Goal: Answer question/provide support: Share knowledge or assist other users

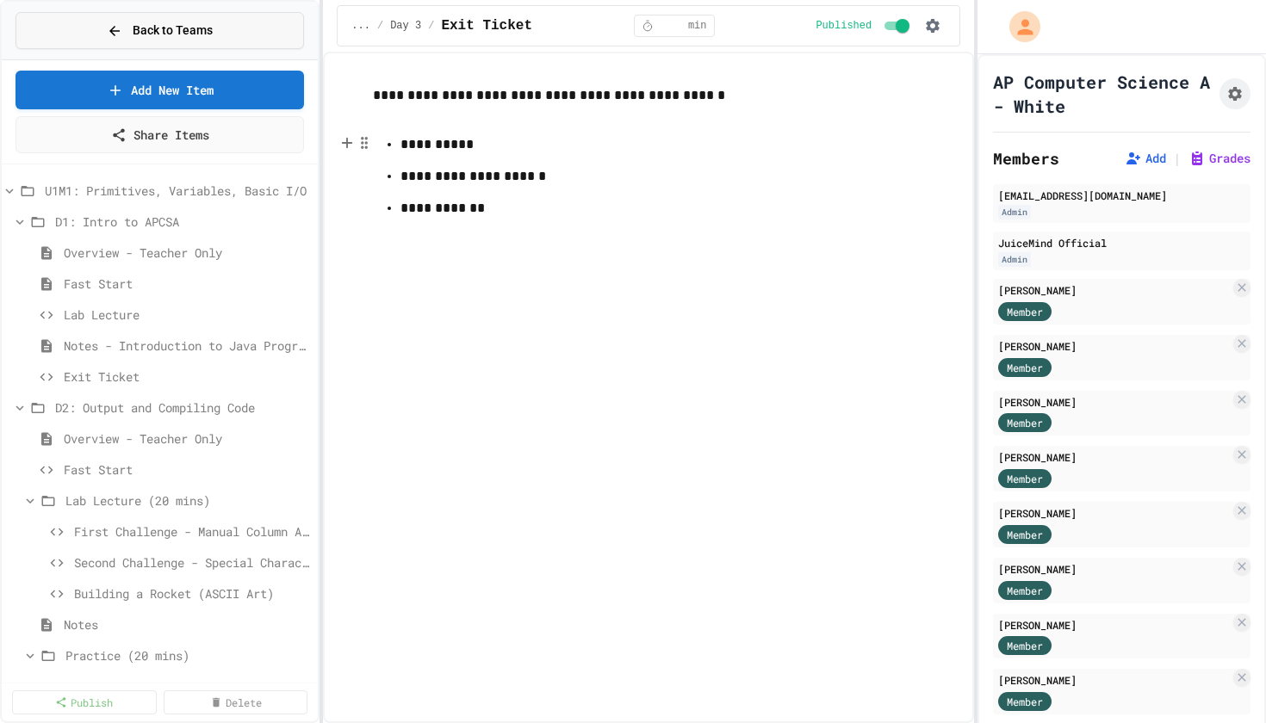
click at [208, 34] on span "Back to Teams" at bounding box center [173, 31] width 80 height 18
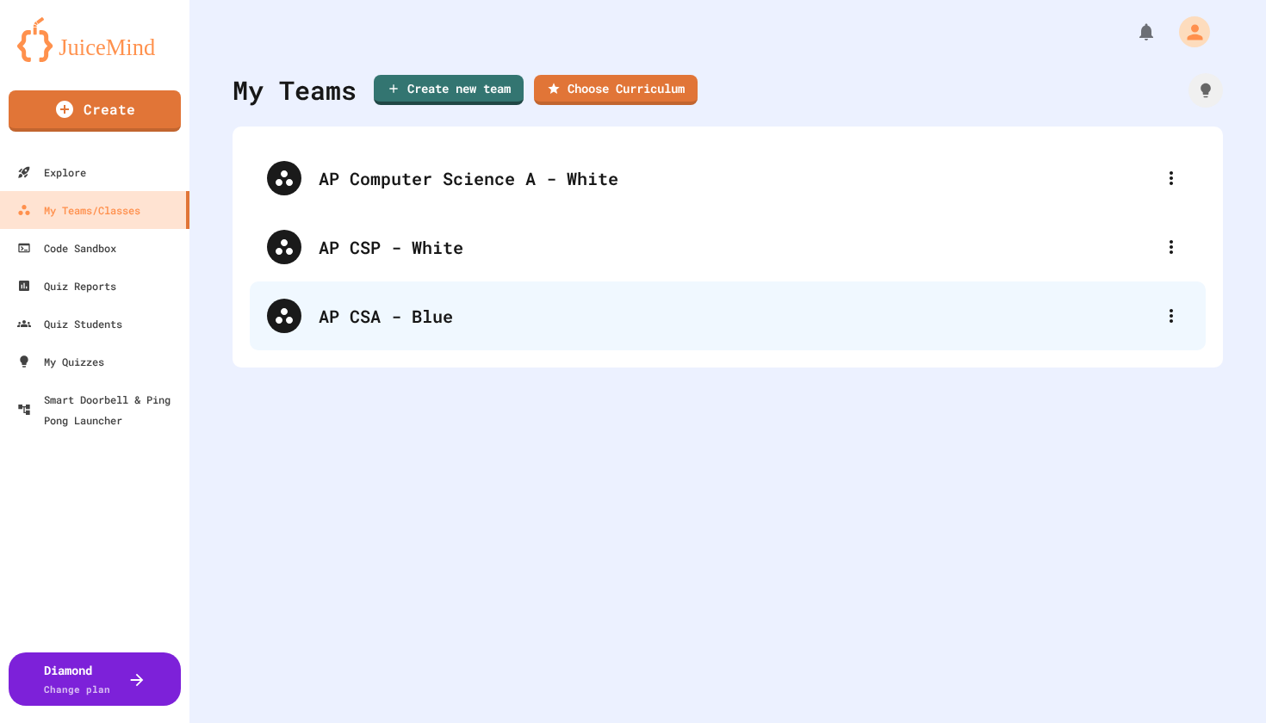
click at [375, 321] on div "AP CSA - Blue" at bounding box center [736, 316] width 835 height 26
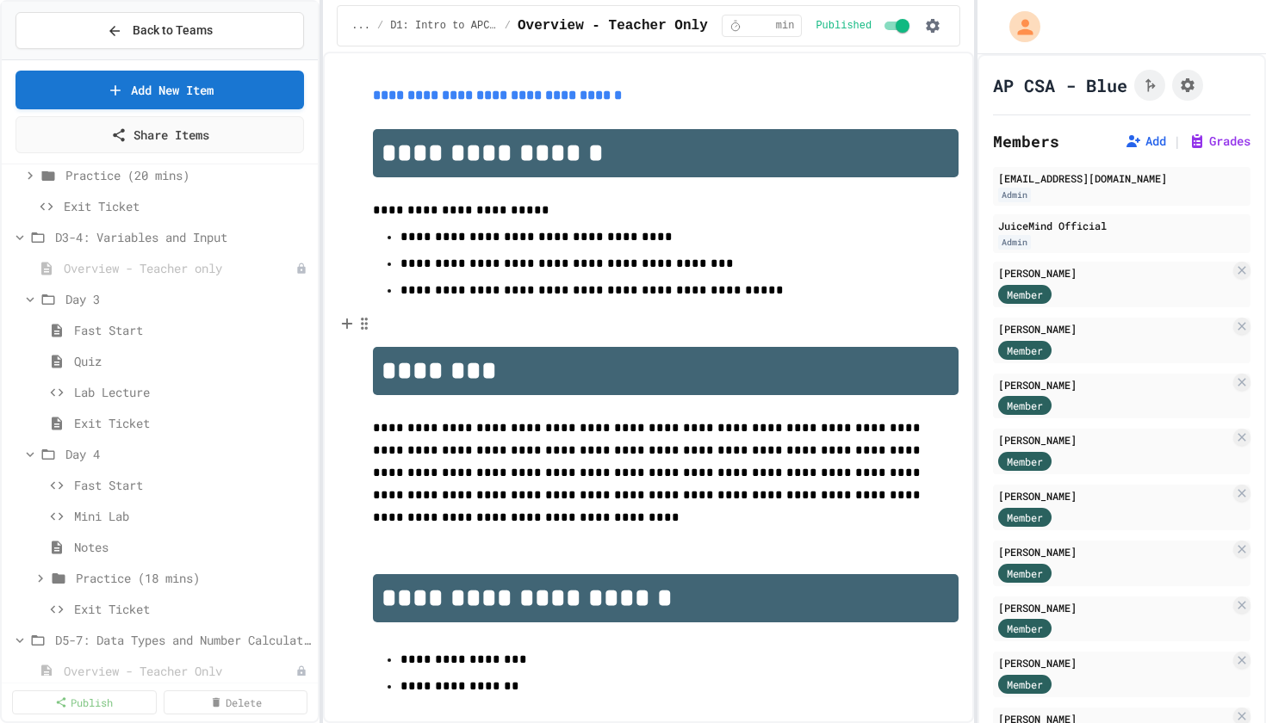
scroll to position [493, 0]
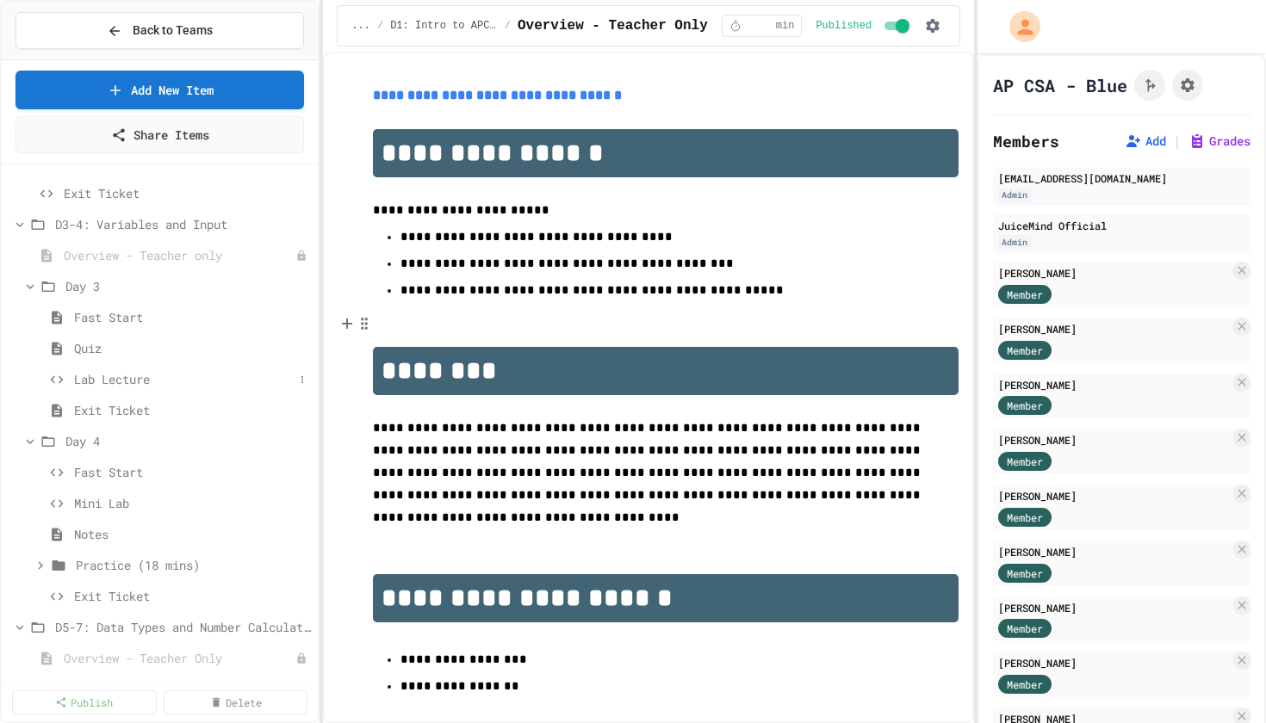
click at [110, 385] on span "Lab Lecture" at bounding box center [184, 379] width 220 height 18
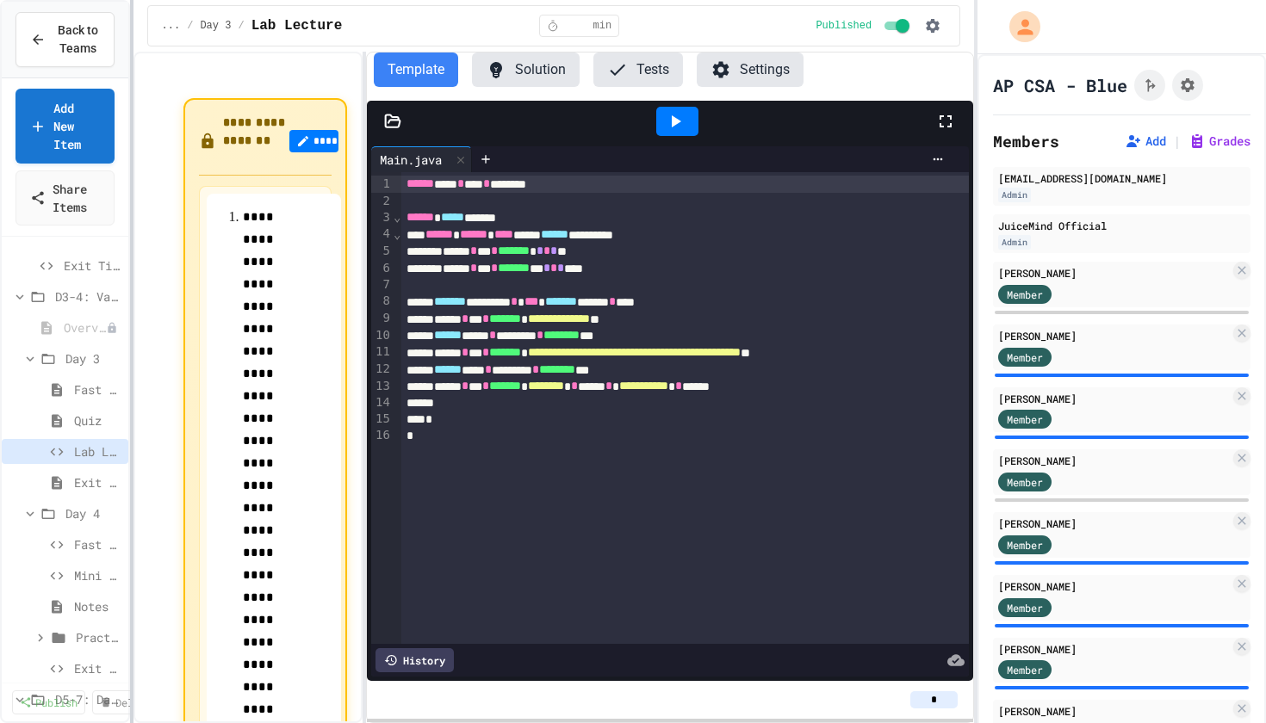
click at [130, 373] on div at bounding box center [131, 361] width 3 height 723
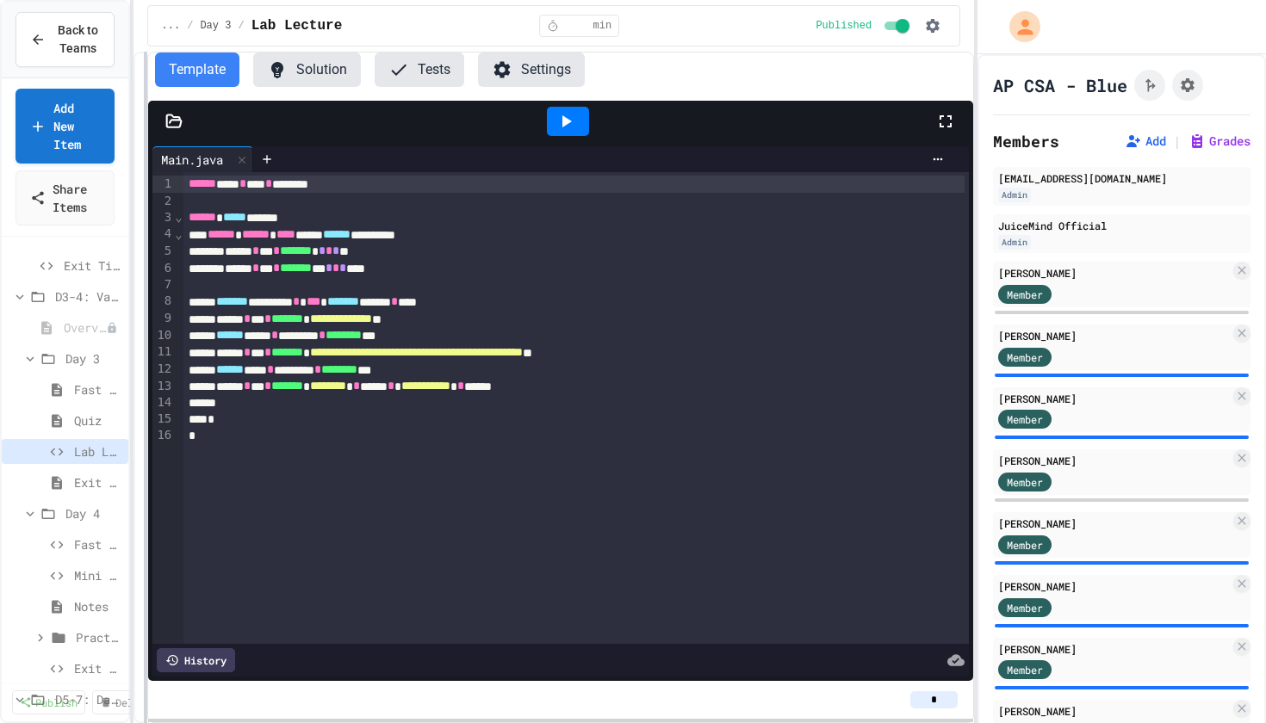
click at [144, 357] on div at bounding box center [145, 388] width 3 height 672
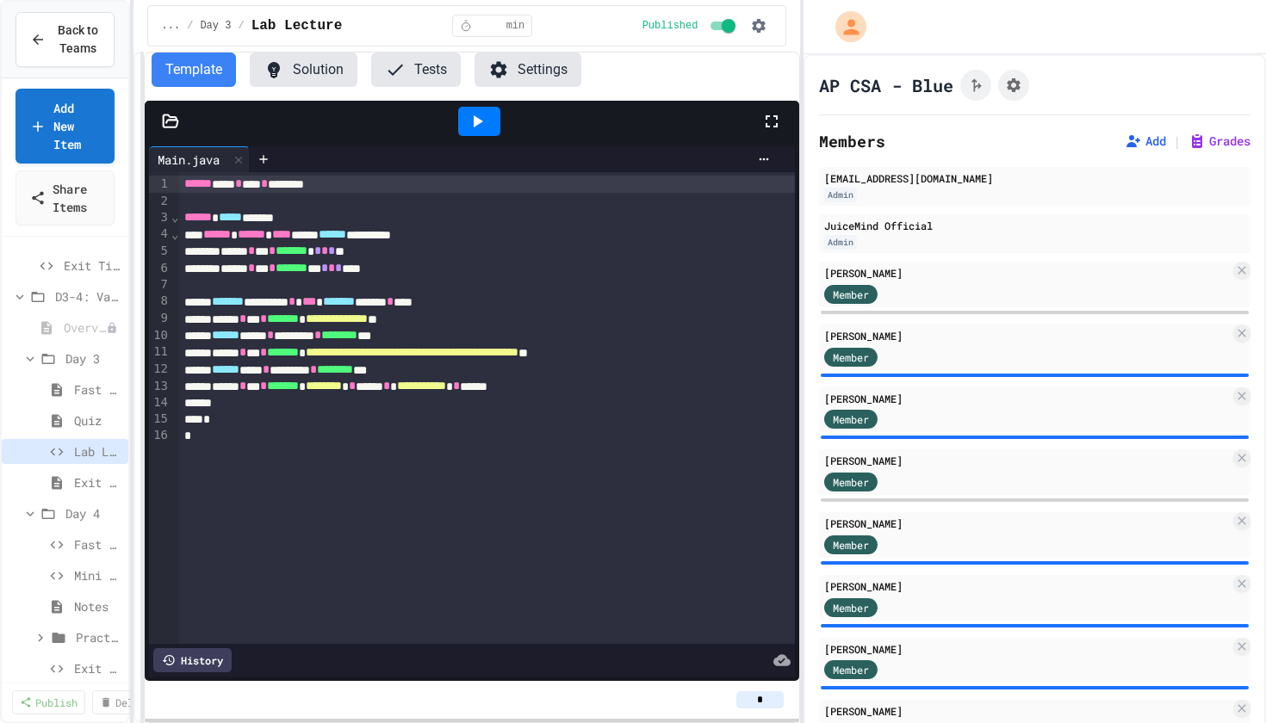
click at [805, 333] on div "**********" at bounding box center [633, 361] width 1266 height 723
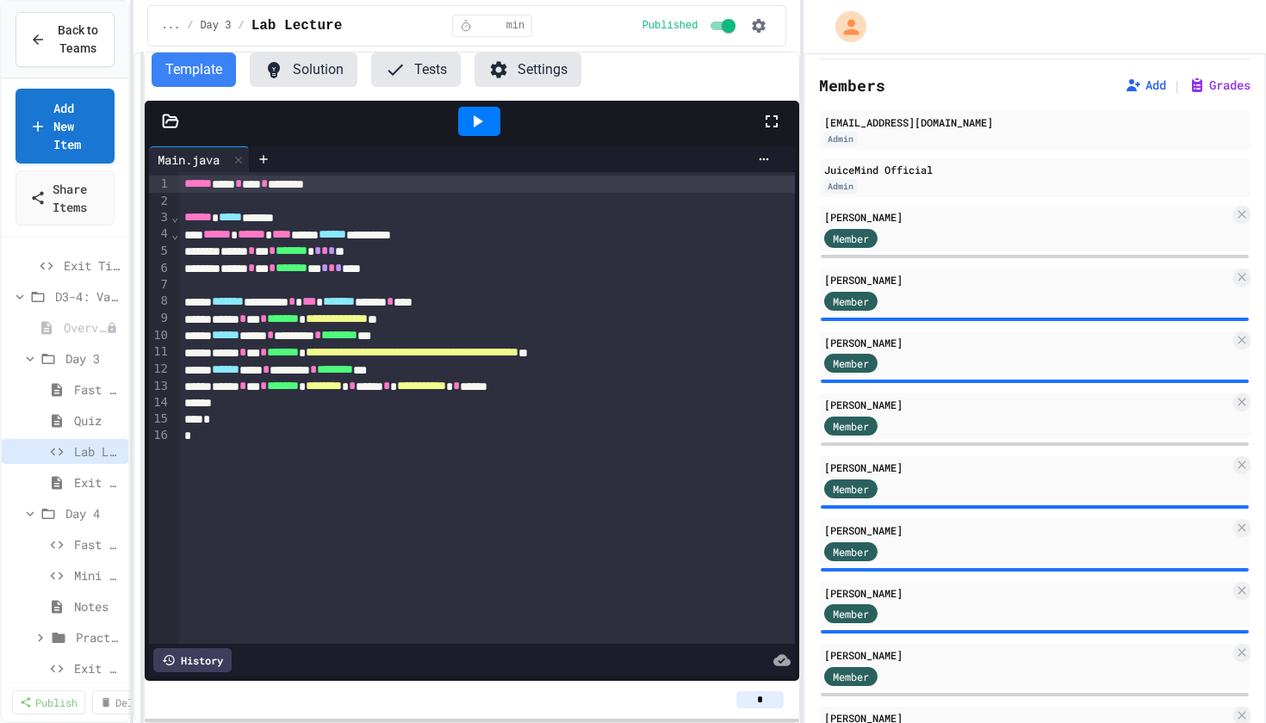
scroll to position [40, 0]
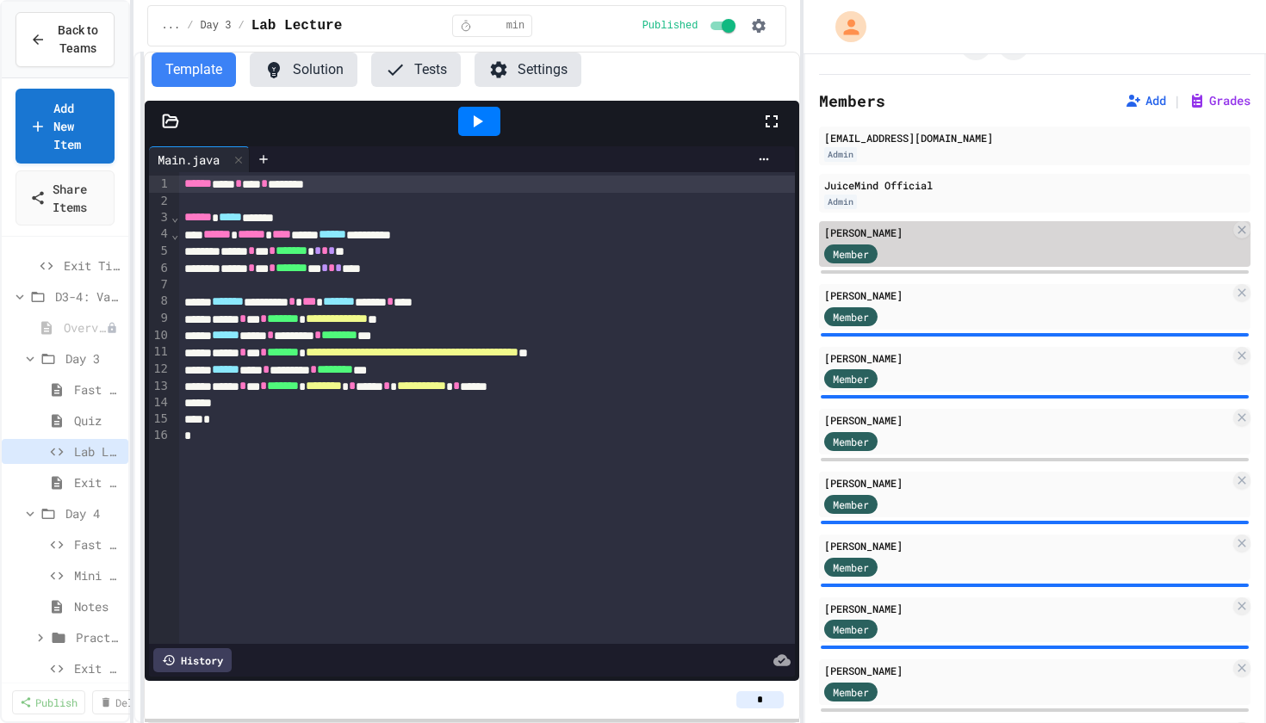
click at [1038, 248] on div "Member" at bounding box center [1027, 253] width 406 height 22
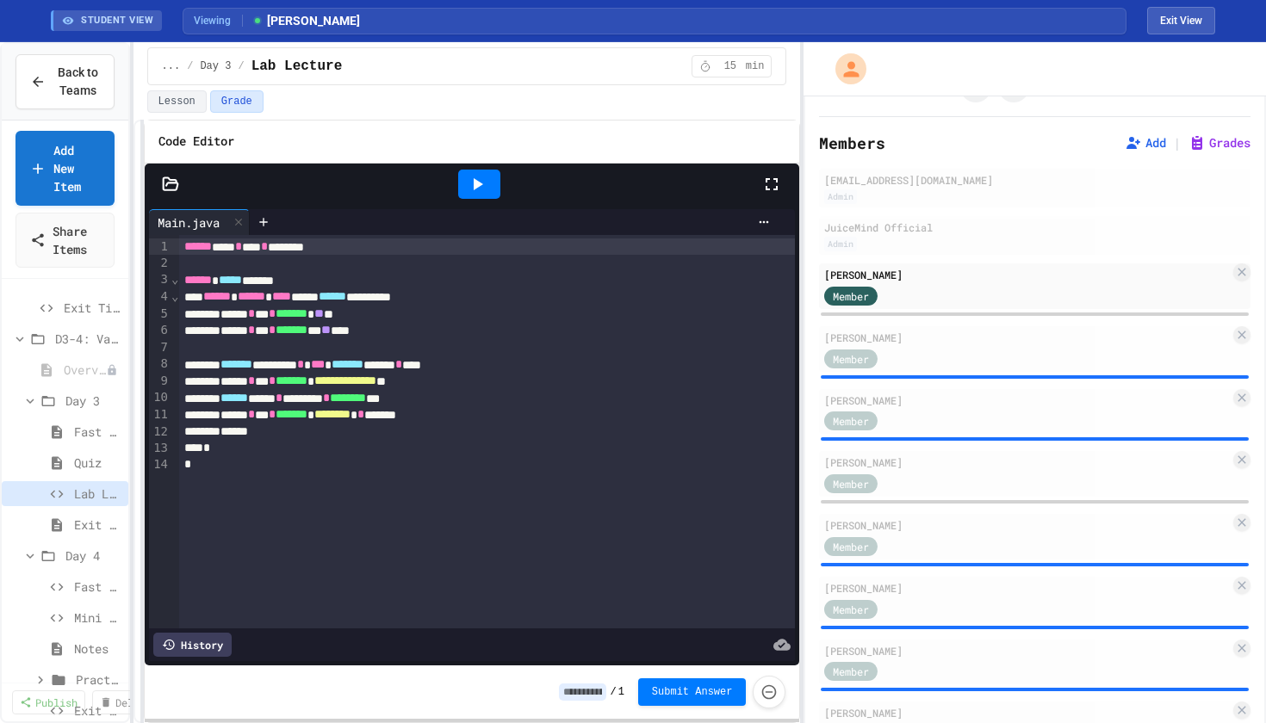
click at [491, 187] on div at bounding box center [479, 184] width 42 height 29
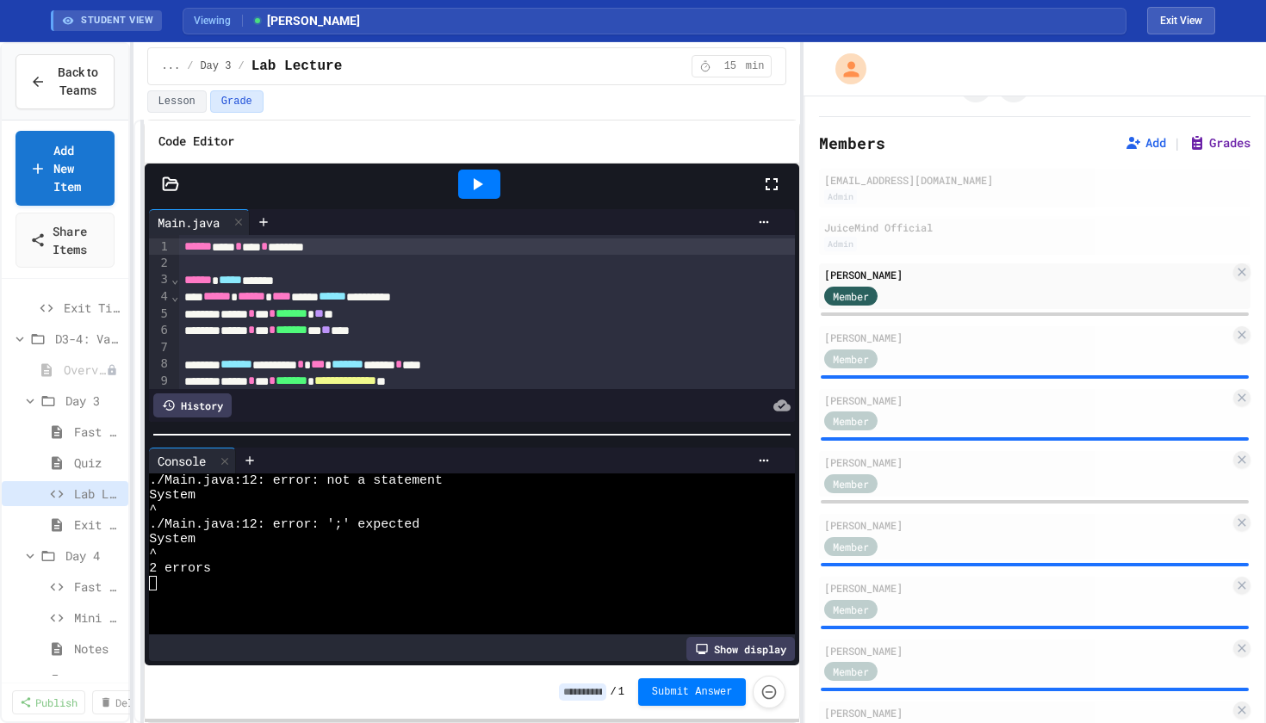
click at [1210, 143] on button "Grades" at bounding box center [1219, 142] width 62 height 17
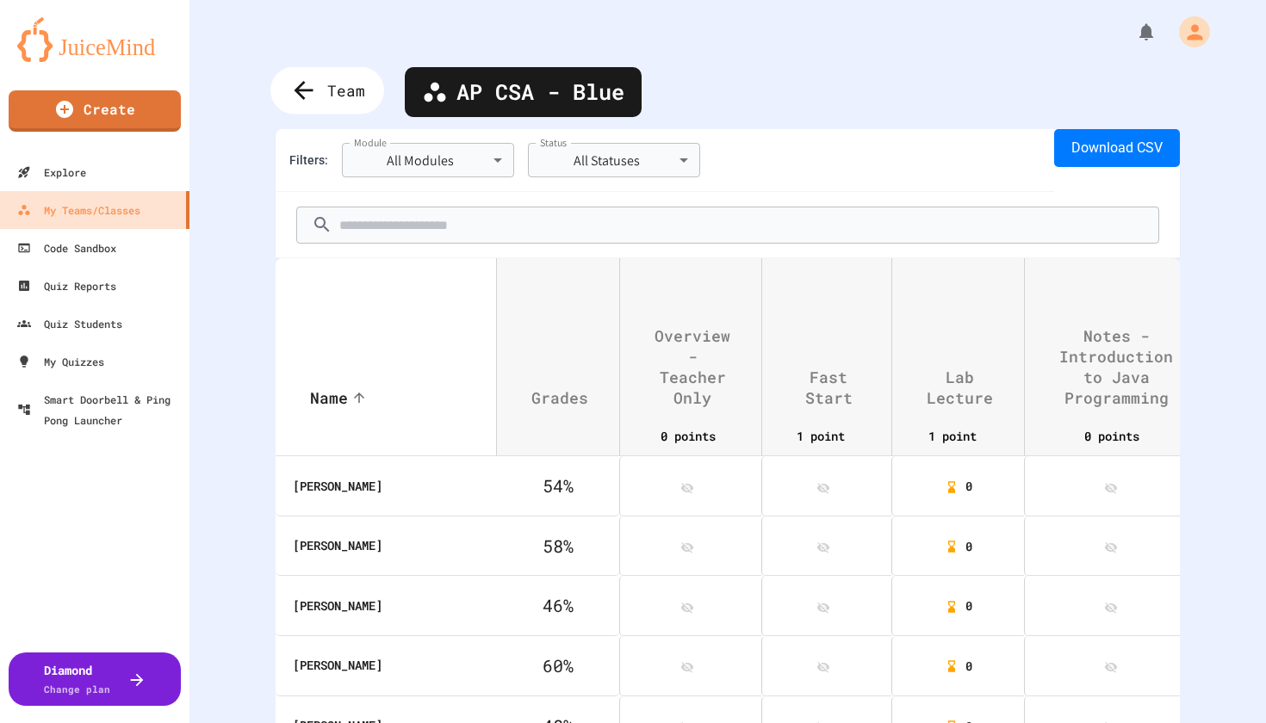
click at [355, 92] on span "Team" at bounding box center [346, 90] width 38 height 22
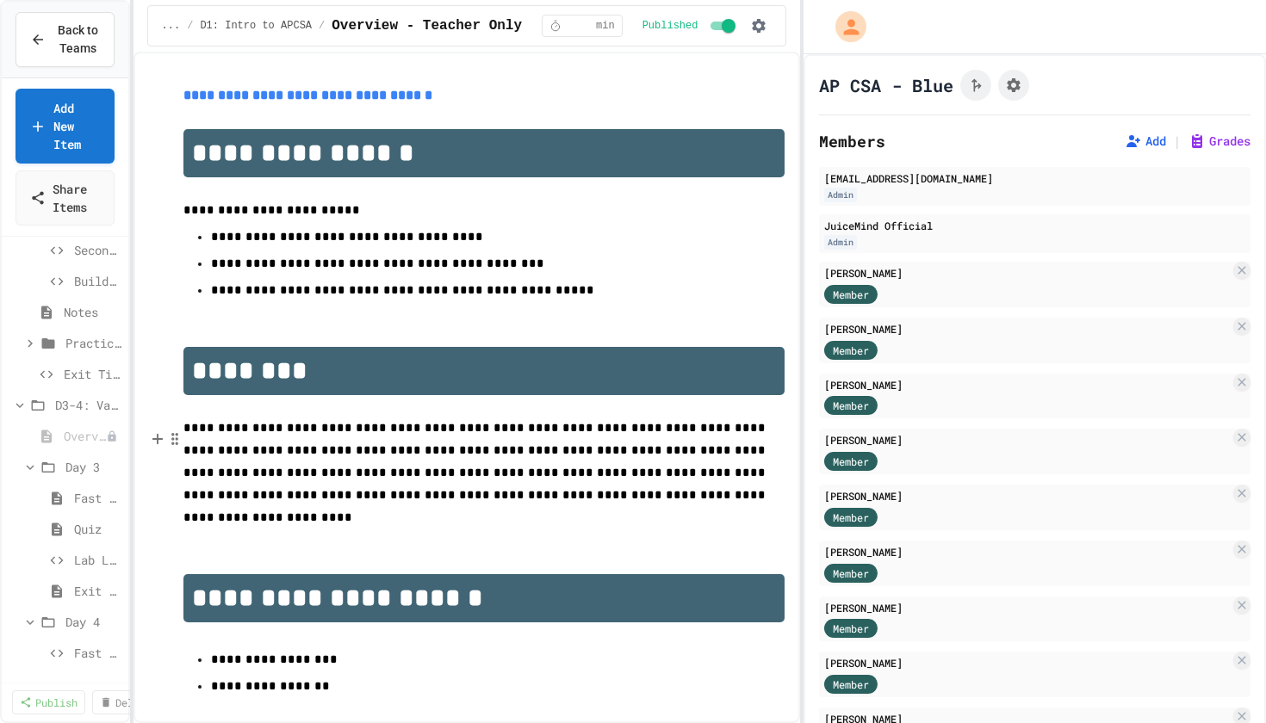
scroll to position [401, 0]
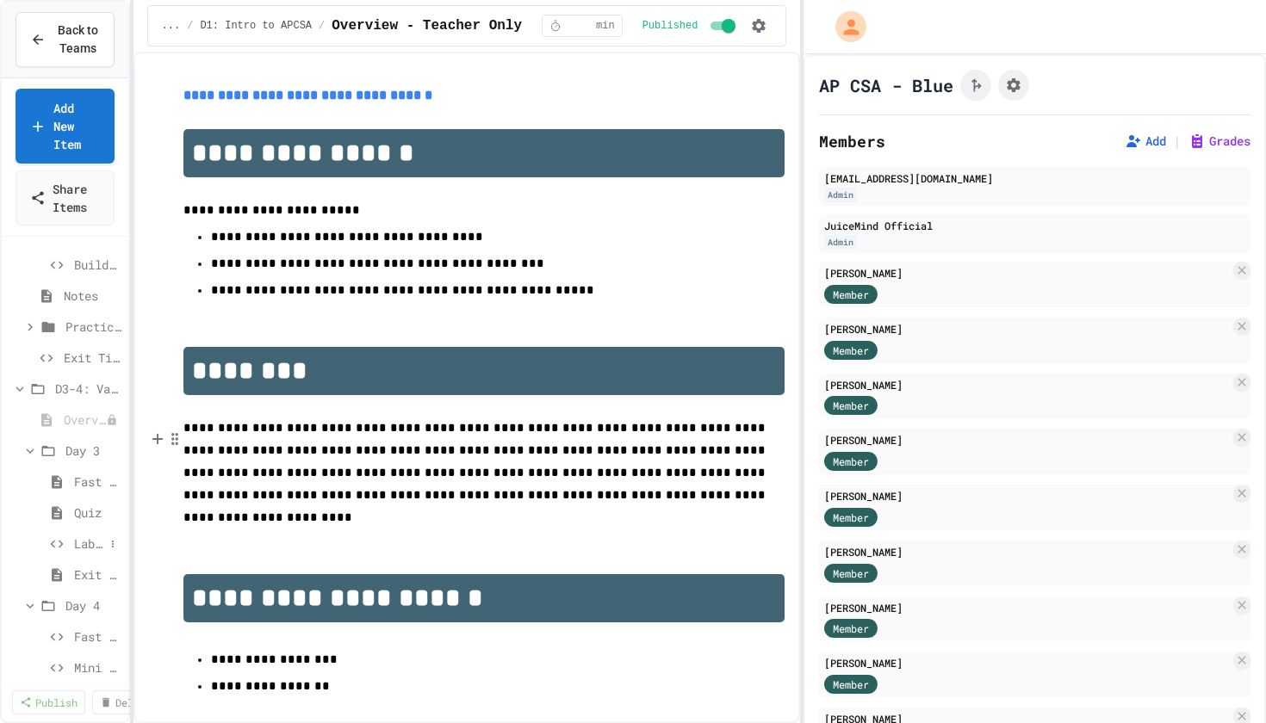
click at [87, 546] on span "Lab Lecture" at bounding box center [89, 544] width 30 height 18
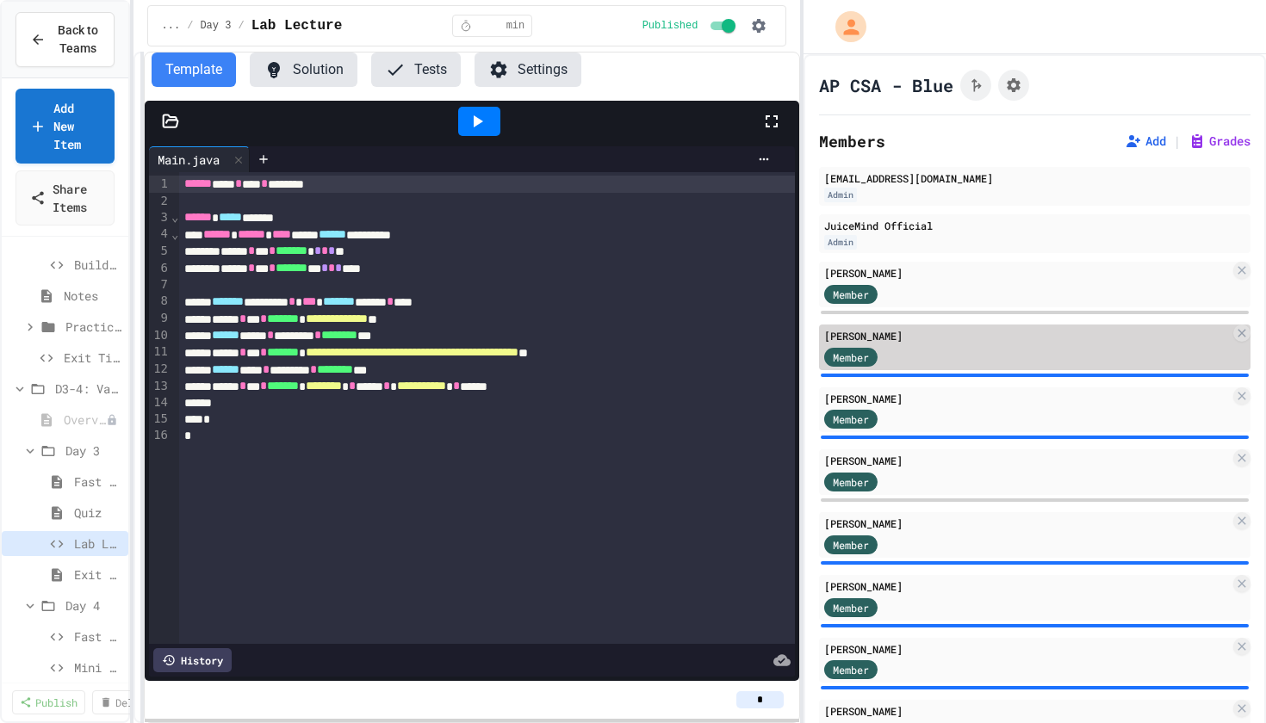
click at [958, 340] on div "[PERSON_NAME]" at bounding box center [1027, 335] width 406 height 15
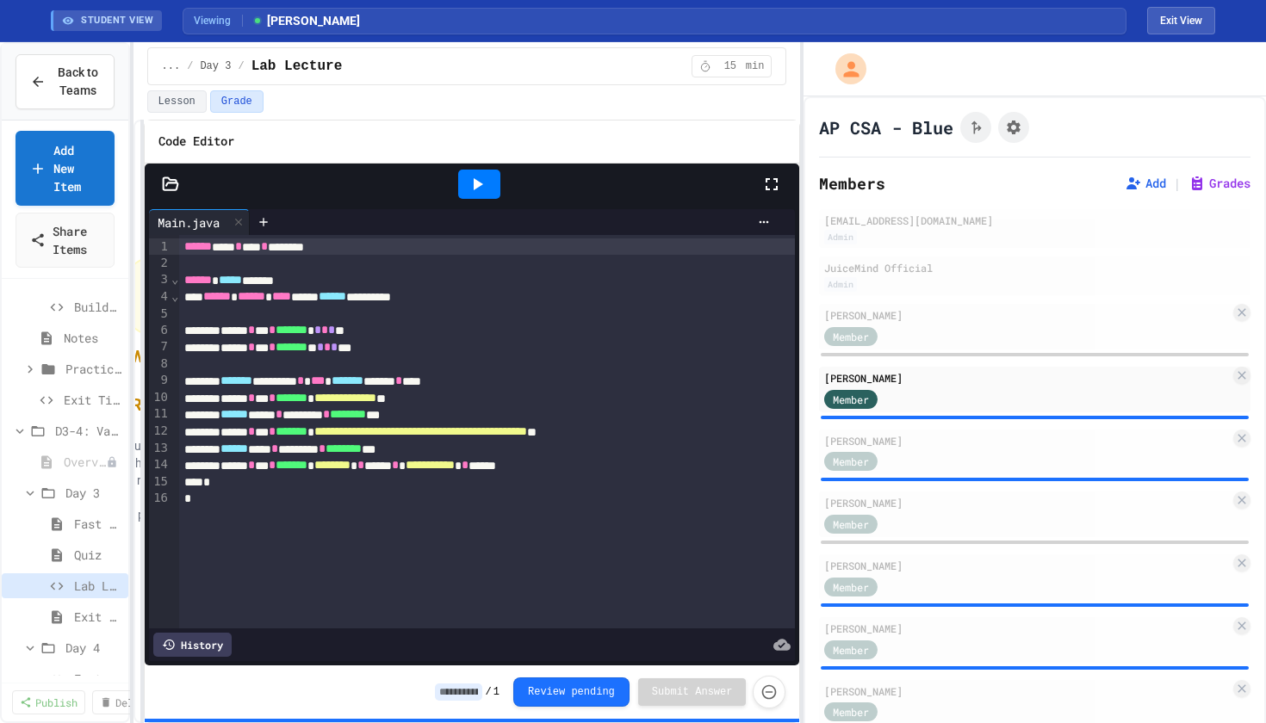
click at [479, 183] on icon at bounding box center [478, 184] width 9 height 12
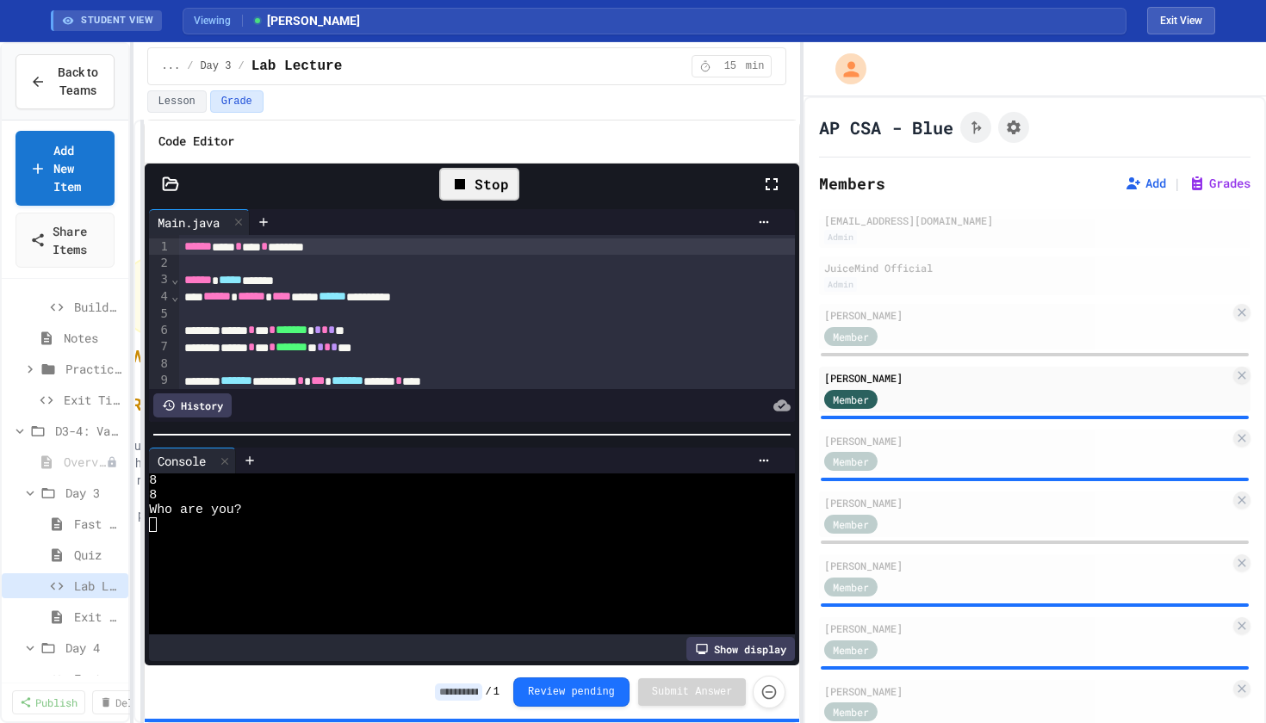
click at [164, 530] on div at bounding box center [463, 524] width 628 height 15
type textarea "*"
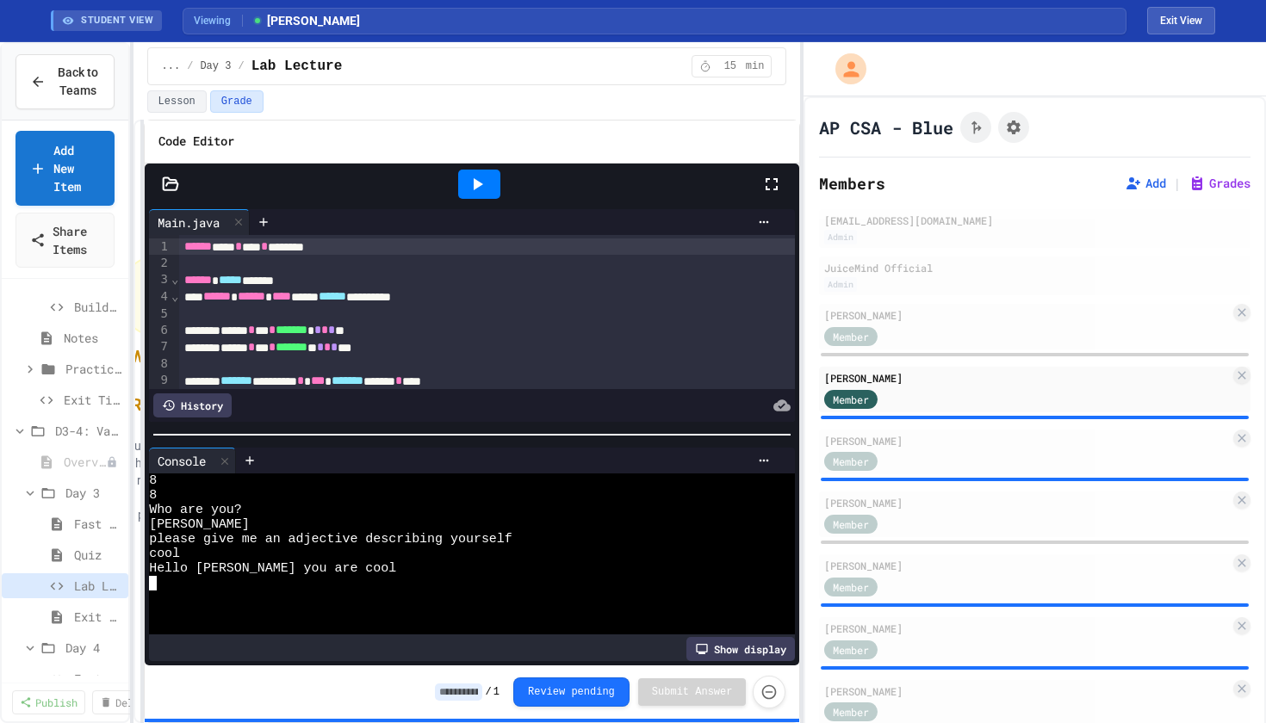
click at [465, 692] on input at bounding box center [458, 692] width 47 height 17
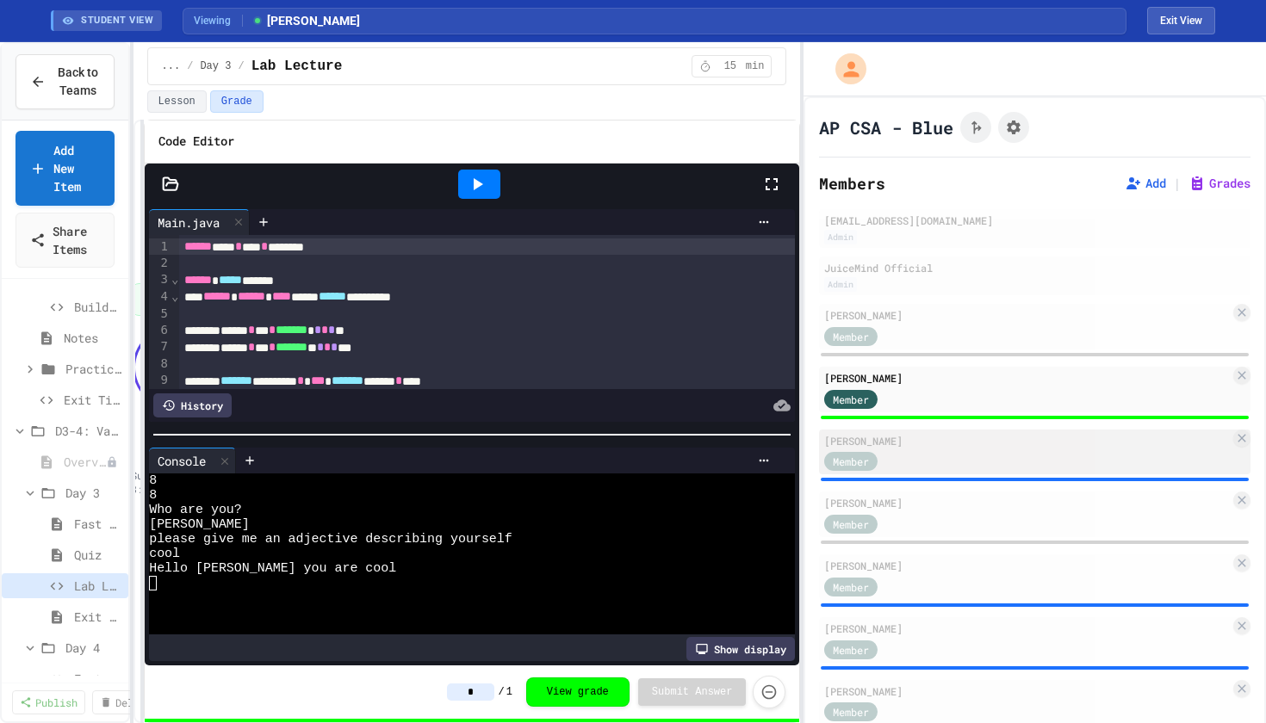
type input "*"
click at [922, 470] on div "Member" at bounding box center [1027, 461] width 406 height 22
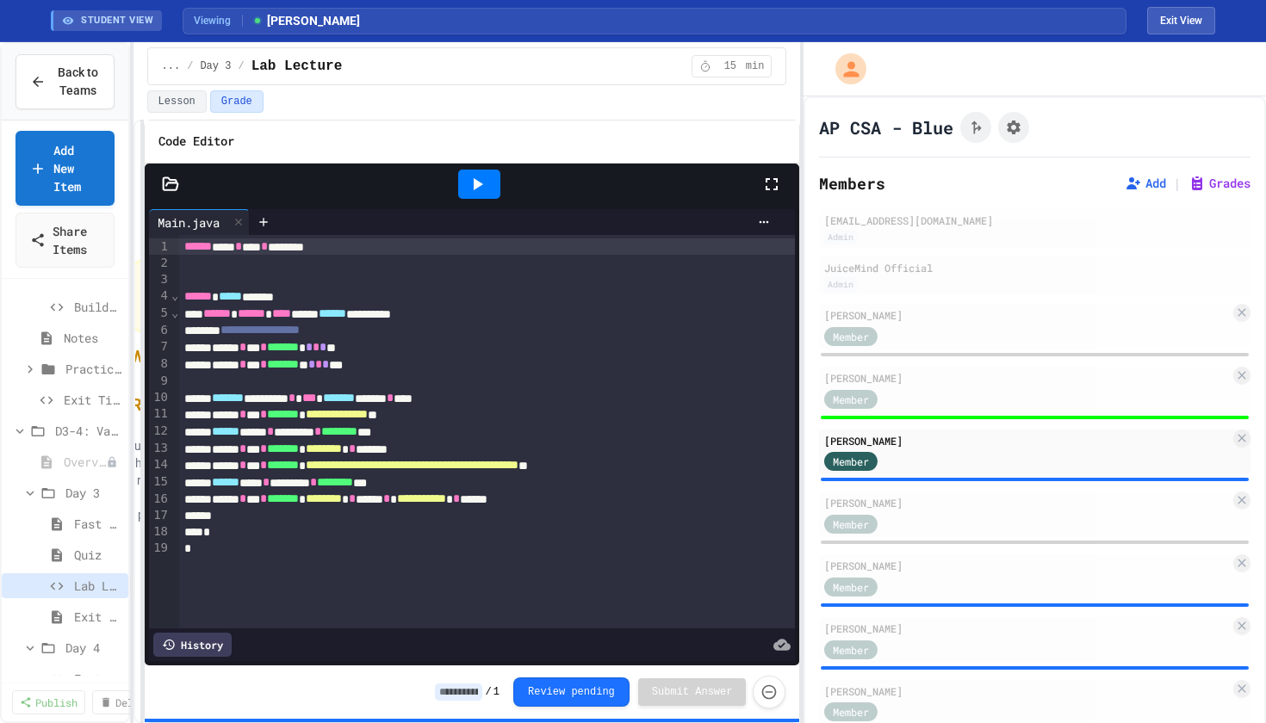
click at [478, 183] on icon at bounding box center [478, 184] width 9 height 12
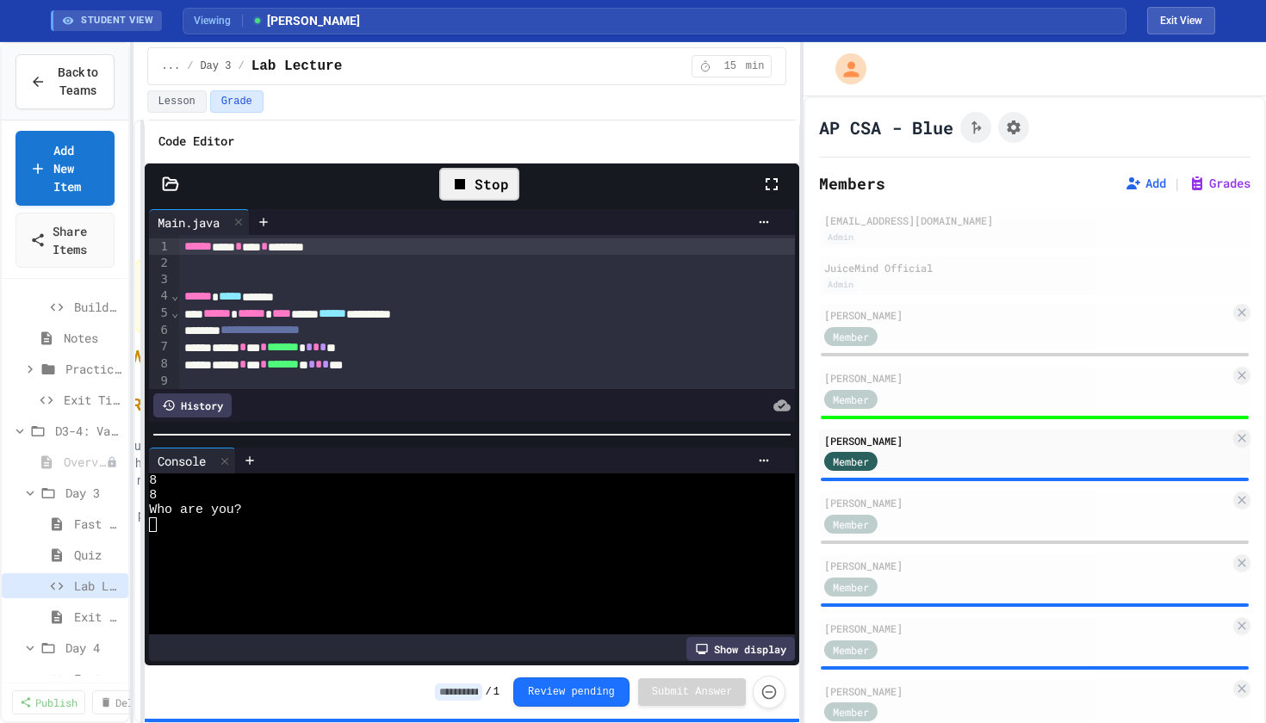
click at [281, 528] on div at bounding box center [463, 524] width 628 height 15
type textarea "*"
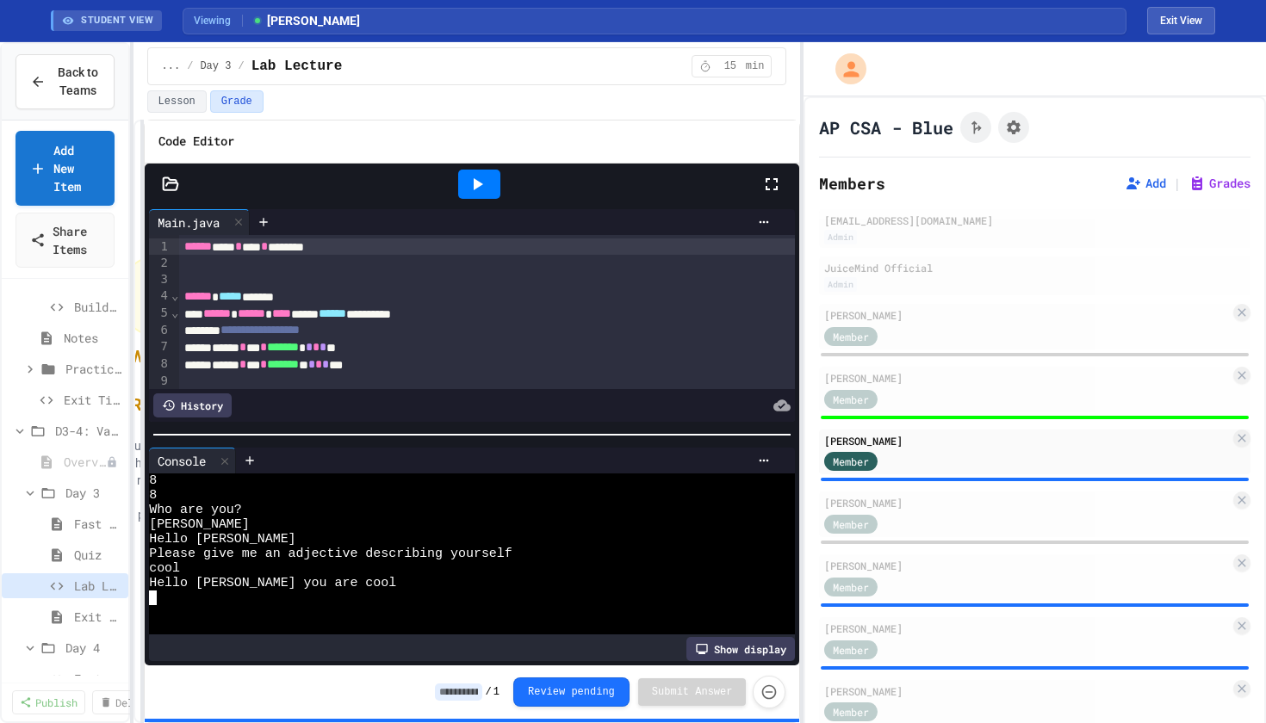
click at [440, 685] on input at bounding box center [458, 692] width 47 height 17
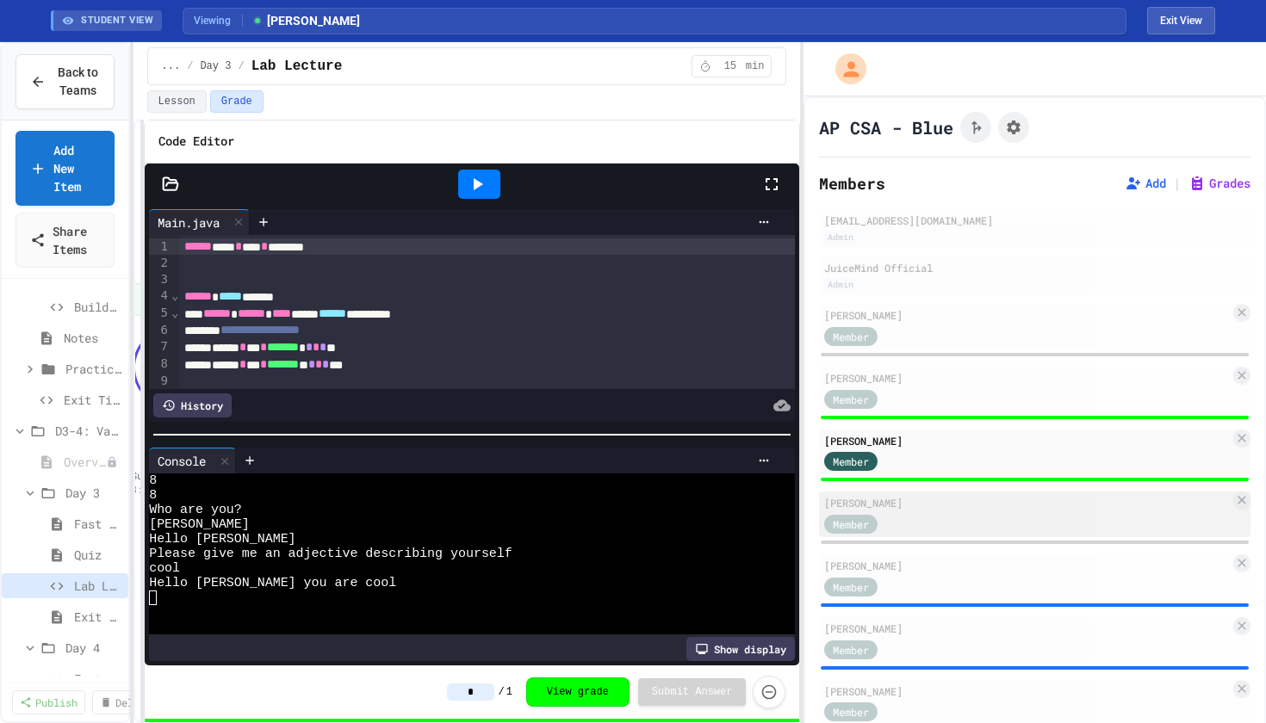
type input "*"
click at [940, 519] on div "Member" at bounding box center [1027, 523] width 406 height 22
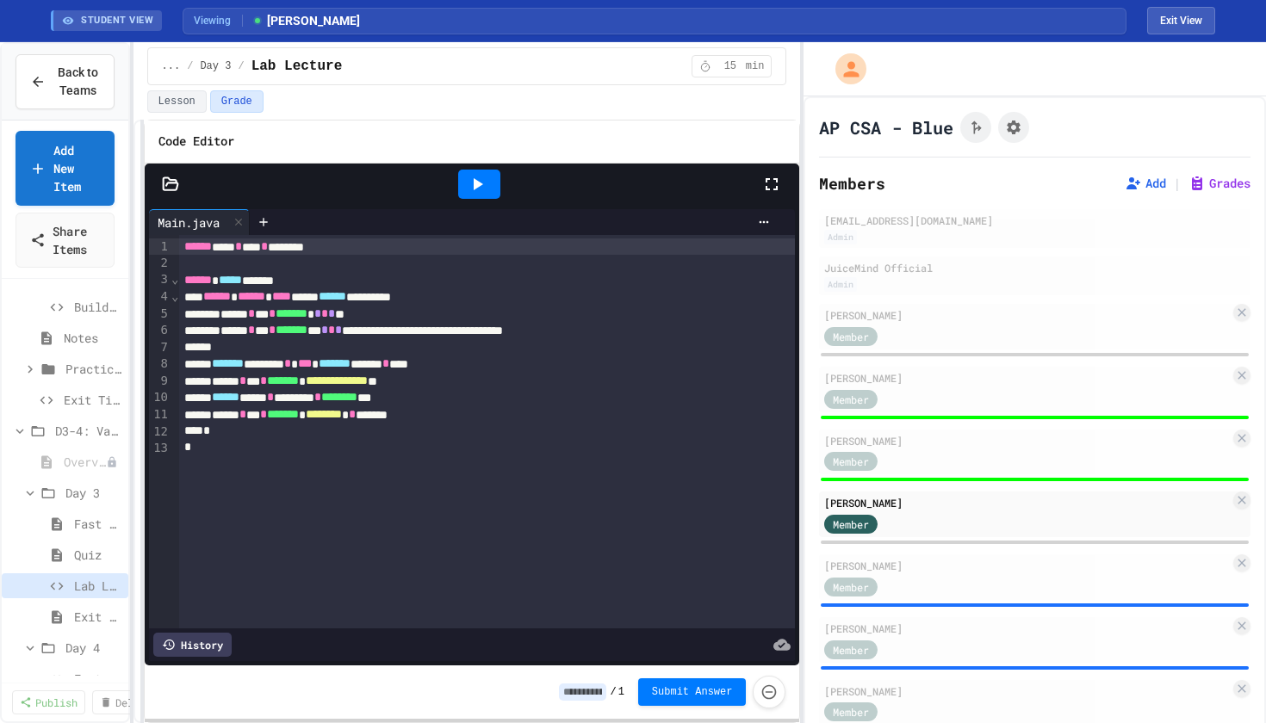
click at [481, 186] on icon at bounding box center [477, 184] width 21 height 21
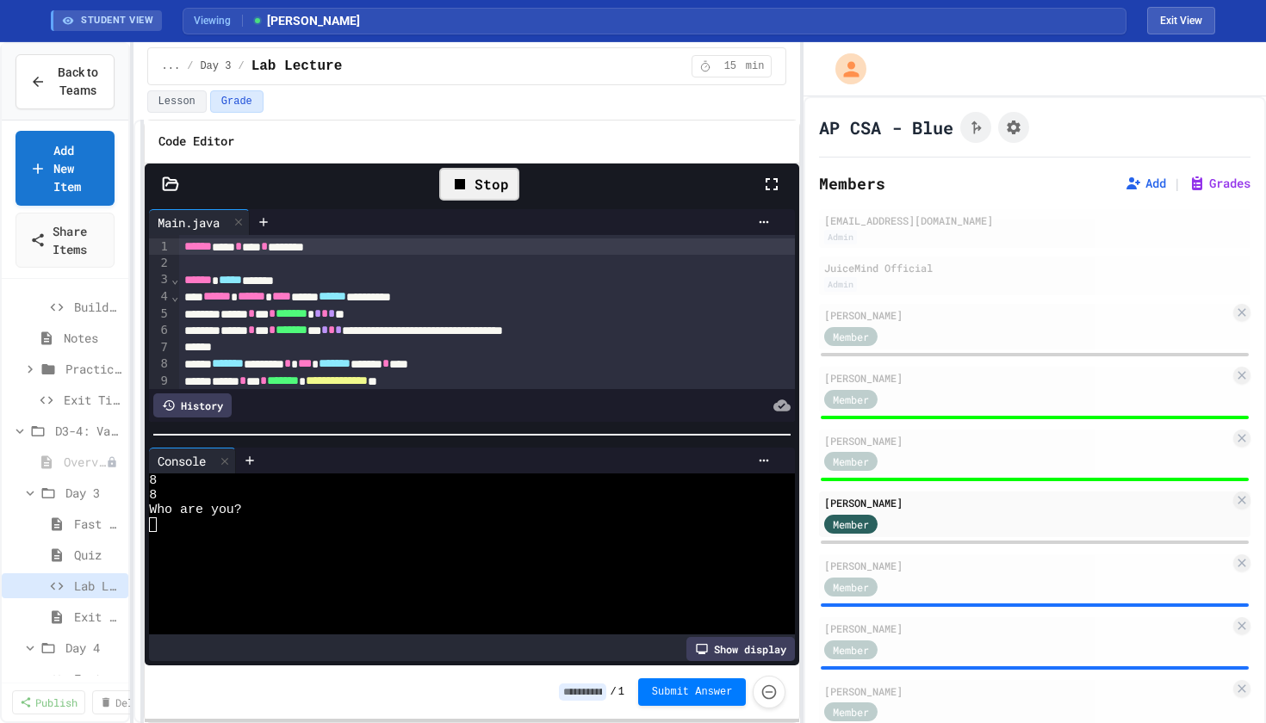
click at [211, 540] on div at bounding box center [463, 539] width 628 height 15
type textarea "*"
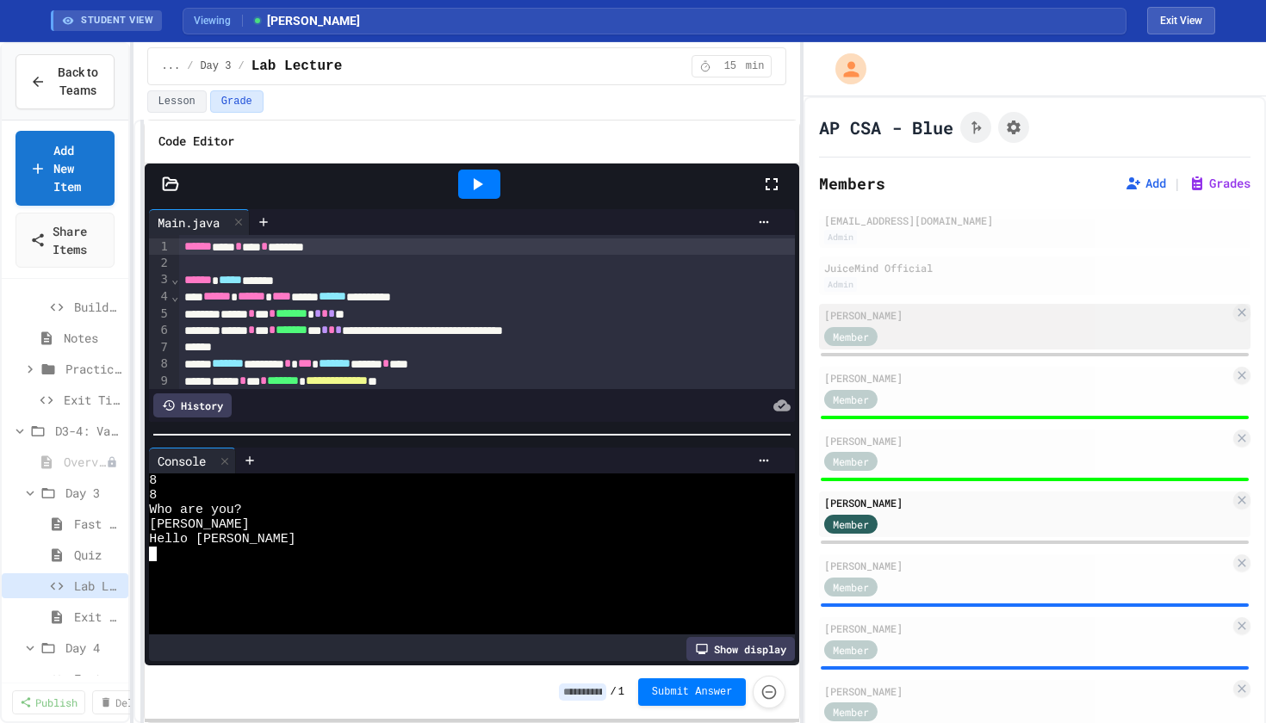
click at [978, 334] on div "Member" at bounding box center [1027, 336] width 406 height 22
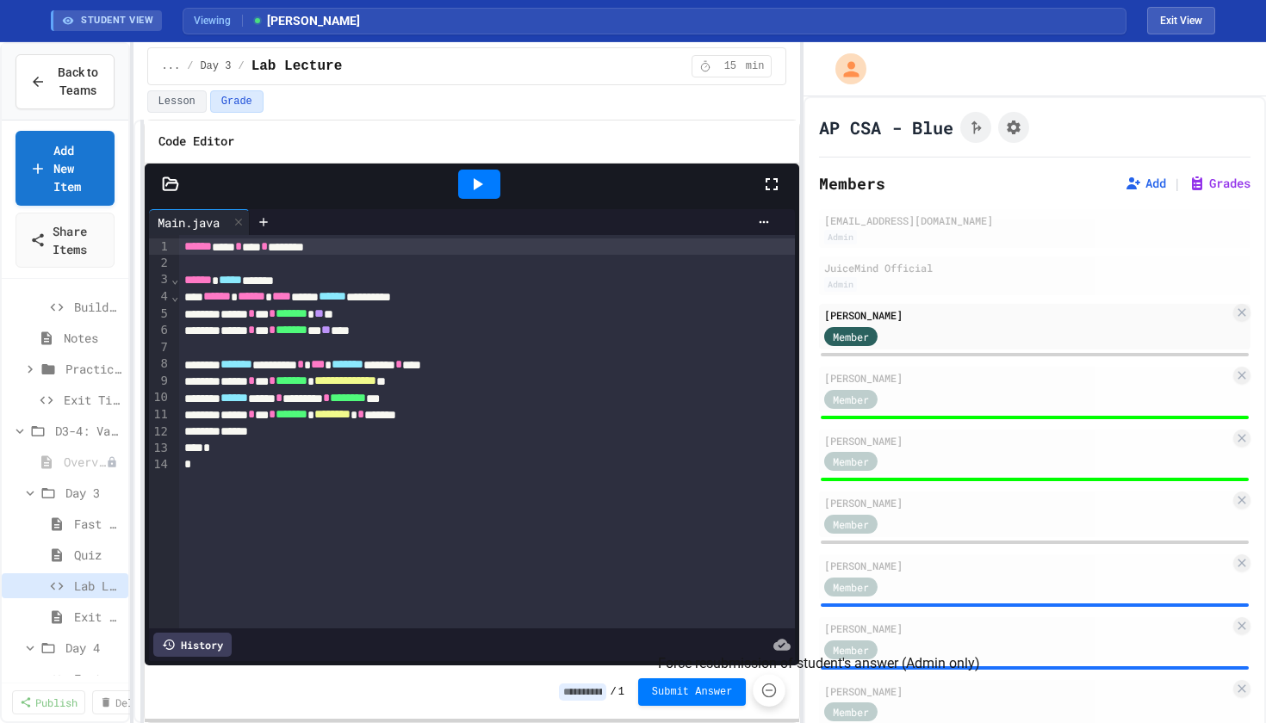
click at [777, 695] on icon "Force resubmission of student's answer (Admin only)" at bounding box center [768, 690] width 17 height 17
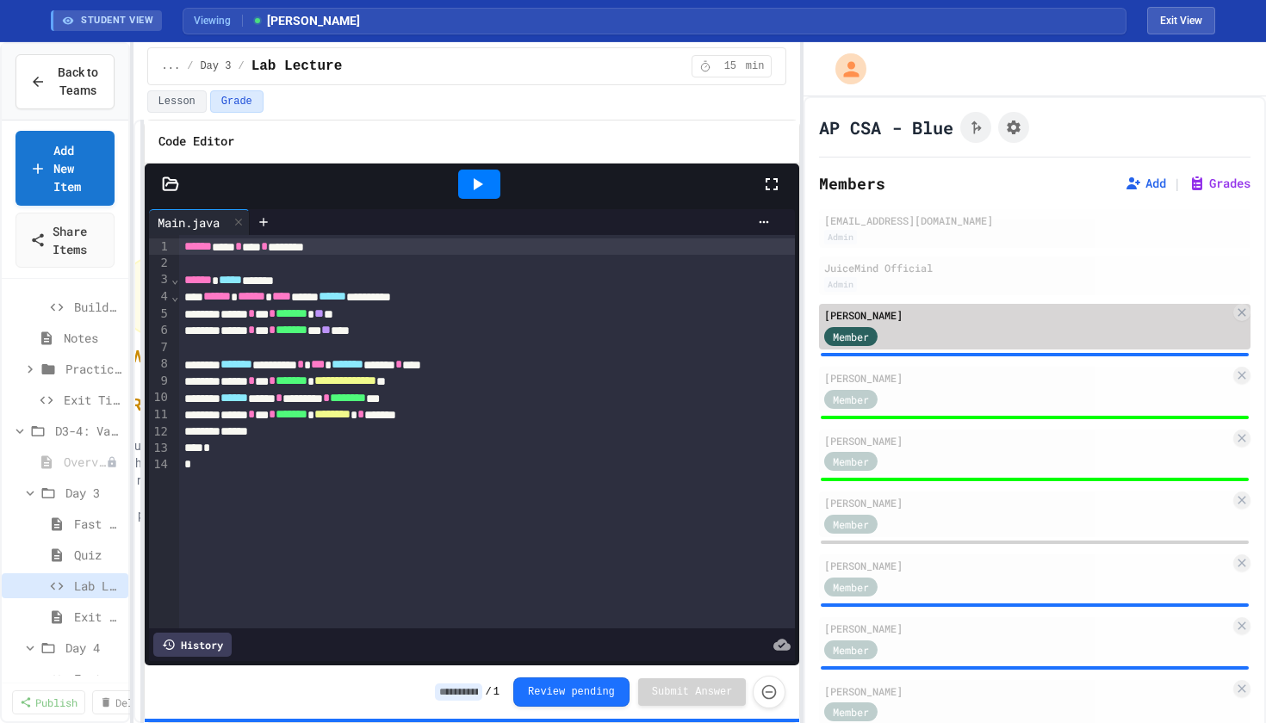
click at [901, 333] on div "Member" at bounding box center [867, 336] width 86 height 22
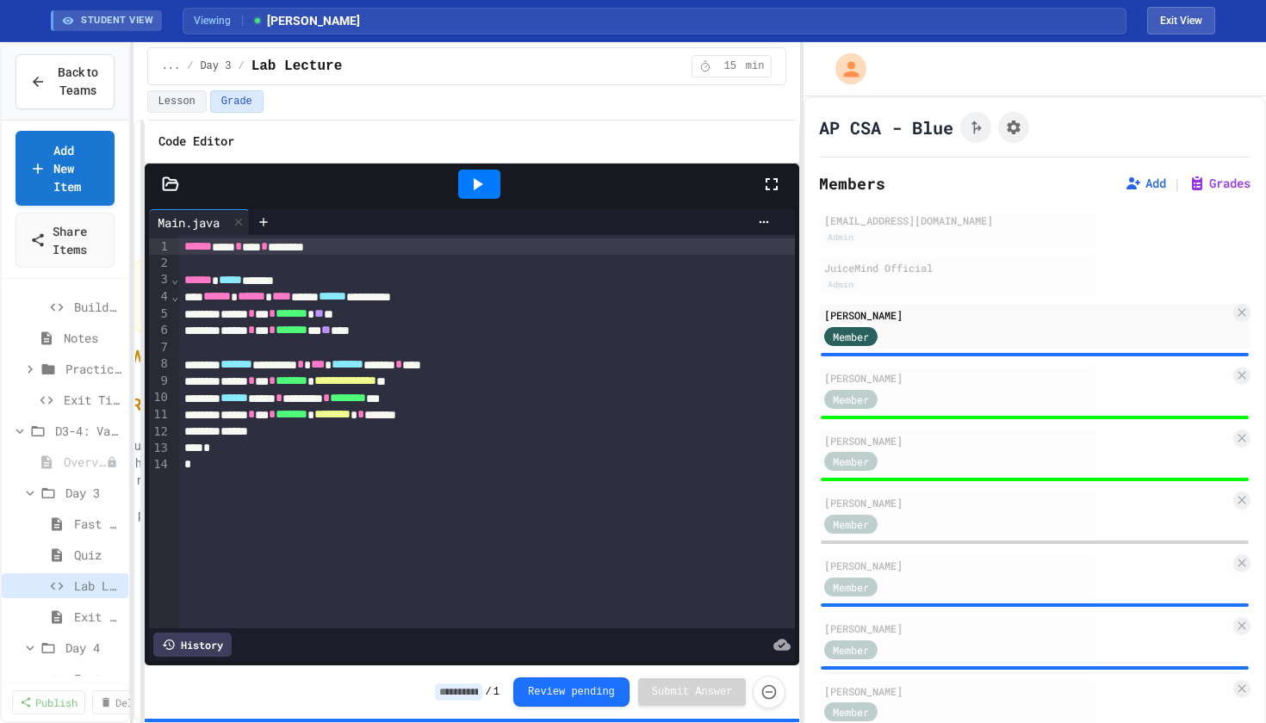
click at [480, 182] on icon at bounding box center [478, 184] width 9 height 12
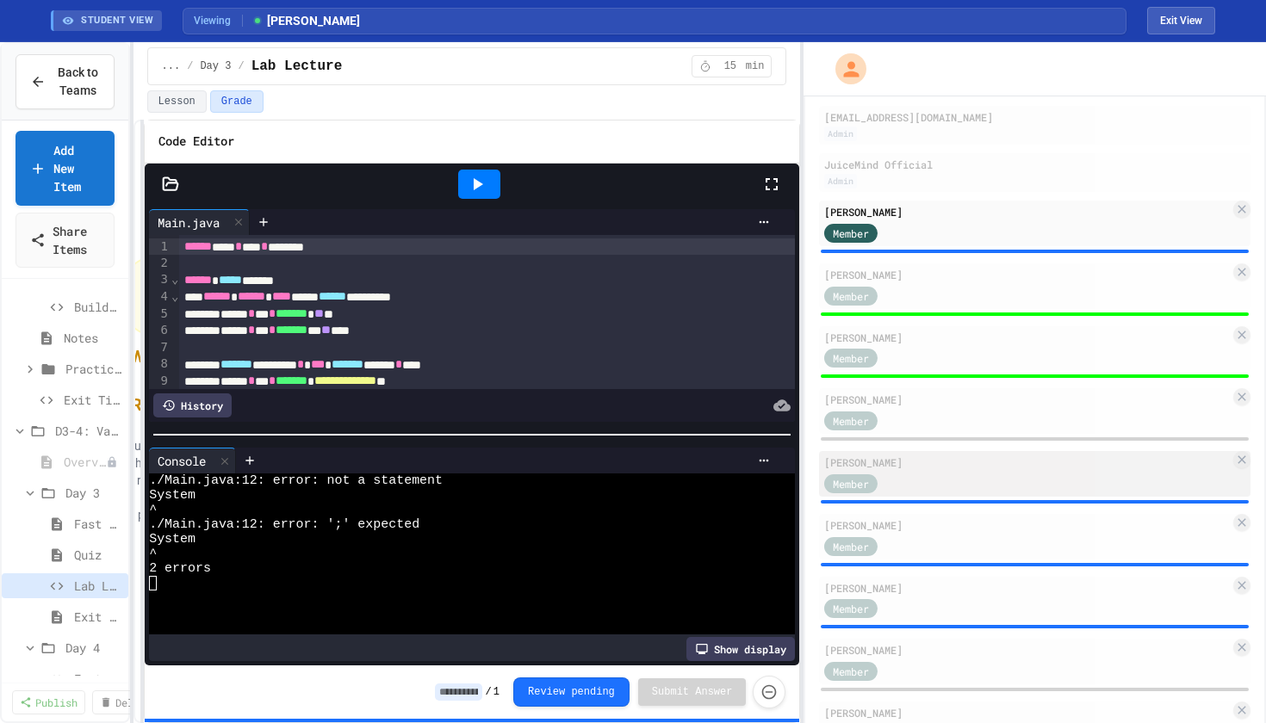
scroll to position [164, 0]
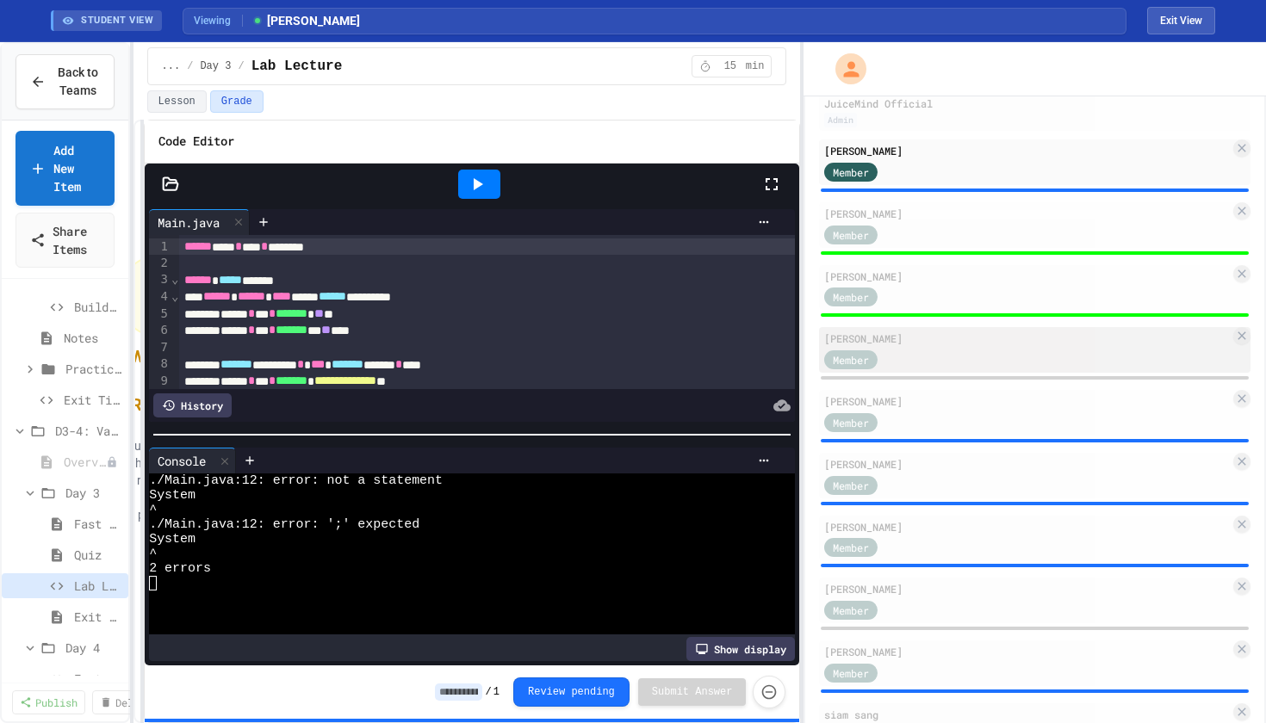
click at [893, 362] on div "Member" at bounding box center [867, 359] width 86 height 22
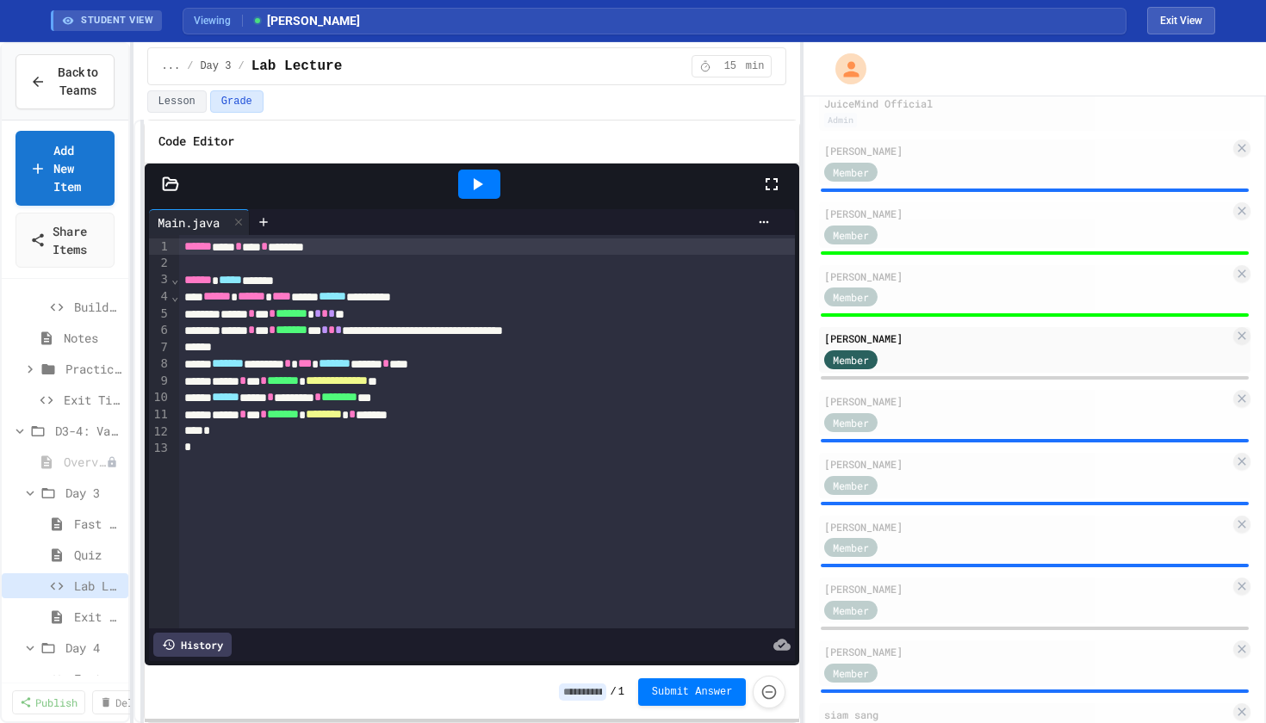
click at [585, 690] on input at bounding box center [582, 692] width 47 height 17
type input "***"
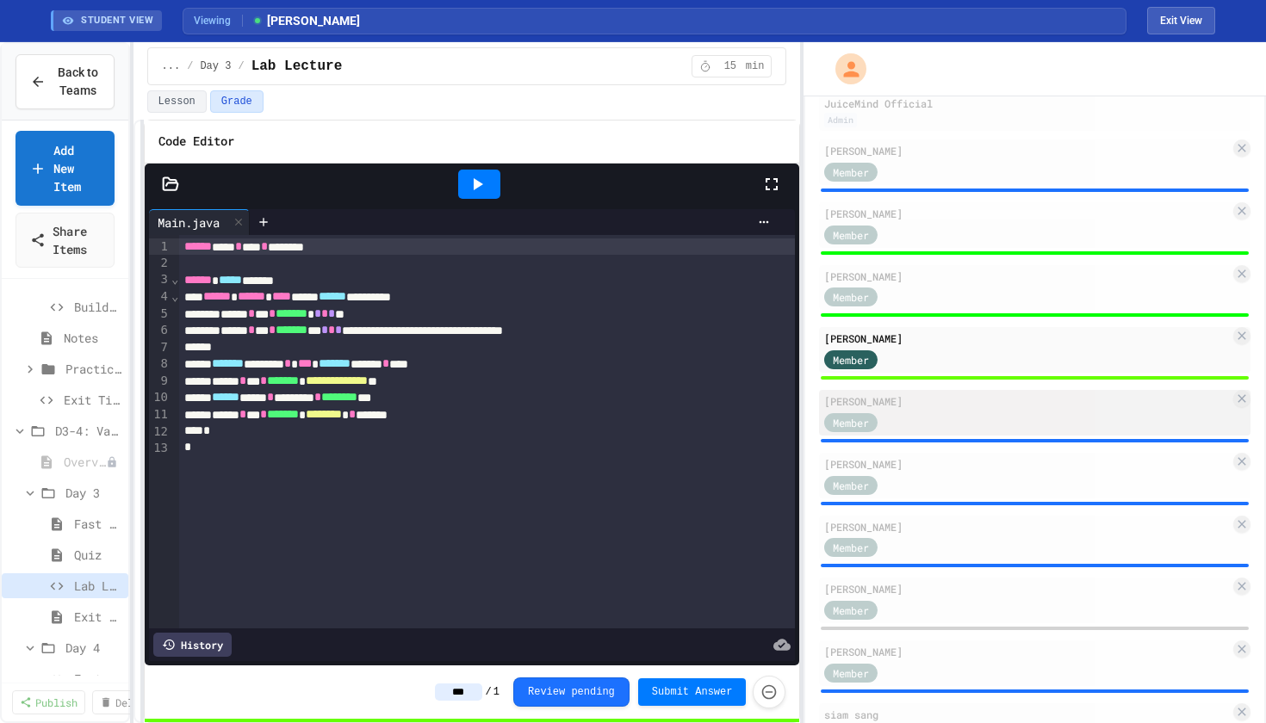
click at [928, 414] on div "Member" at bounding box center [1027, 422] width 406 height 22
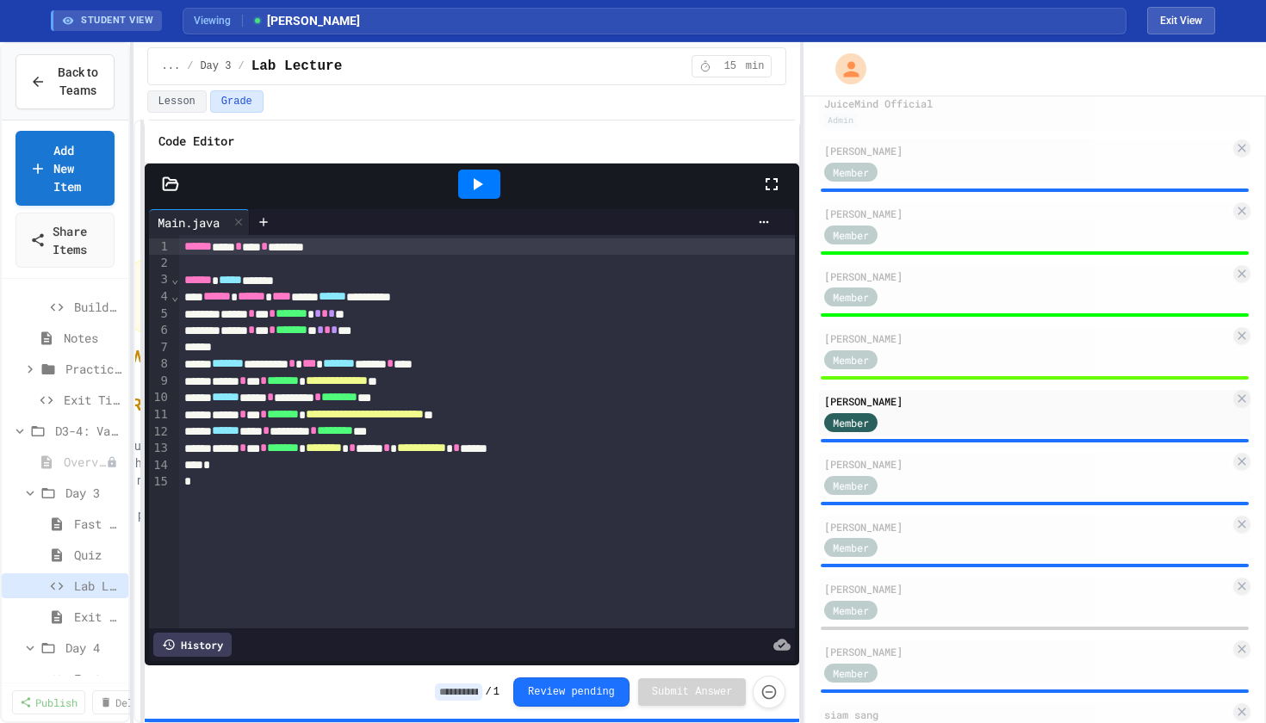
click at [483, 183] on icon at bounding box center [477, 184] width 21 height 21
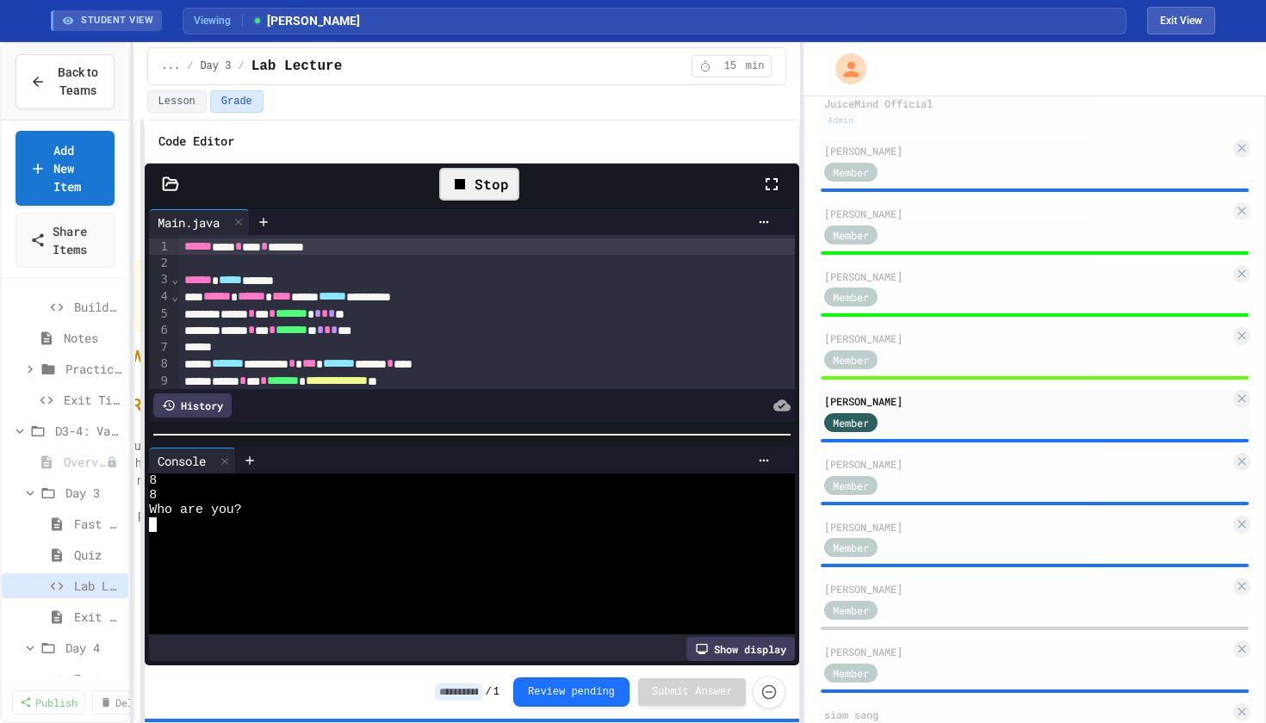
click at [232, 537] on div at bounding box center [463, 539] width 628 height 15
type textarea "*"
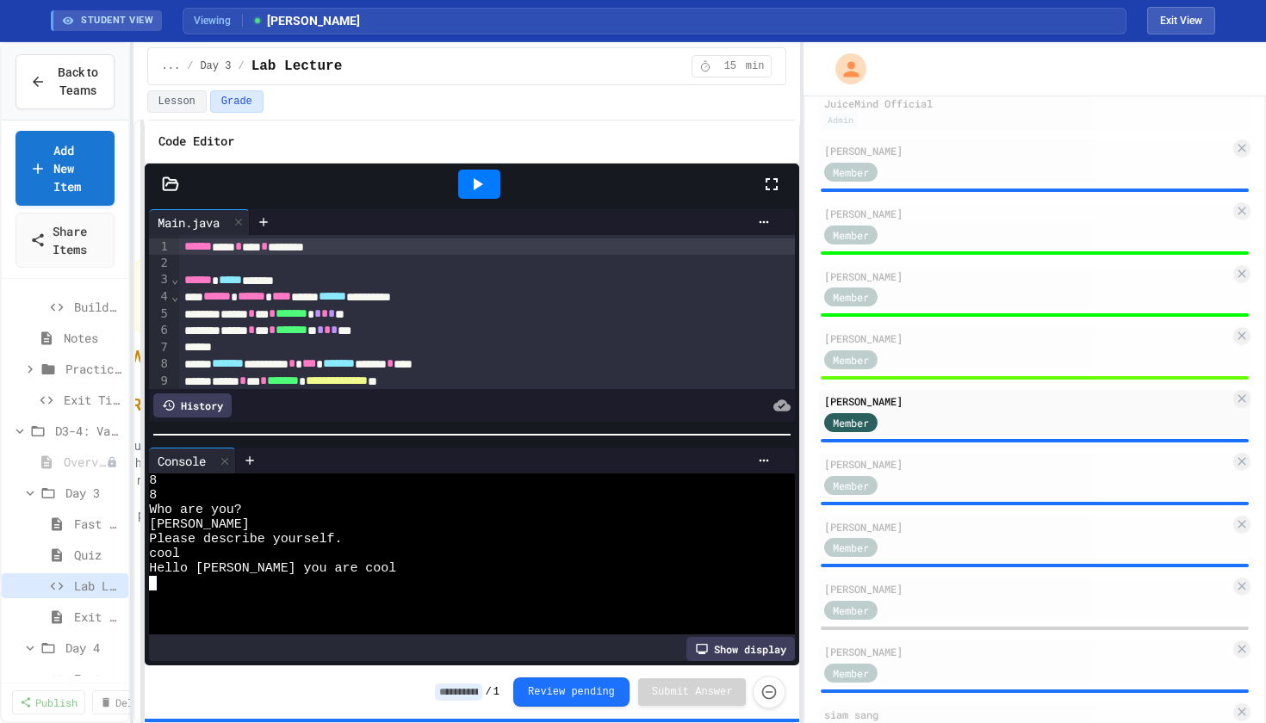
click at [443, 692] on input at bounding box center [458, 692] width 47 height 17
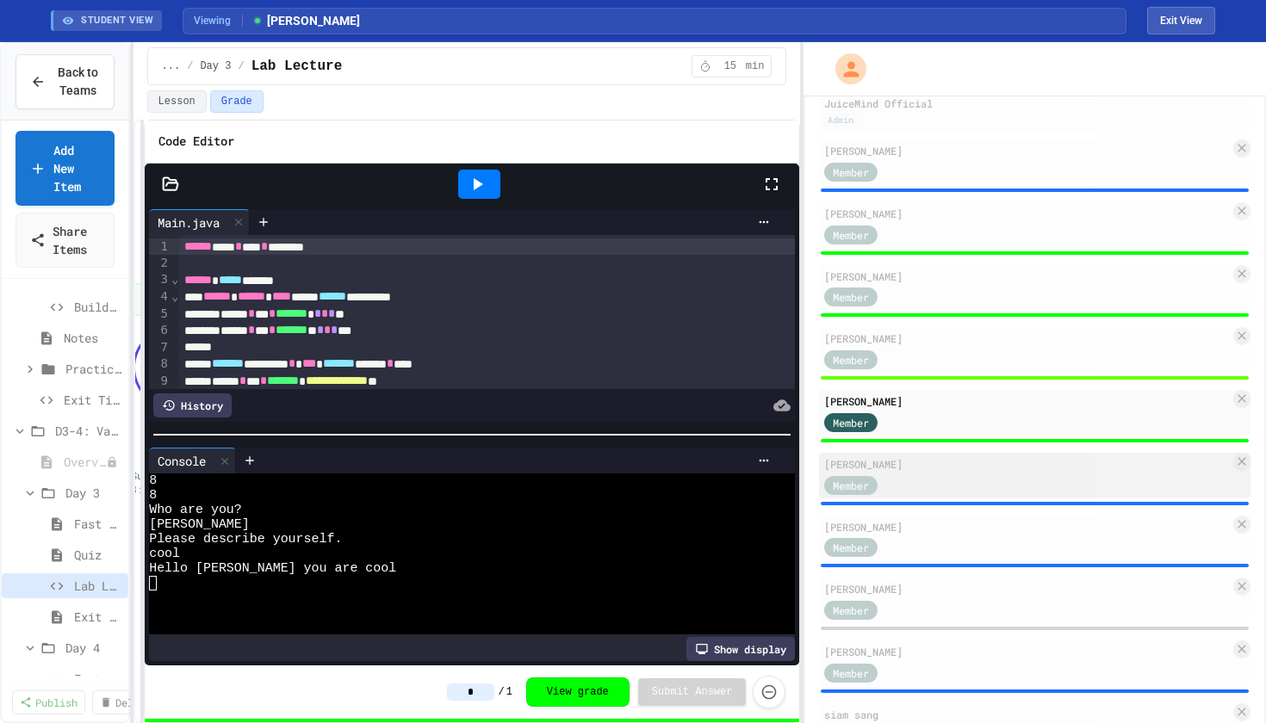
type input "*"
click at [926, 486] on div "Member" at bounding box center [1027, 485] width 406 height 22
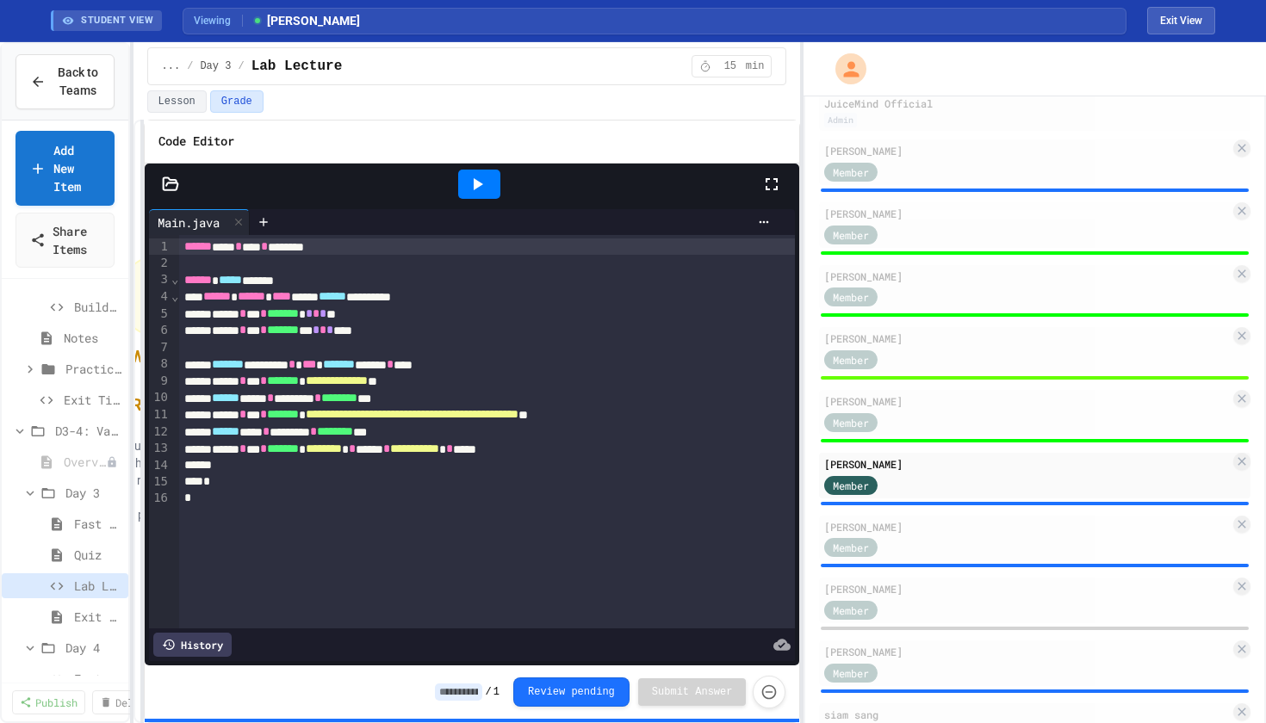
click at [477, 180] on icon at bounding box center [478, 184] width 9 height 12
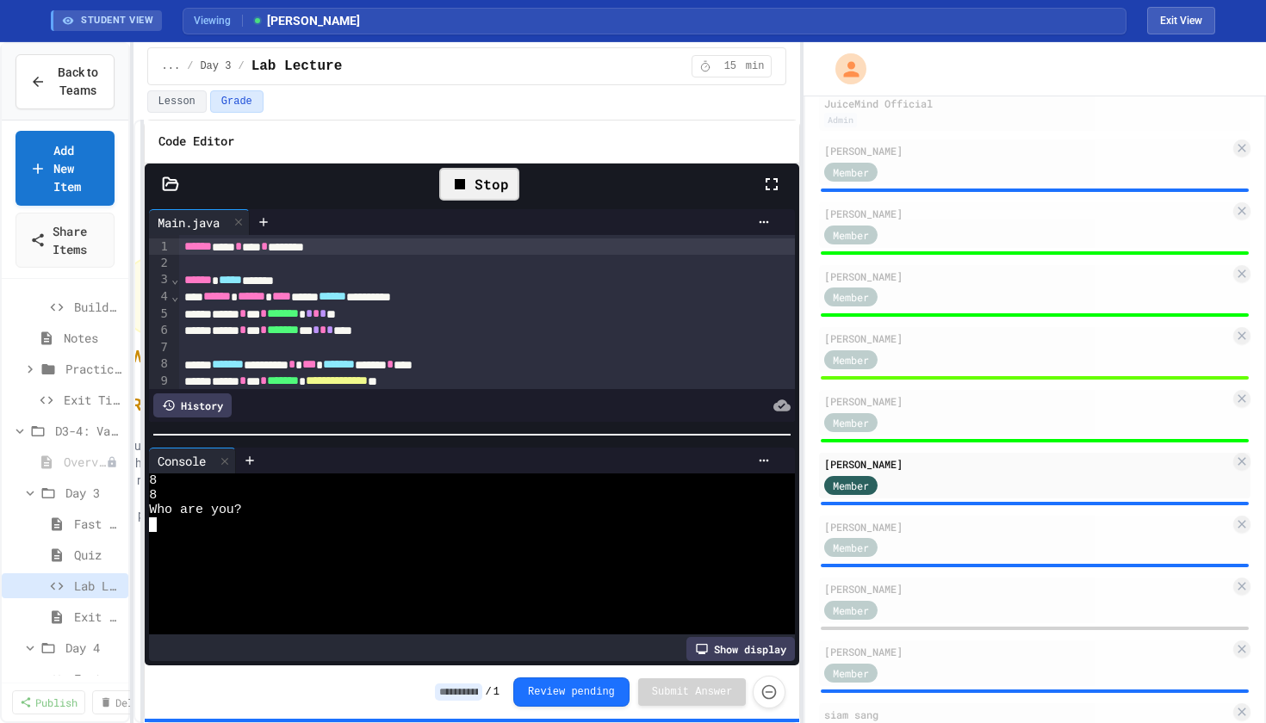
type textarea "*"
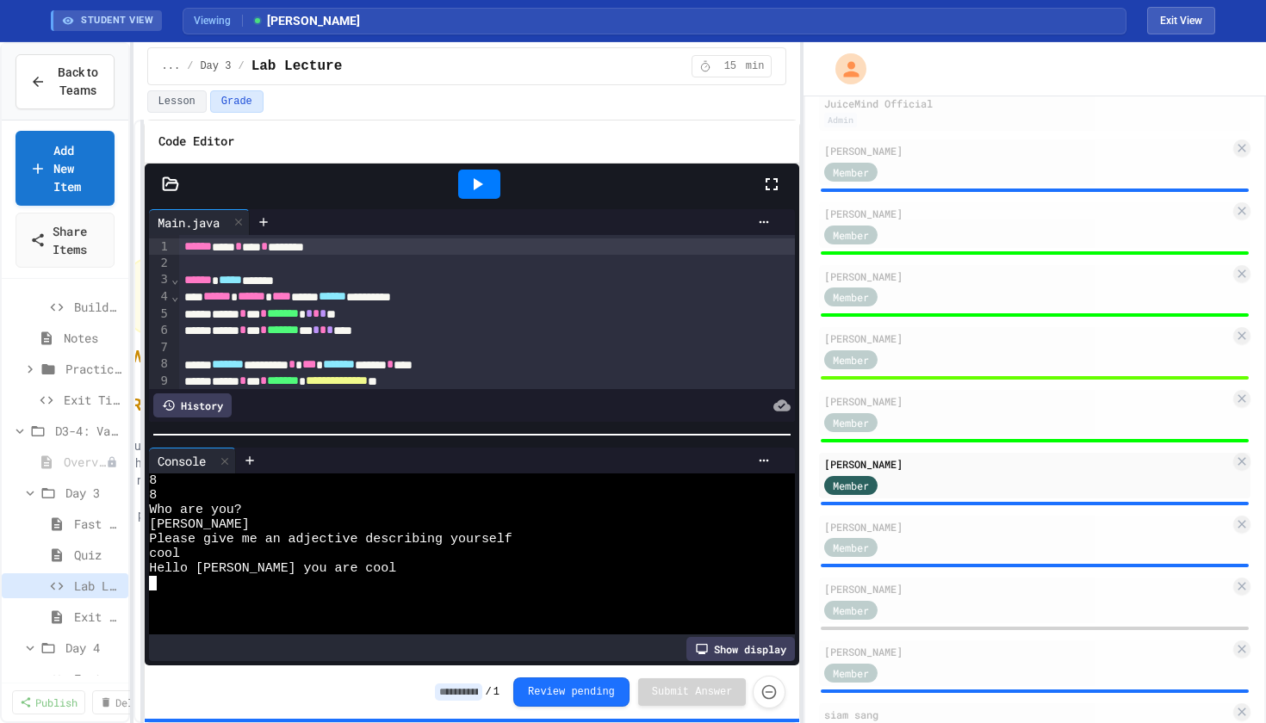
click at [457, 697] on input at bounding box center [458, 692] width 47 height 17
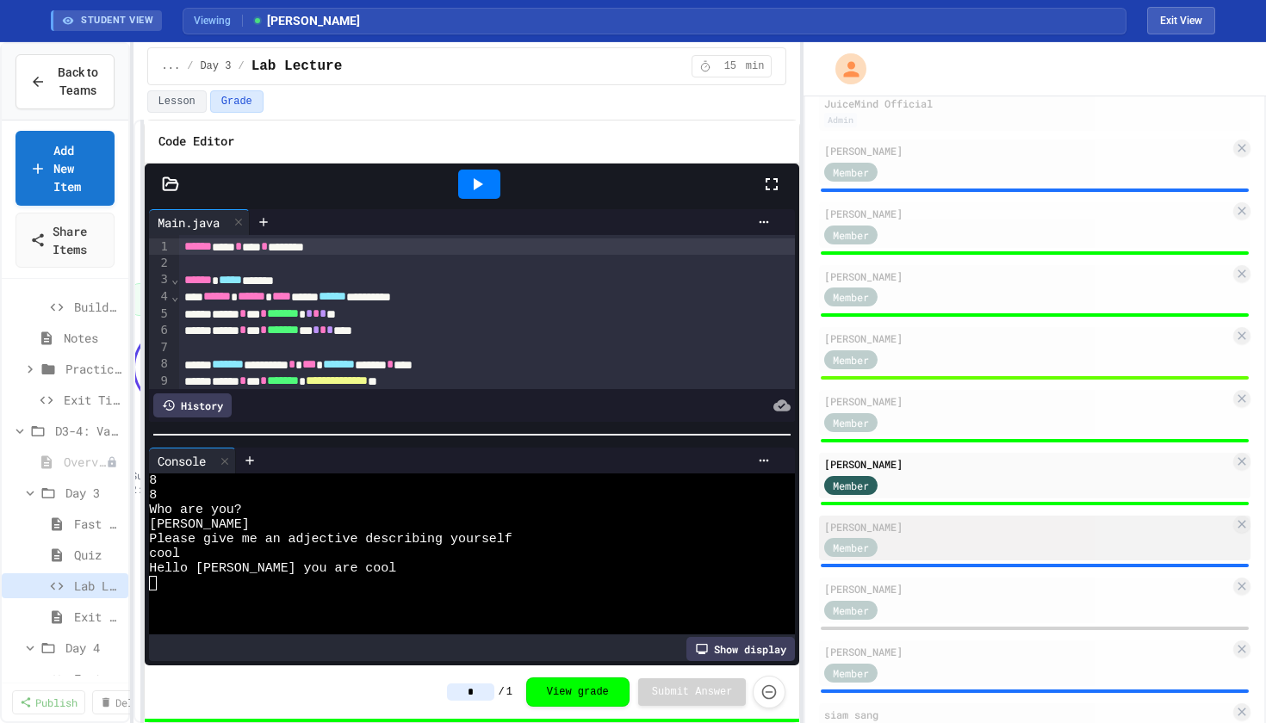
type input "*"
click at [948, 539] on div "Member" at bounding box center [1027, 547] width 406 height 22
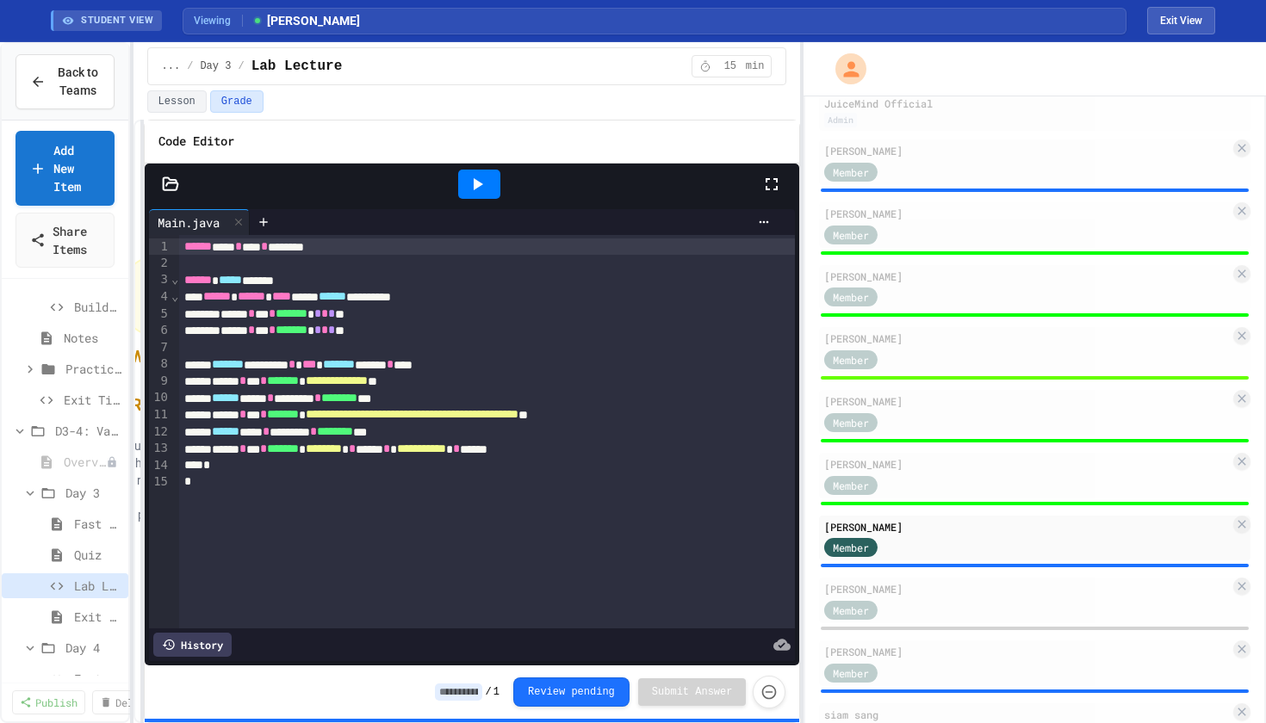
click at [477, 184] on icon at bounding box center [478, 184] width 9 height 12
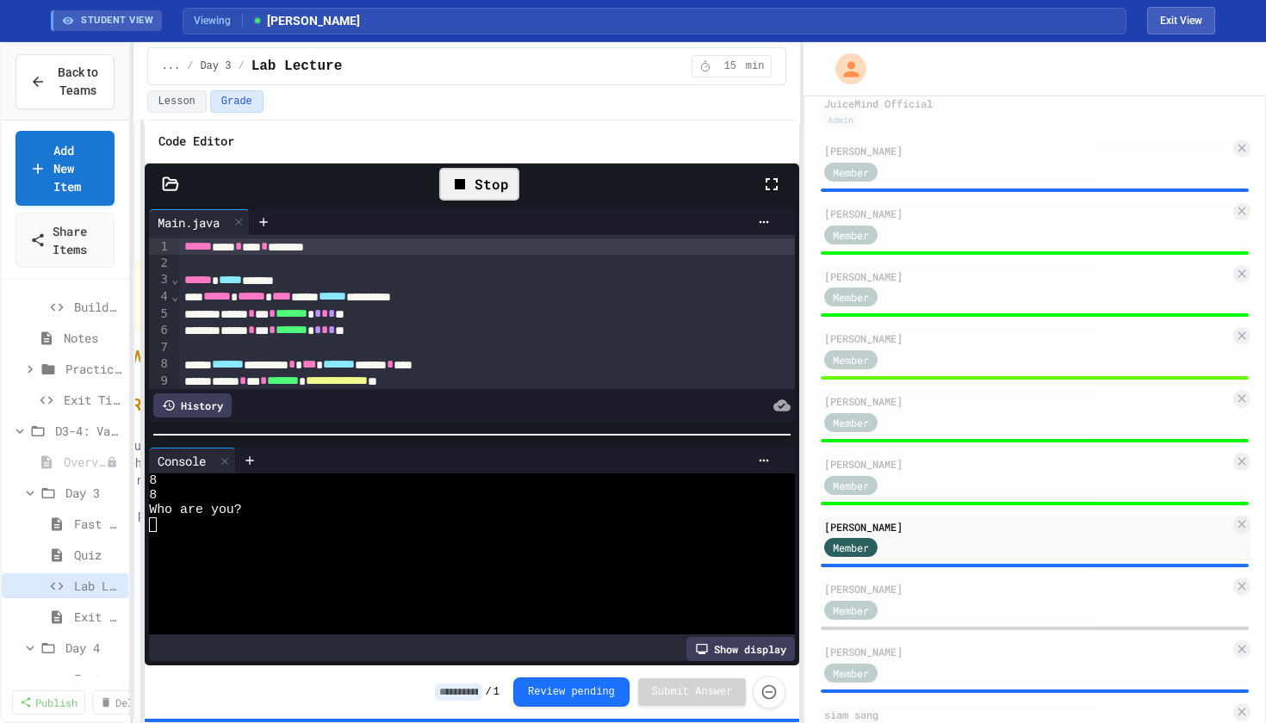
click at [253, 535] on div at bounding box center [463, 539] width 628 height 15
type textarea "*"
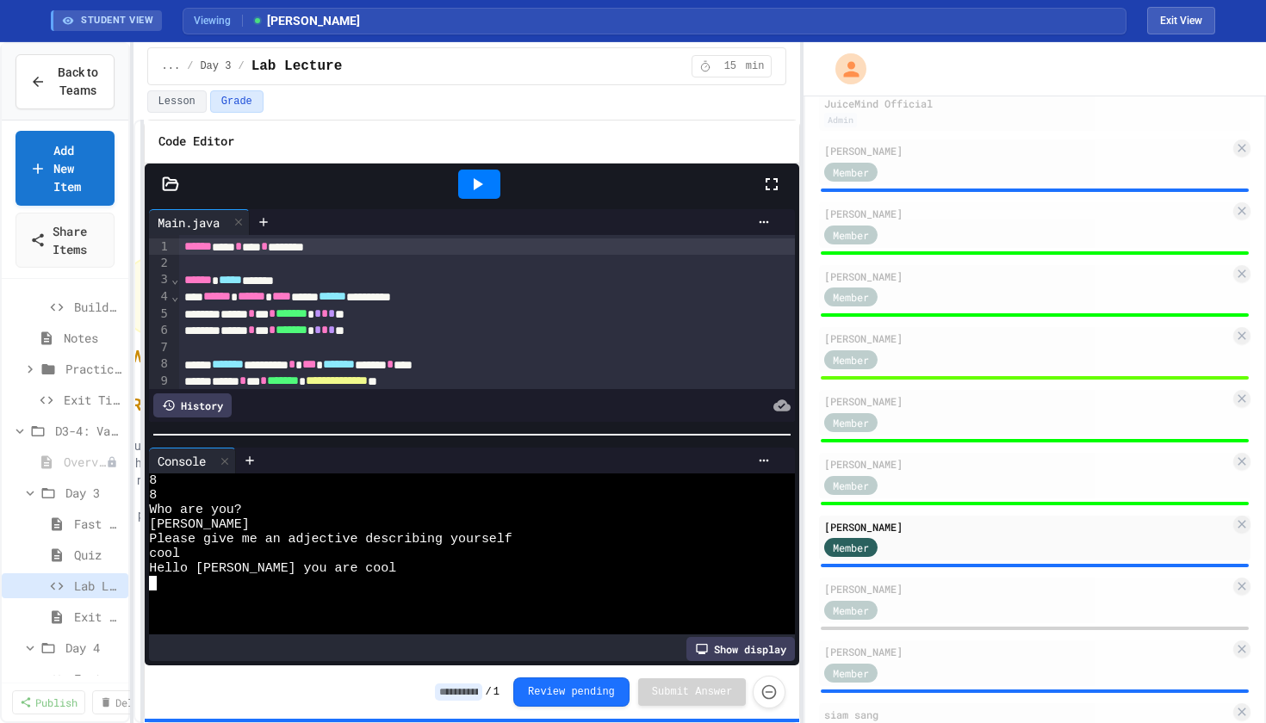
click at [455, 697] on input at bounding box center [458, 692] width 47 height 17
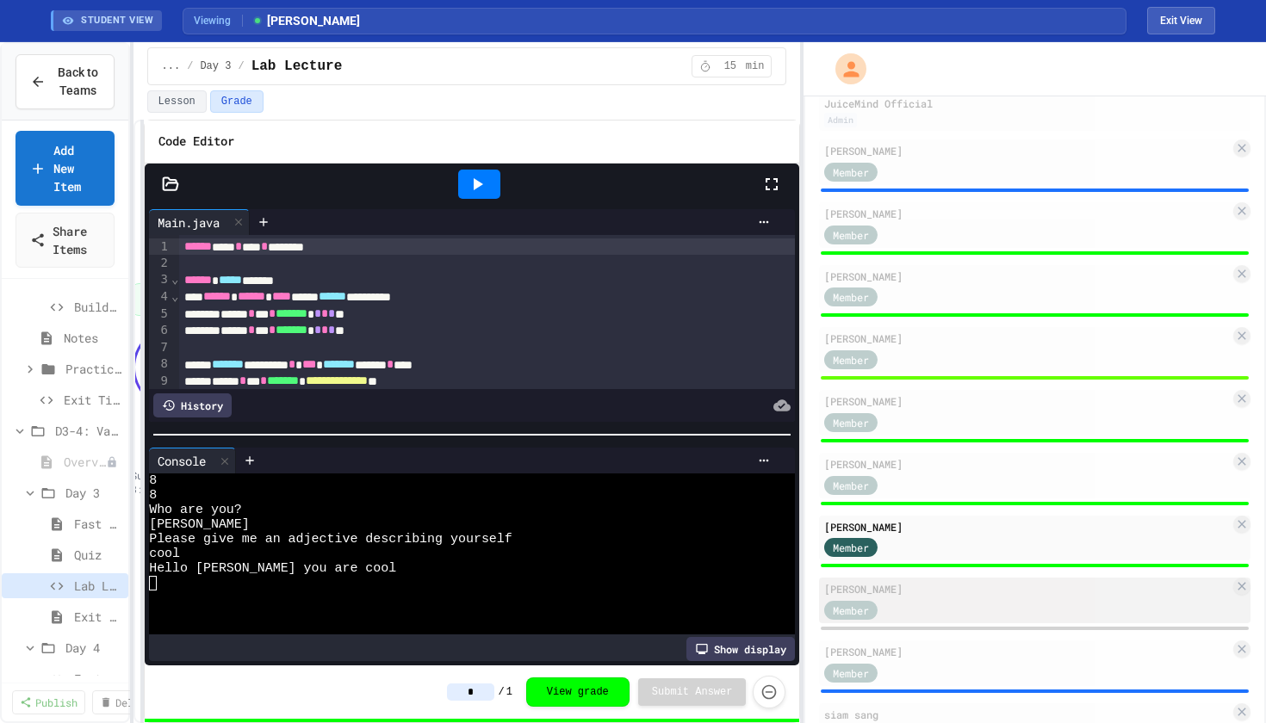
type input "*"
click at [902, 602] on div "Member" at bounding box center [867, 609] width 86 height 22
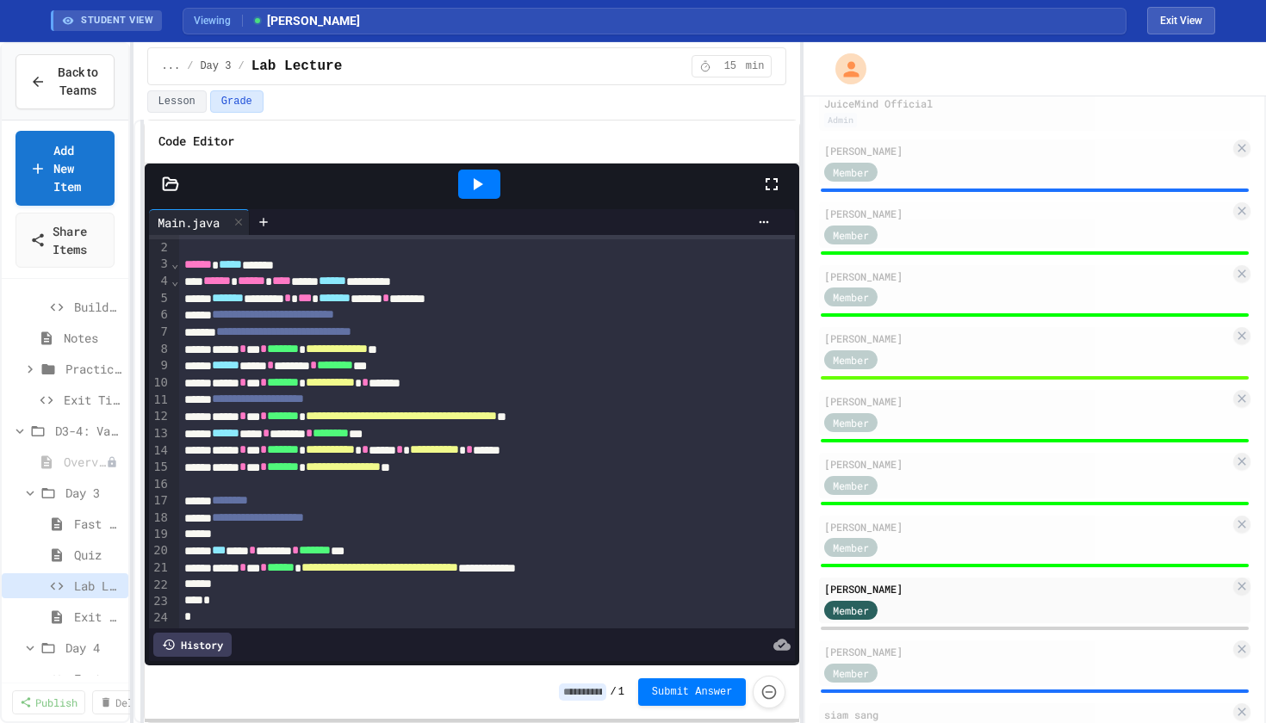
scroll to position [15, 0]
click at [484, 181] on icon at bounding box center [477, 184] width 21 height 21
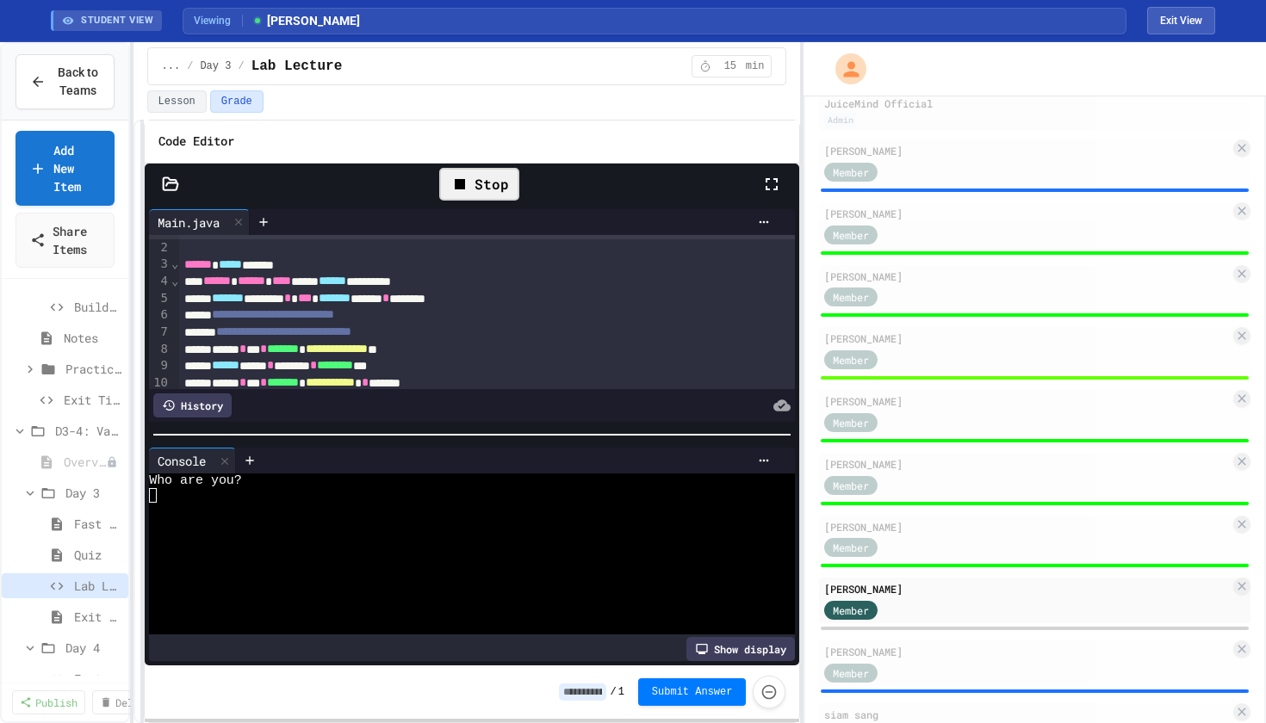
click at [283, 517] on div at bounding box center [463, 510] width 628 height 15
type textarea "*"
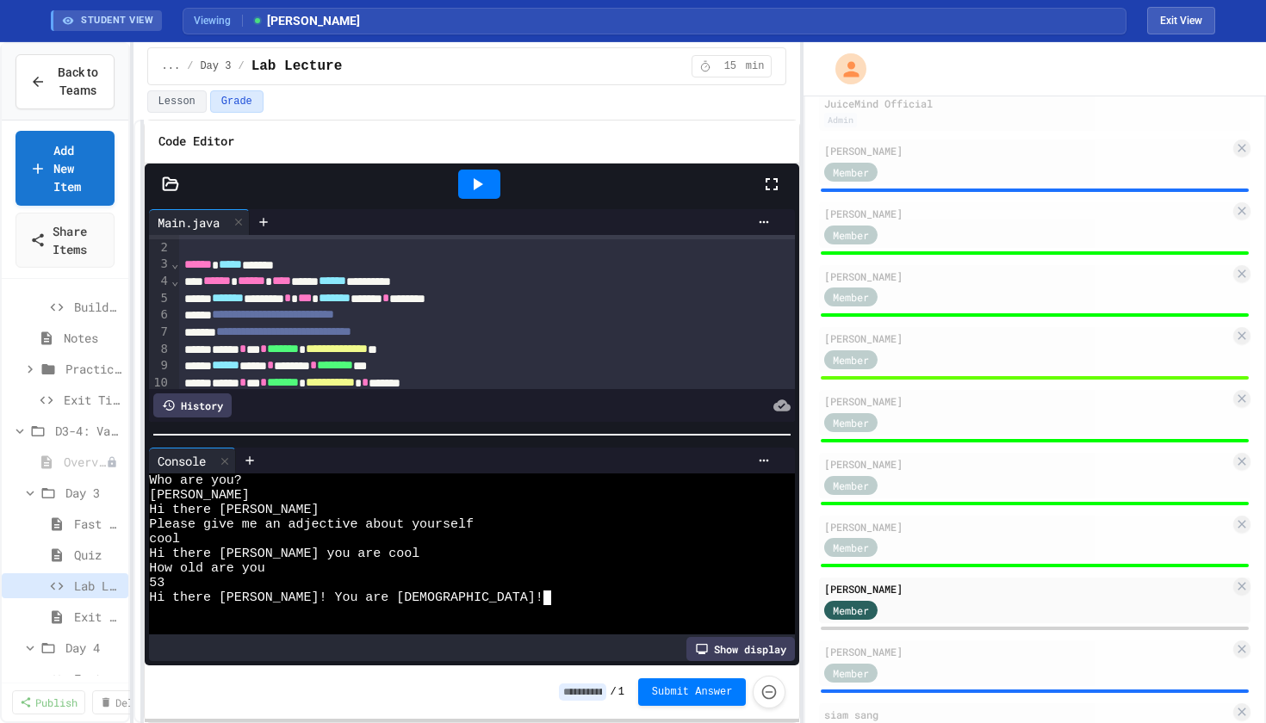
click at [592, 693] on input at bounding box center [582, 692] width 47 height 17
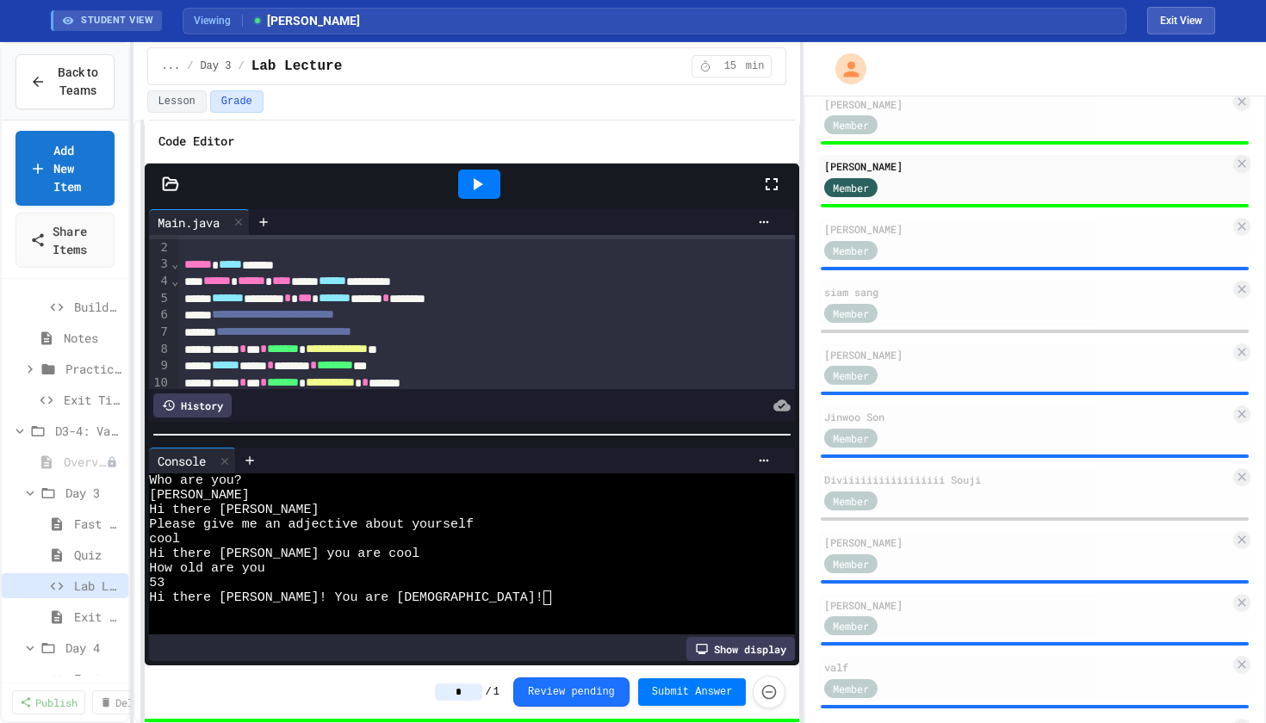
scroll to position [594, 0]
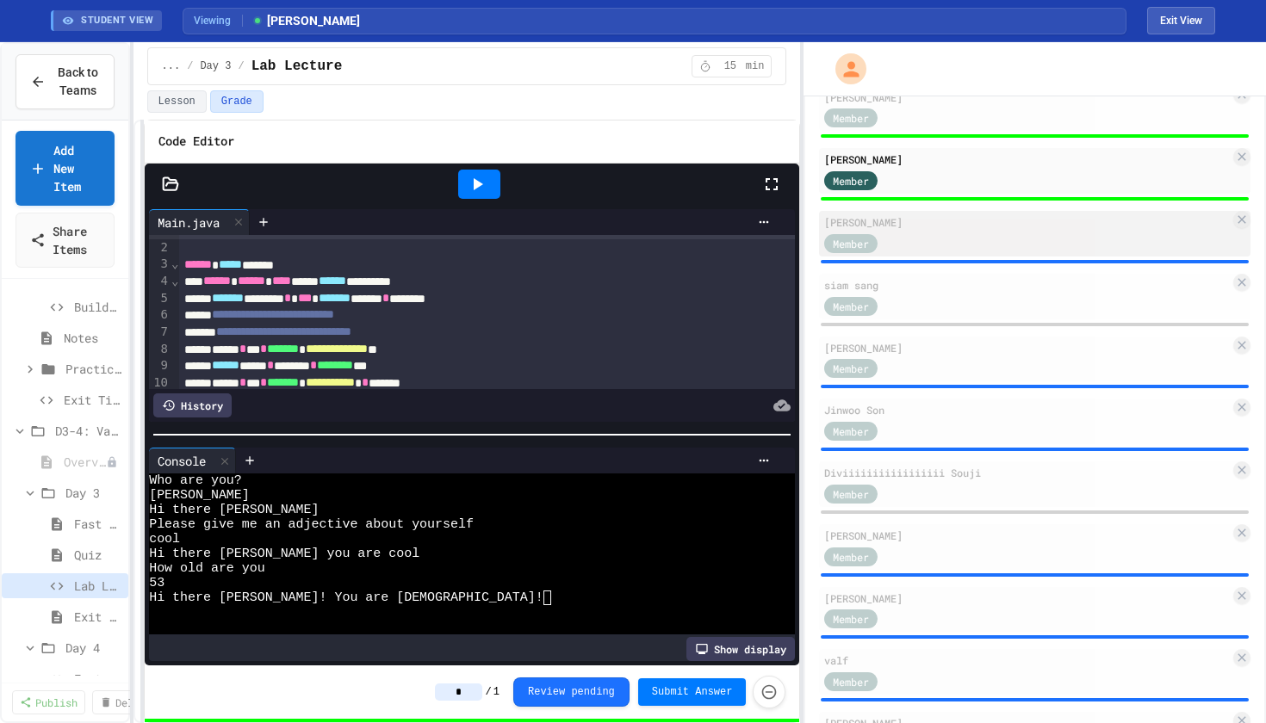
type input "*"
click at [923, 239] on div "Member" at bounding box center [1027, 243] width 406 height 22
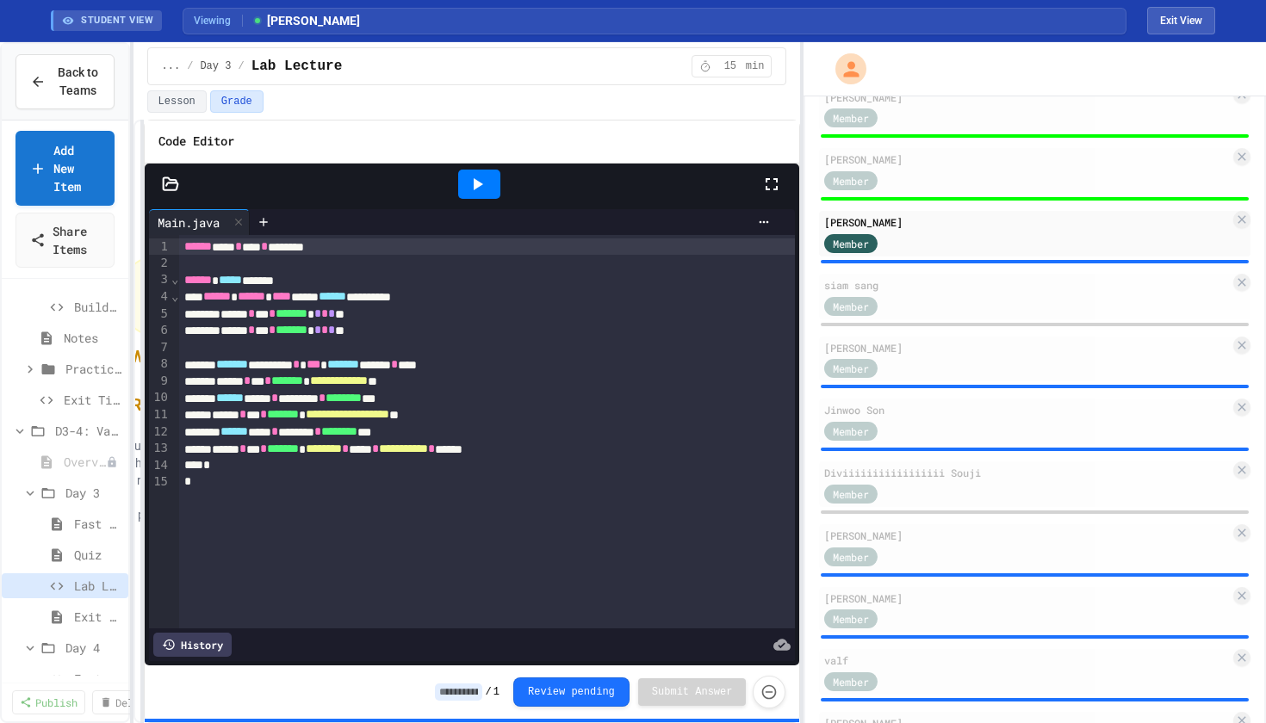
click at [484, 191] on icon at bounding box center [477, 184] width 21 height 21
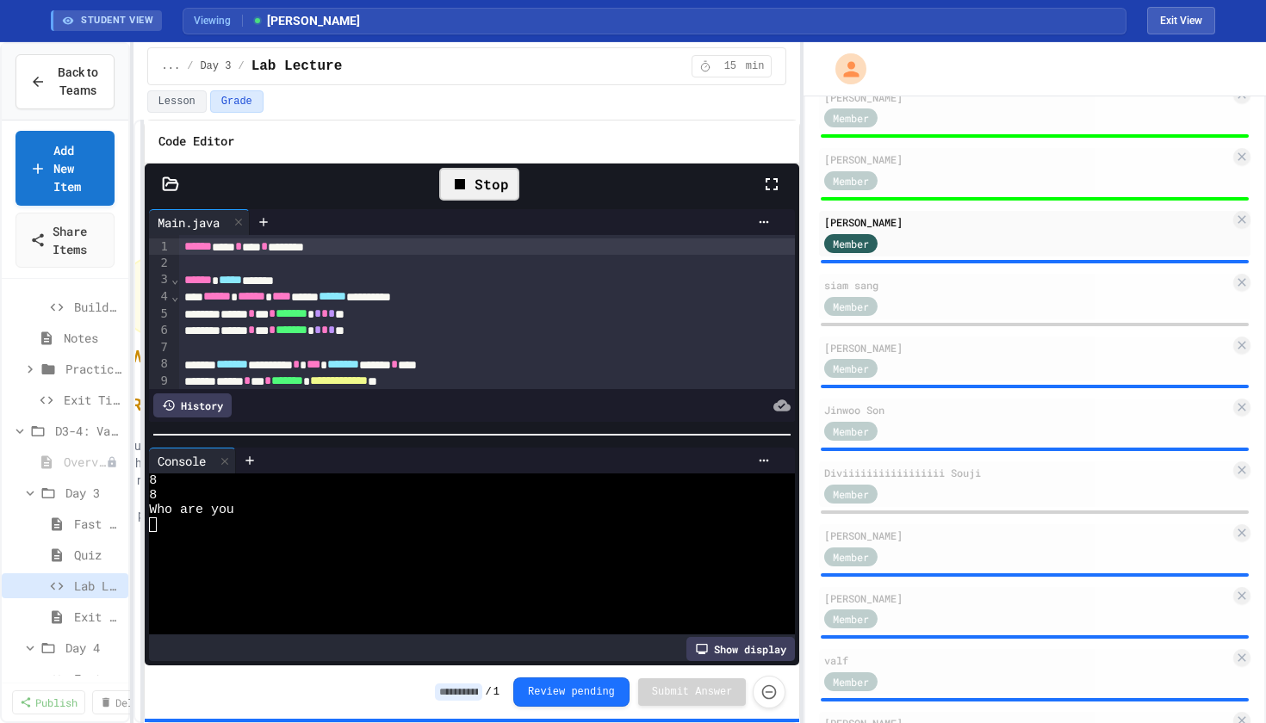
click at [284, 536] on div at bounding box center [463, 539] width 628 height 15
type textarea "*"
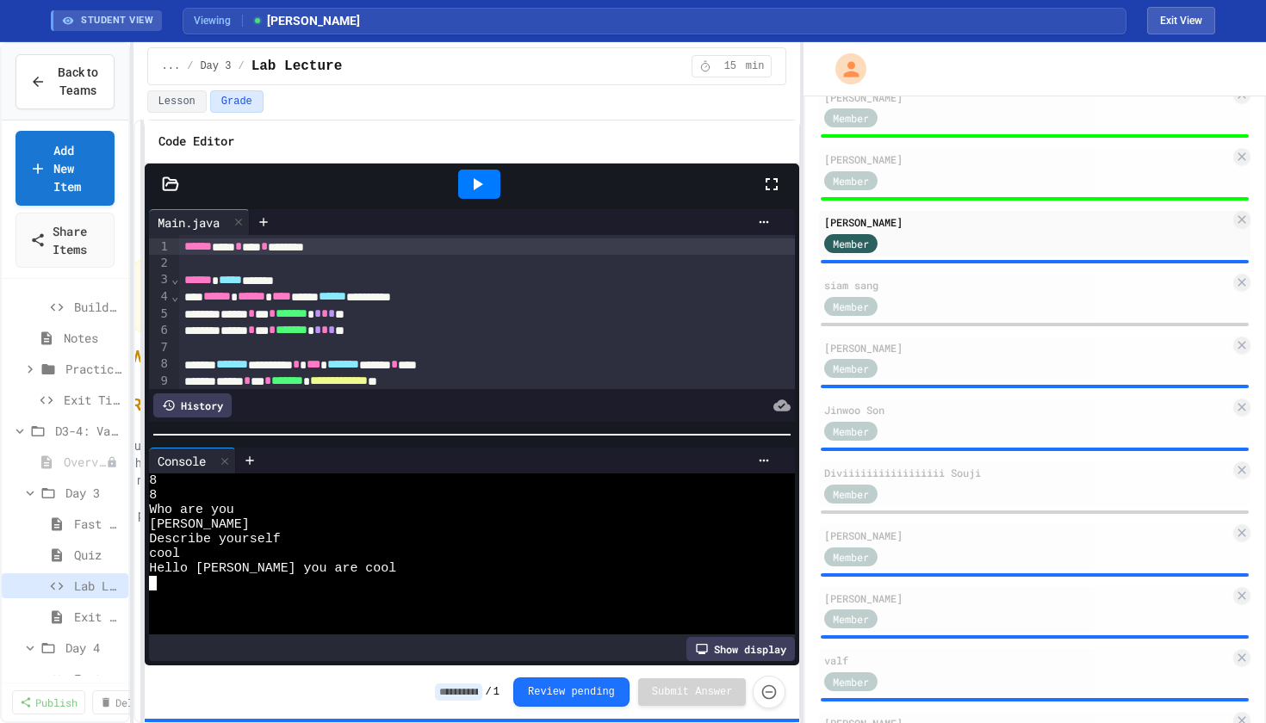
click at [461, 697] on input at bounding box center [458, 692] width 47 height 17
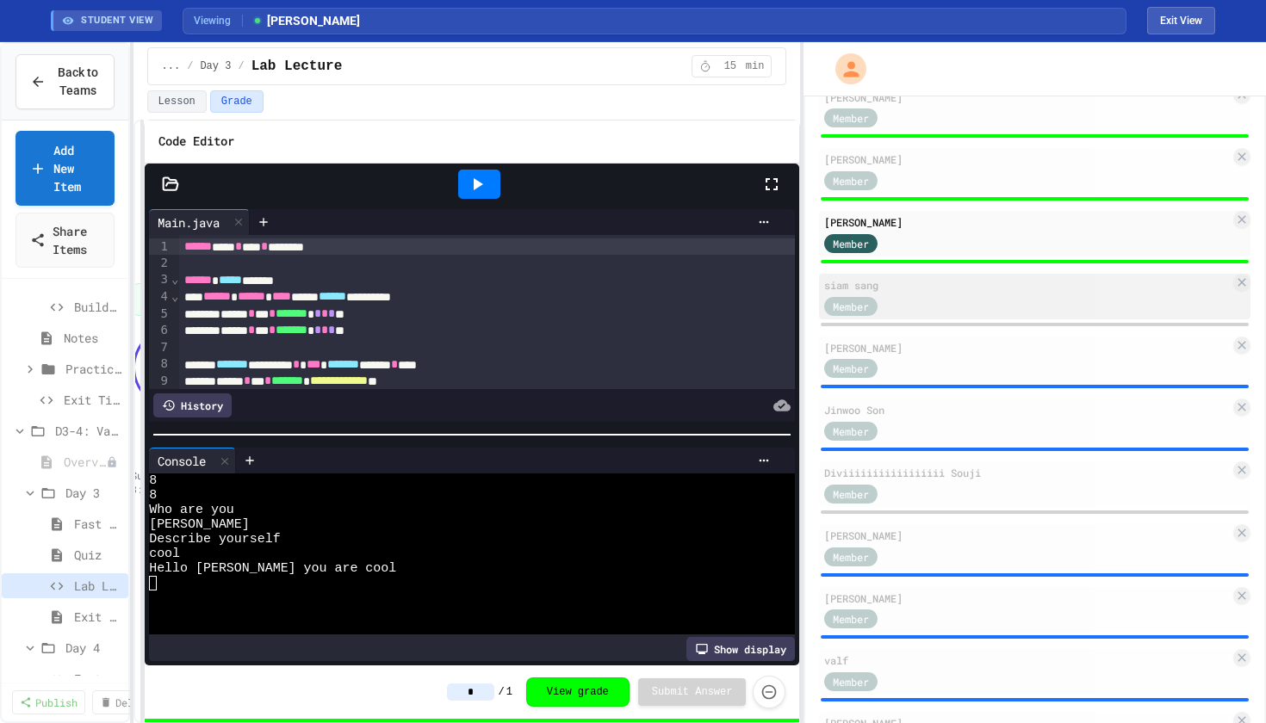
type input "*"
click at [910, 315] on div "Member" at bounding box center [867, 305] width 86 height 22
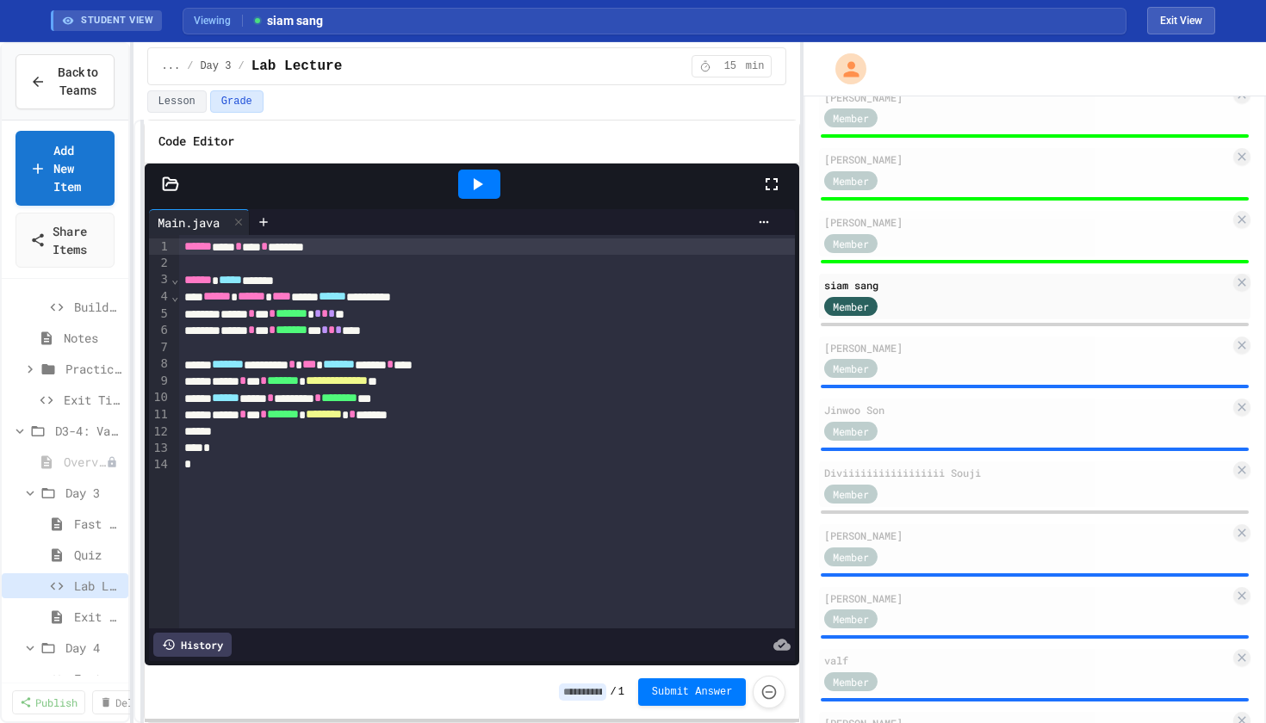
click at [487, 185] on div at bounding box center [479, 184] width 42 height 29
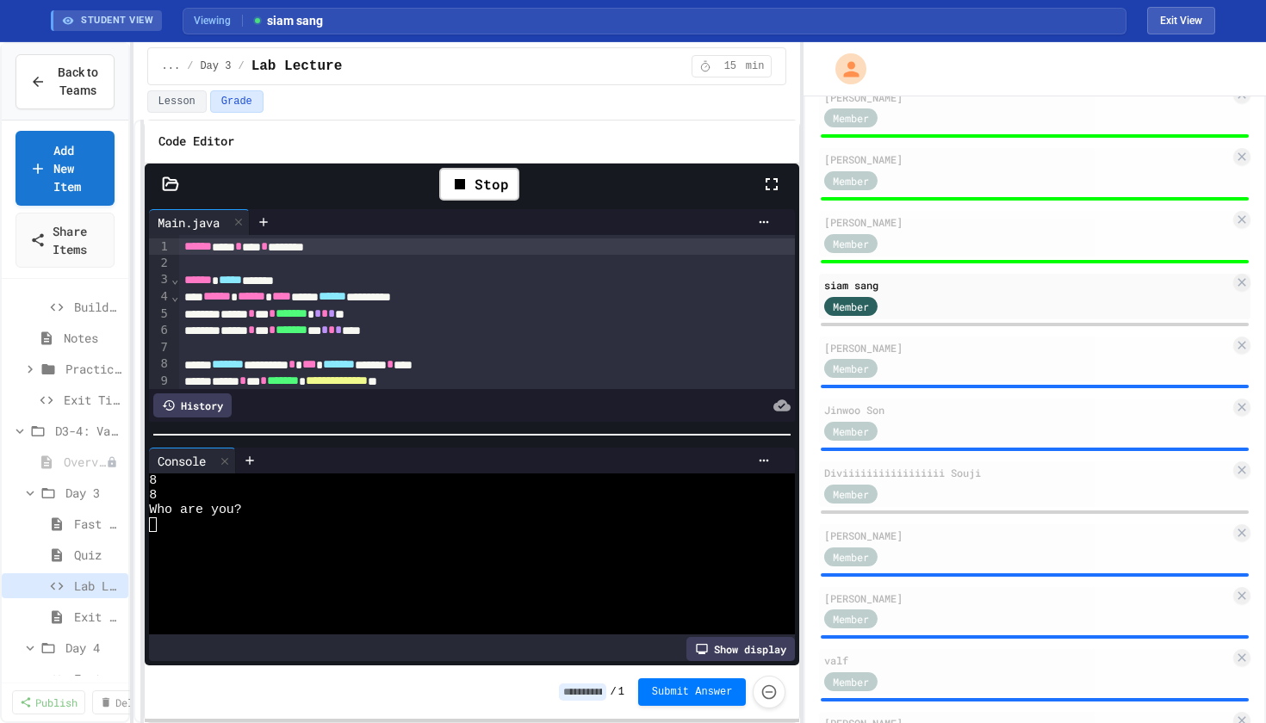
click at [255, 534] on div at bounding box center [463, 539] width 628 height 15
type textarea "*"
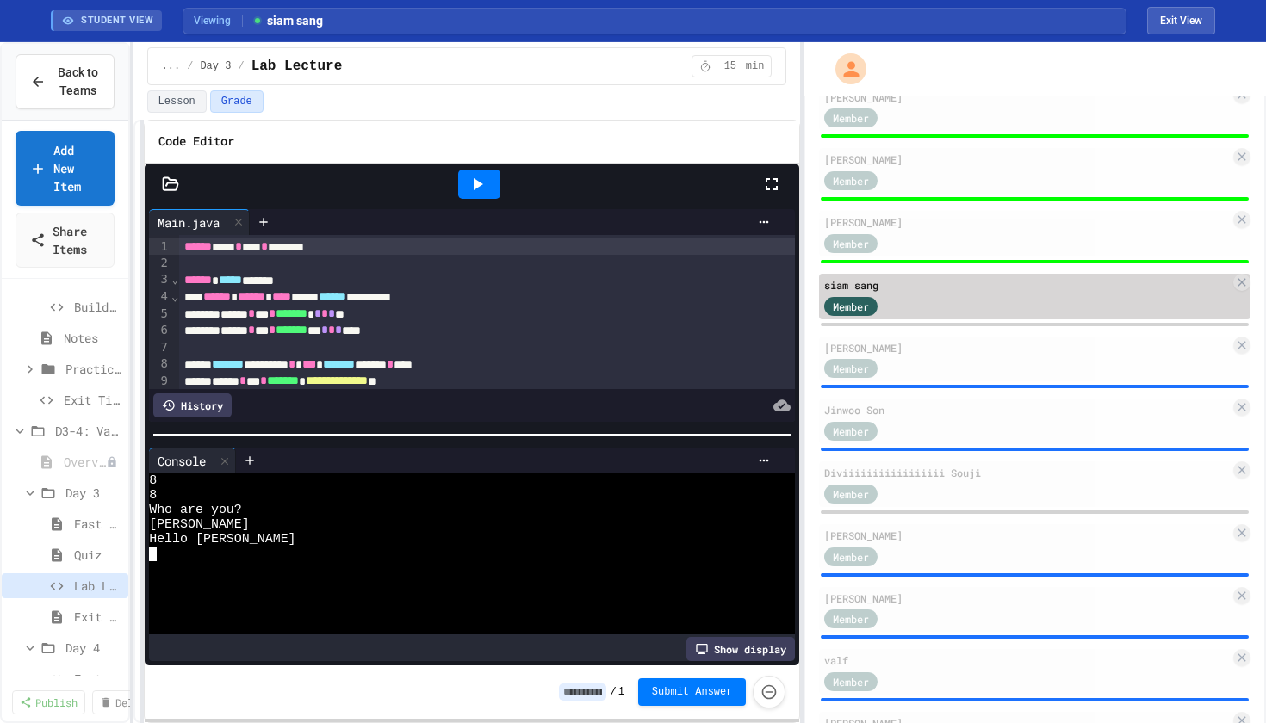
click at [936, 307] on div "Member" at bounding box center [1027, 305] width 406 height 22
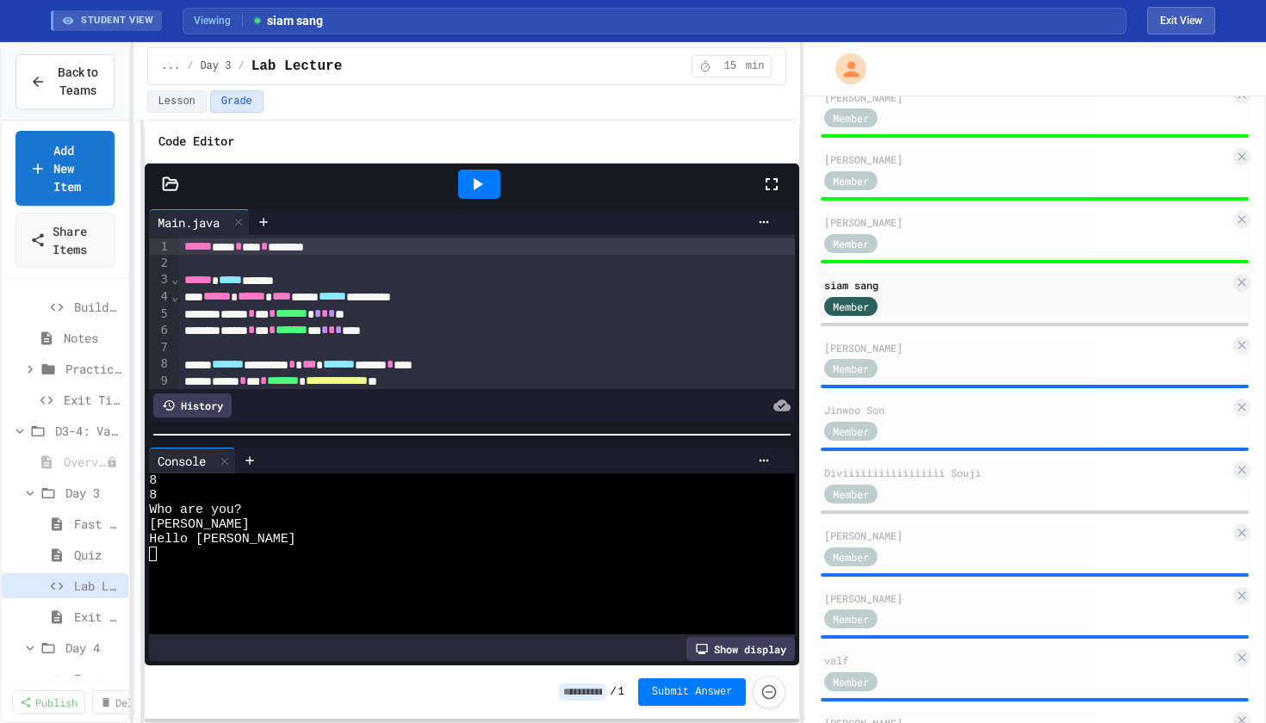
click at [600, 691] on input at bounding box center [582, 692] width 47 height 17
type input "***"
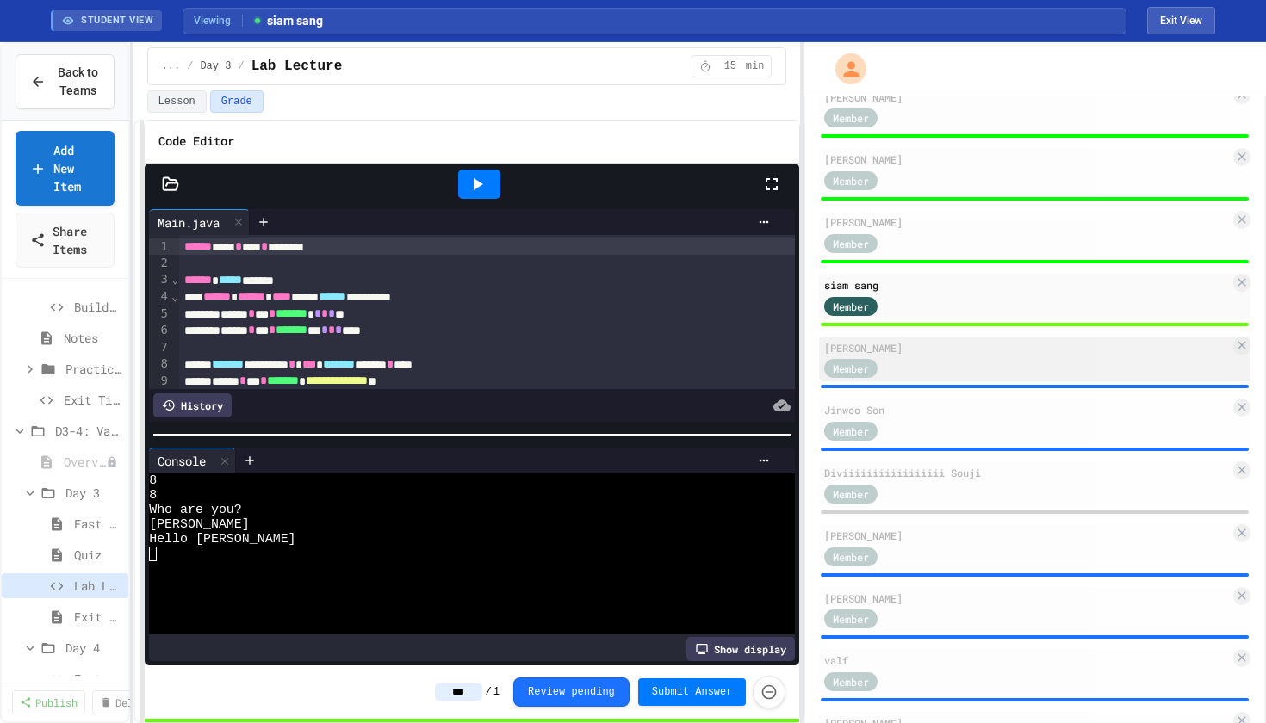
click at [954, 373] on div "Member" at bounding box center [1027, 368] width 406 height 22
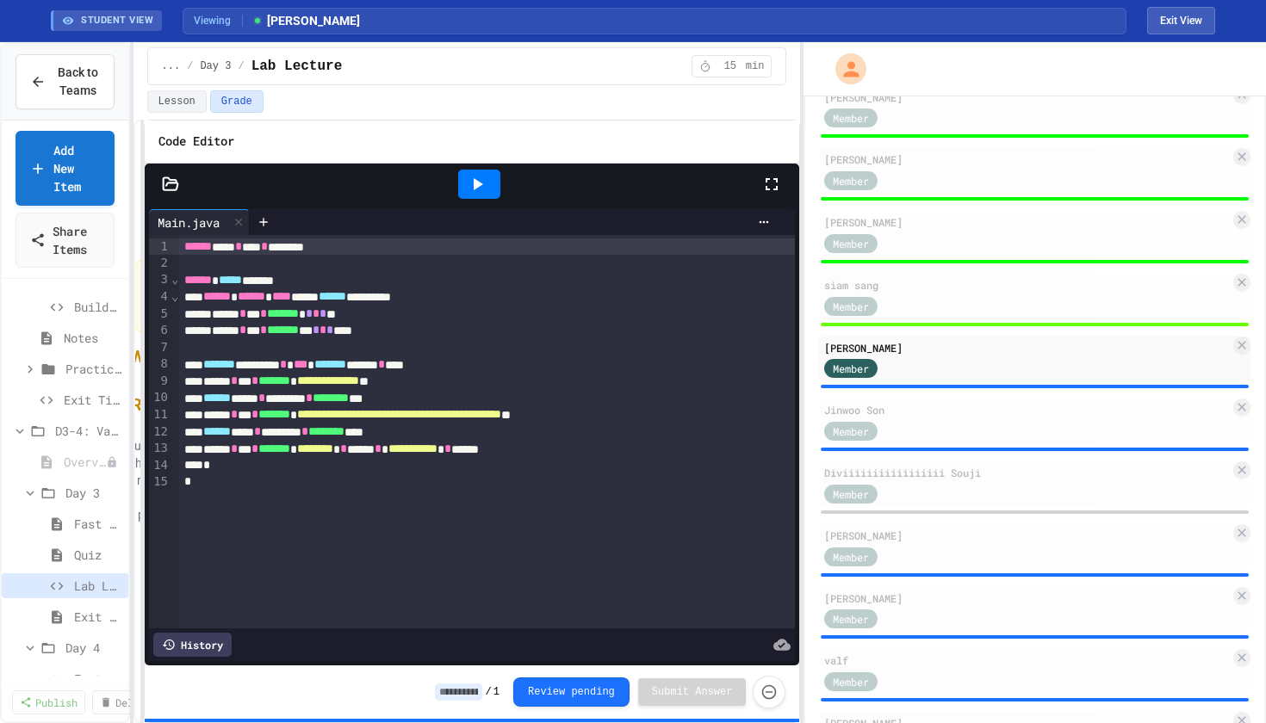
click at [483, 184] on icon at bounding box center [477, 184] width 21 height 21
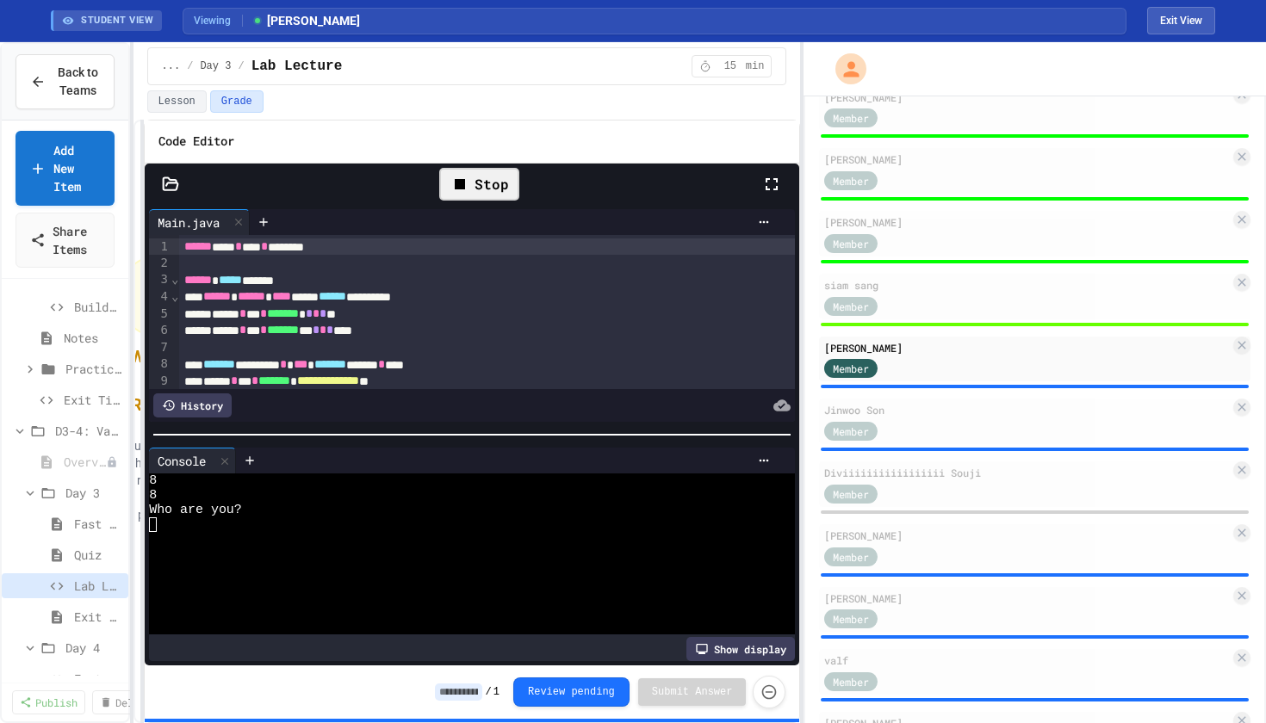
click at [253, 540] on div at bounding box center [463, 539] width 628 height 15
type textarea "*"
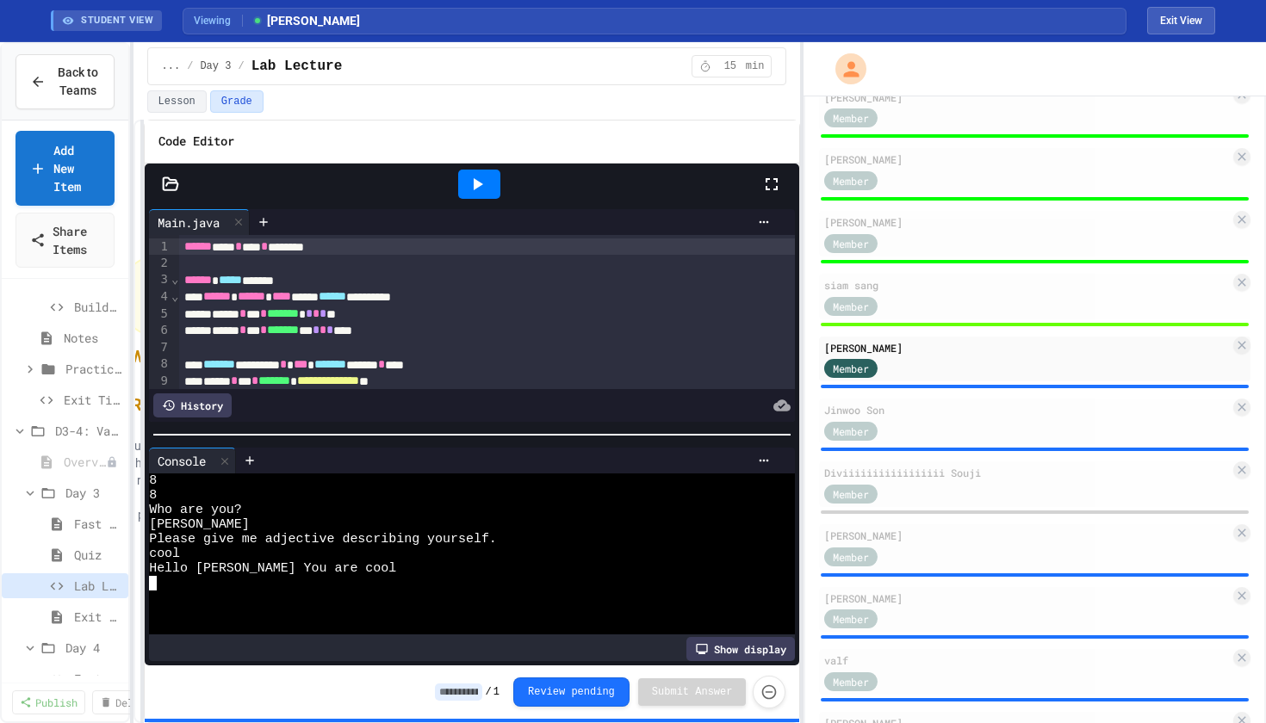
click at [458, 695] on input at bounding box center [458, 692] width 47 height 17
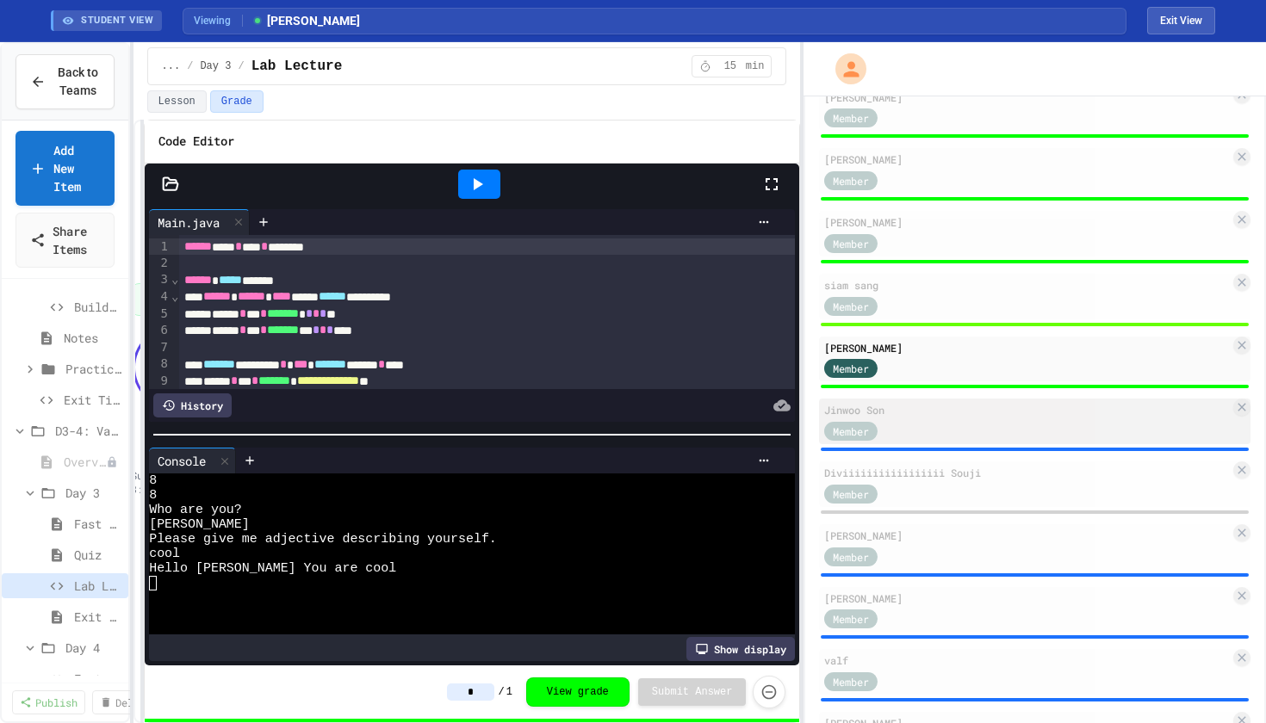
type input "*"
click at [915, 422] on div "Member" at bounding box center [1027, 430] width 406 height 22
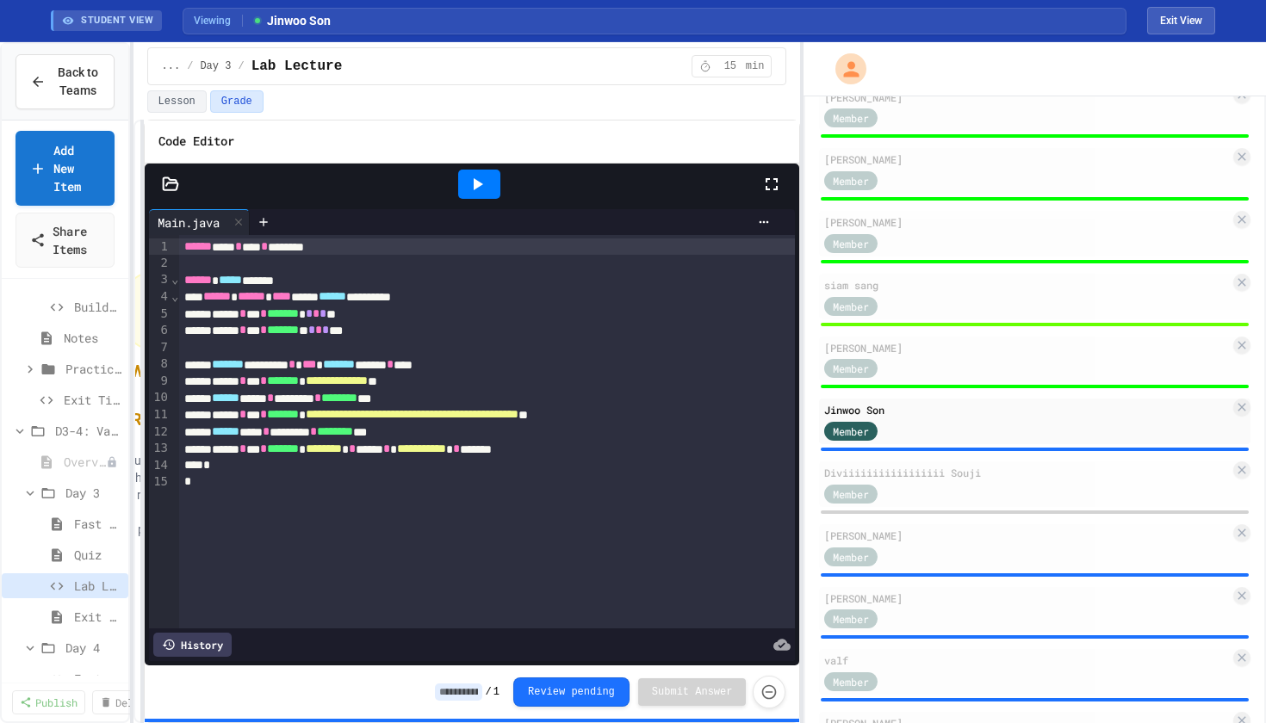
click at [486, 183] on icon at bounding box center [477, 184] width 21 height 21
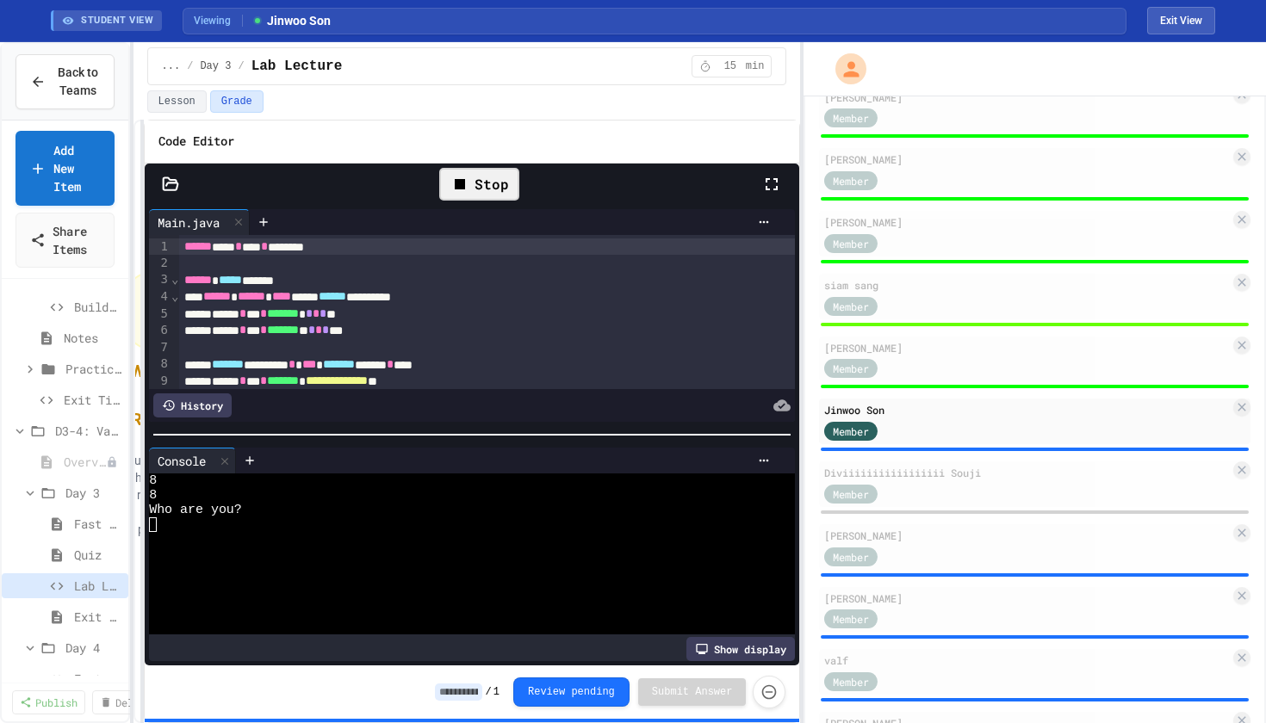
click at [223, 537] on div at bounding box center [463, 539] width 628 height 15
type textarea "*"
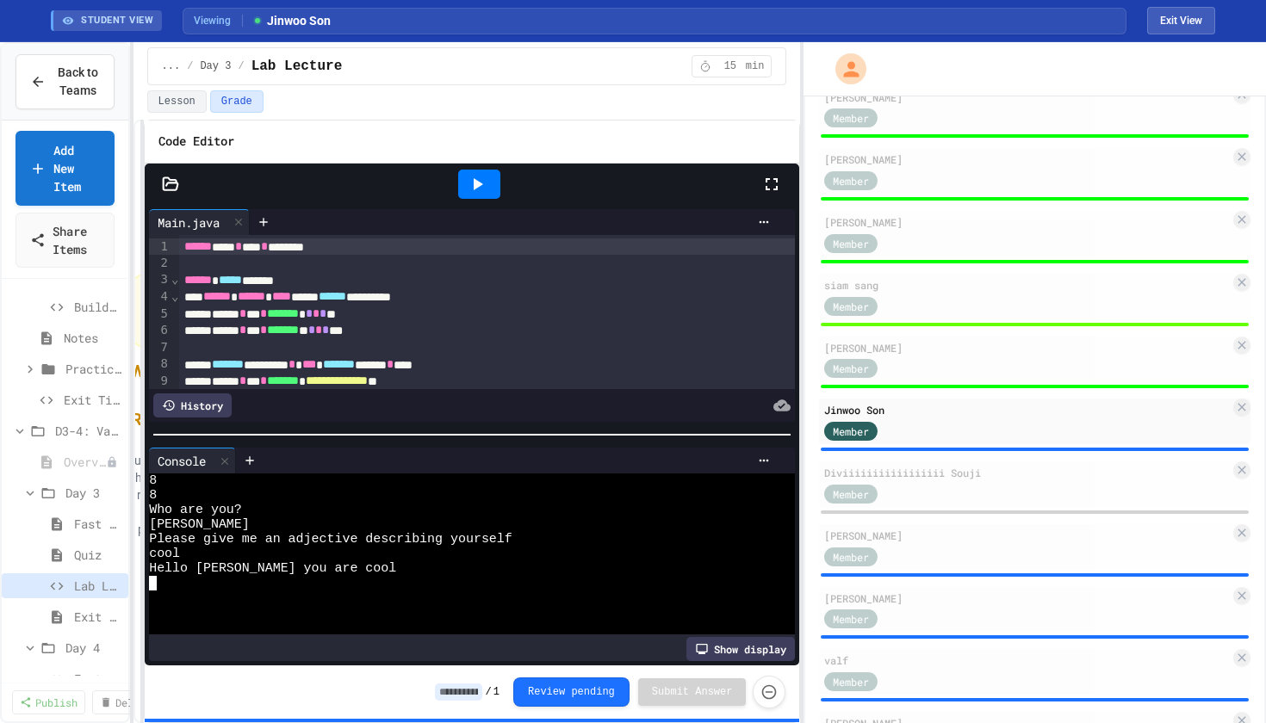
click at [455, 696] on input at bounding box center [458, 692] width 47 height 17
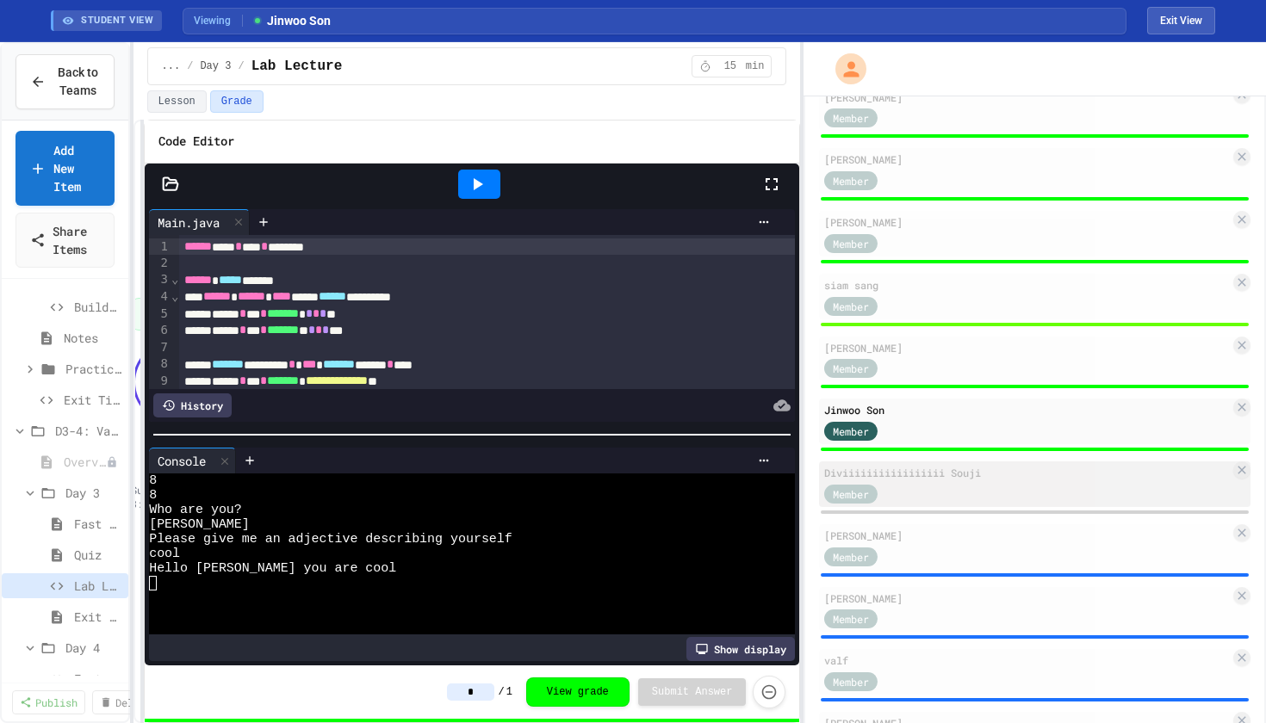
type input "*"
click at [976, 493] on div "Member" at bounding box center [1027, 493] width 406 height 22
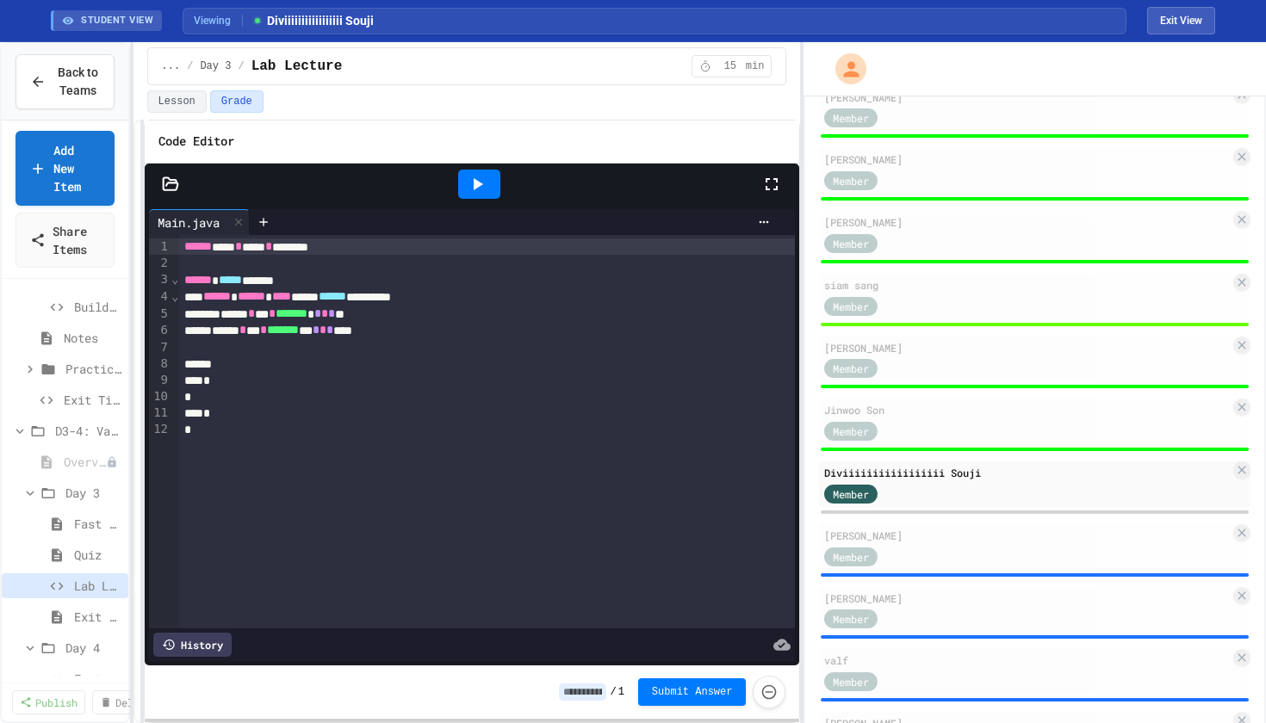
click at [485, 182] on icon at bounding box center [477, 184] width 21 height 21
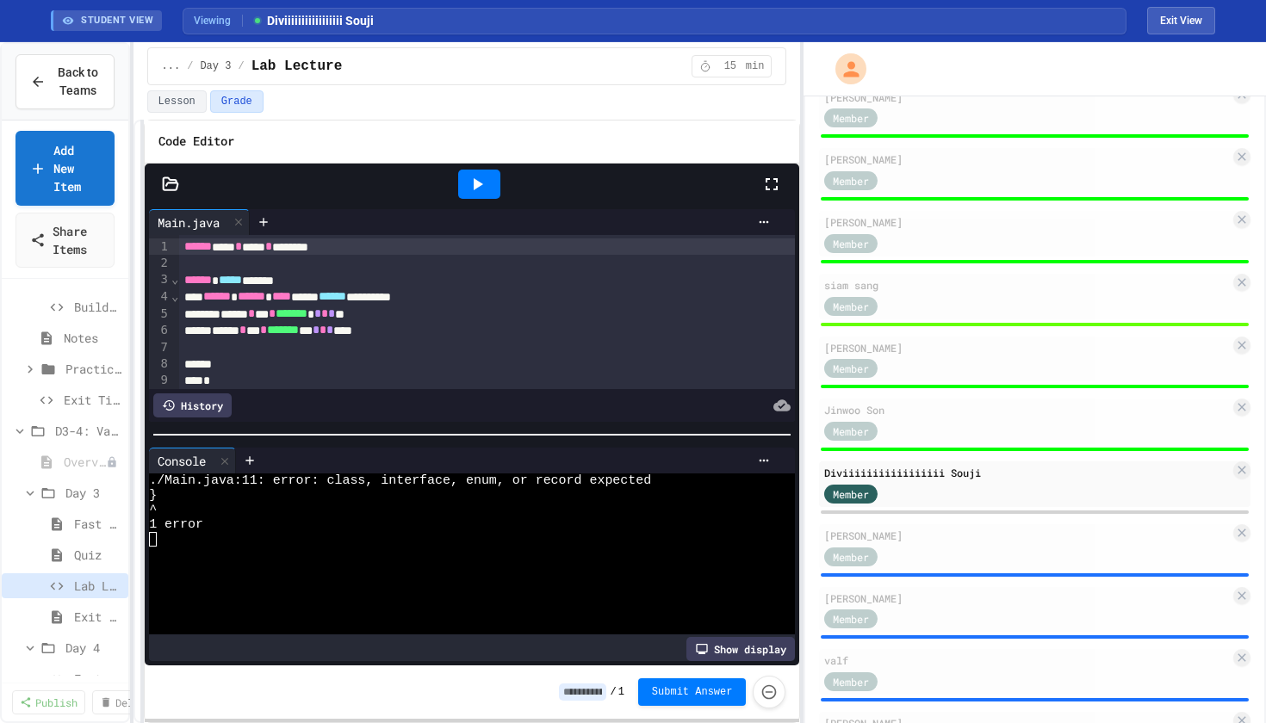
click at [575, 693] on input at bounding box center [582, 692] width 47 height 17
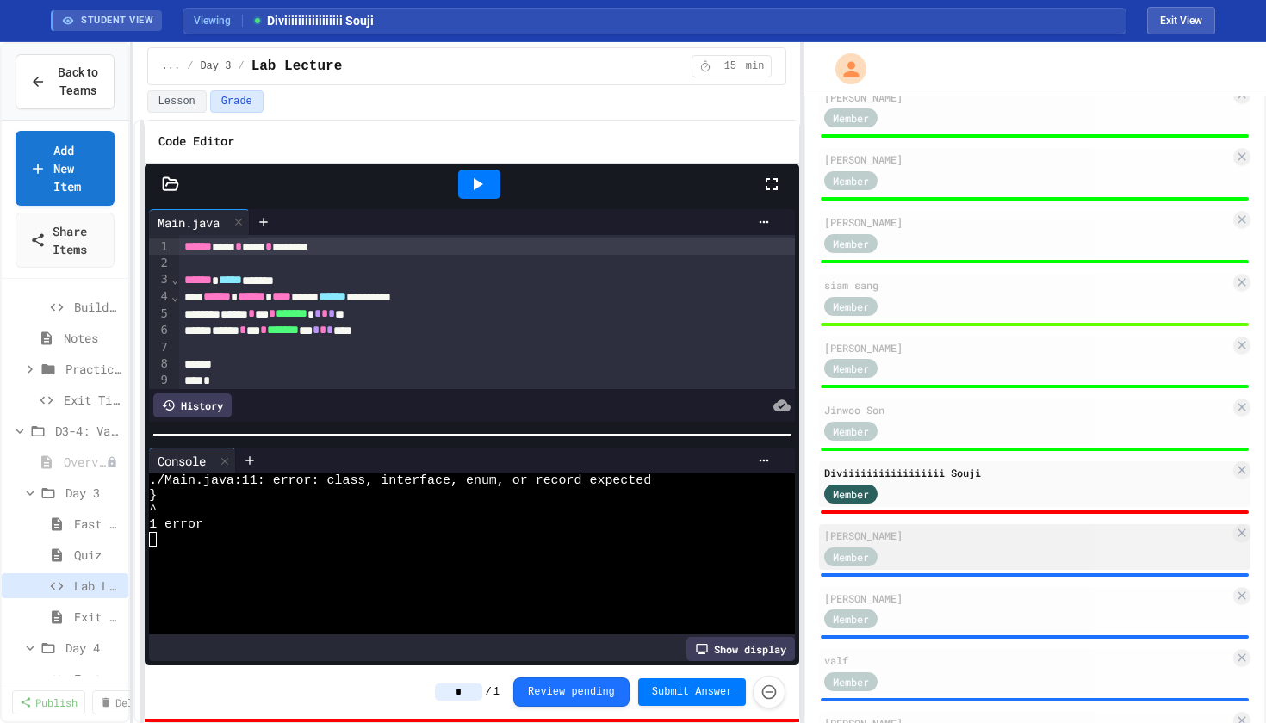
type input "*"
click at [920, 537] on div "[PERSON_NAME]" at bounding box center [1027, 535] width 406 height 15
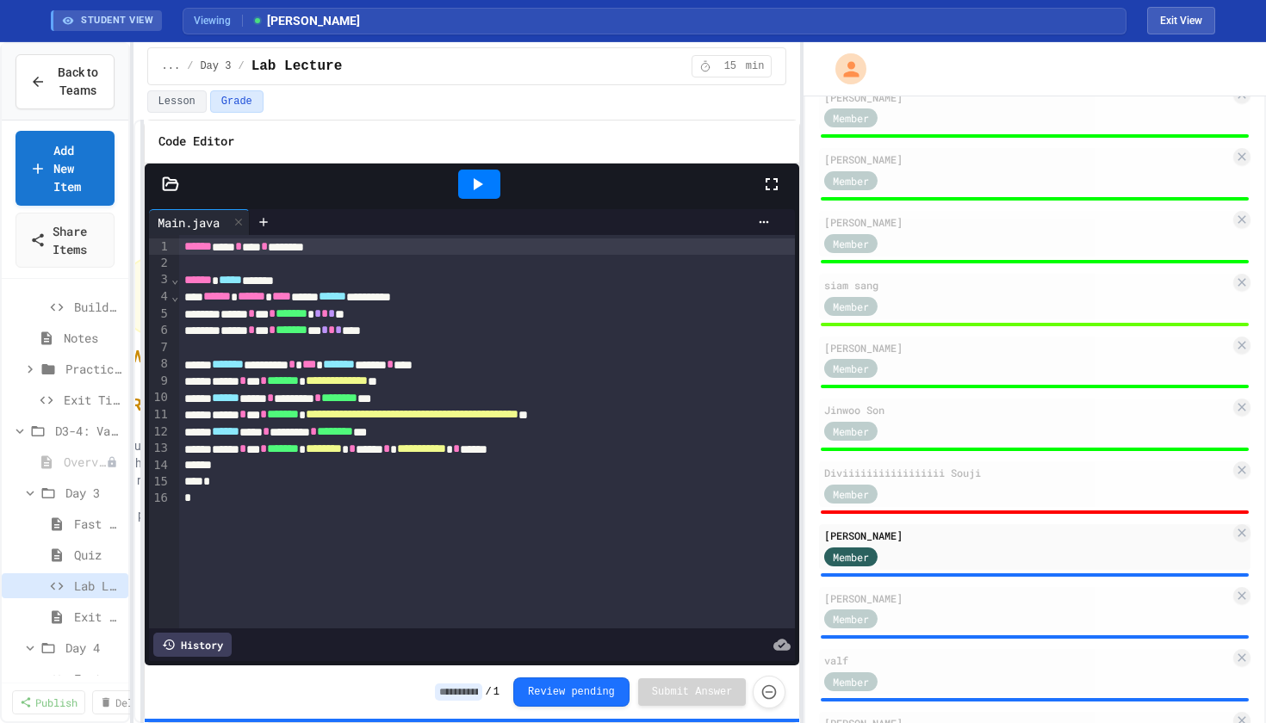
click at [464, 181] on div at bounding box center [479, 184] width 42 height 29
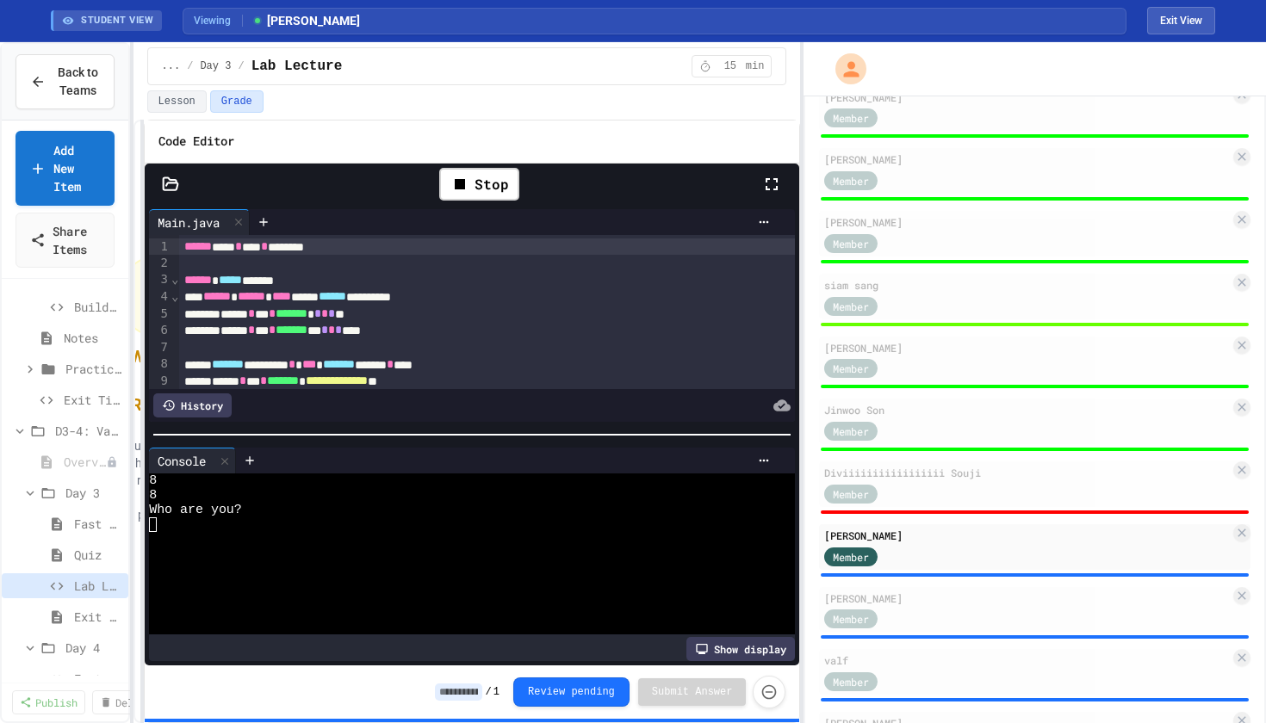
click at [353, 508] on div "Who are you?" at bounding box center [463, 510] width 628 height 15
type textarea "*"
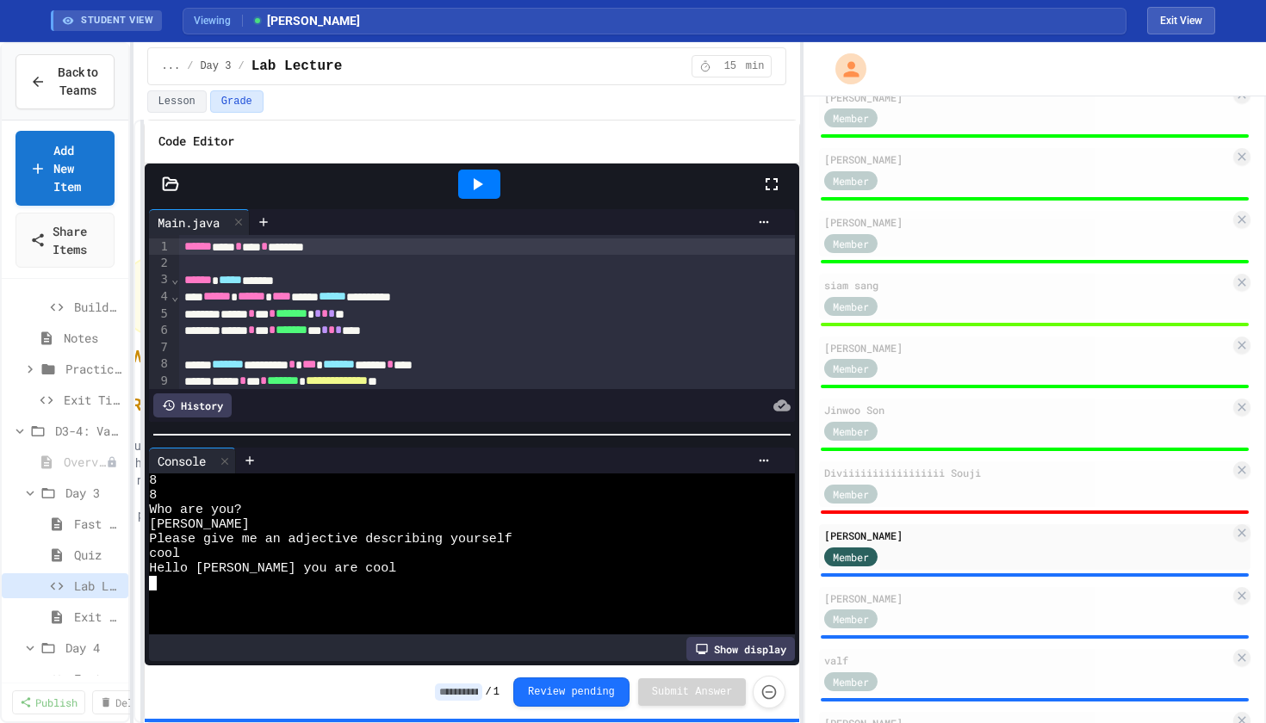
click at [455, 697] on input at bounding box center [458, 692] width 47 height 17
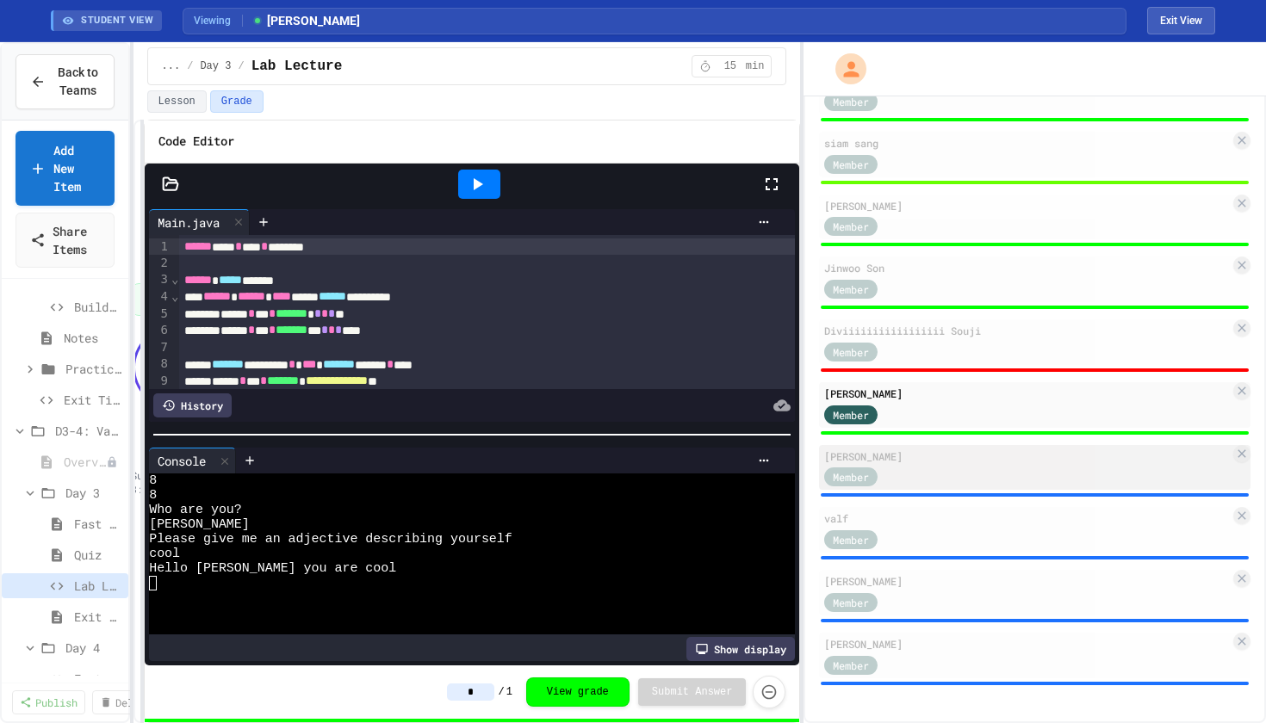
scroll to position [736, 0]
type input "*"
click at [914, 474] on div "Member" at bounding box center [1027, 477] width 406 height 22
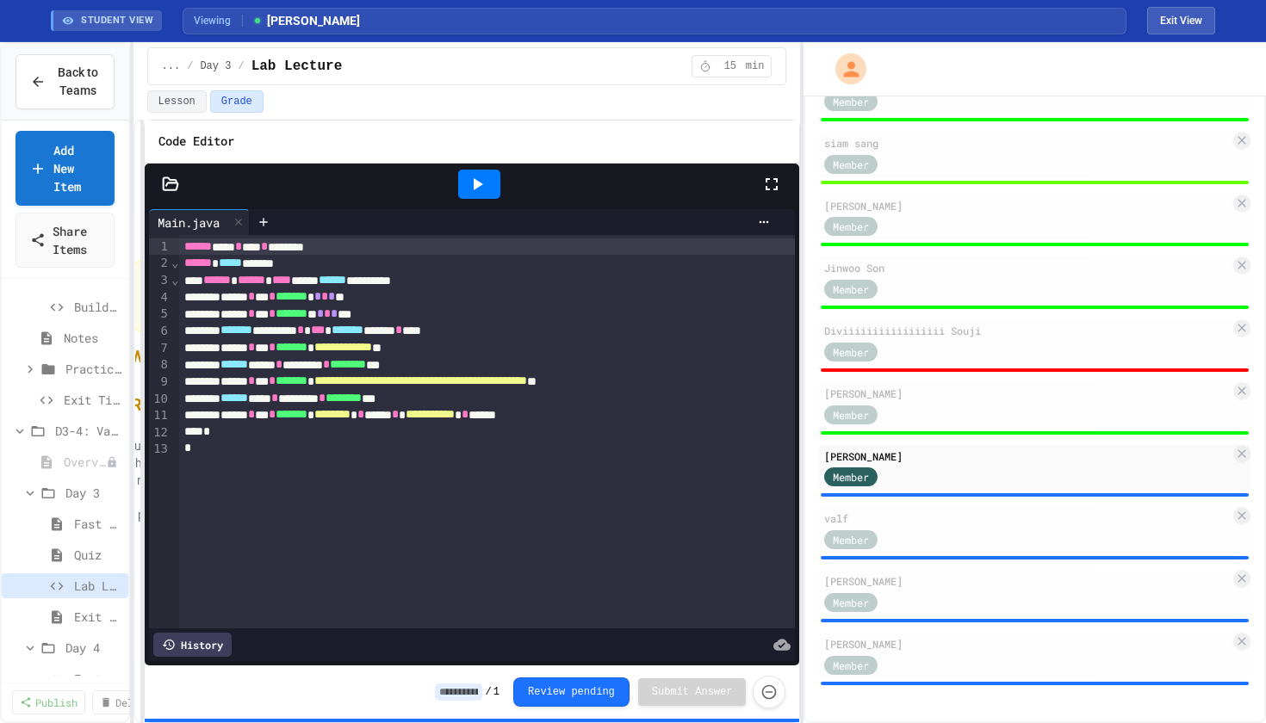
click at [493, 177] on div at bounding box center [479, 184] width 42 height 29
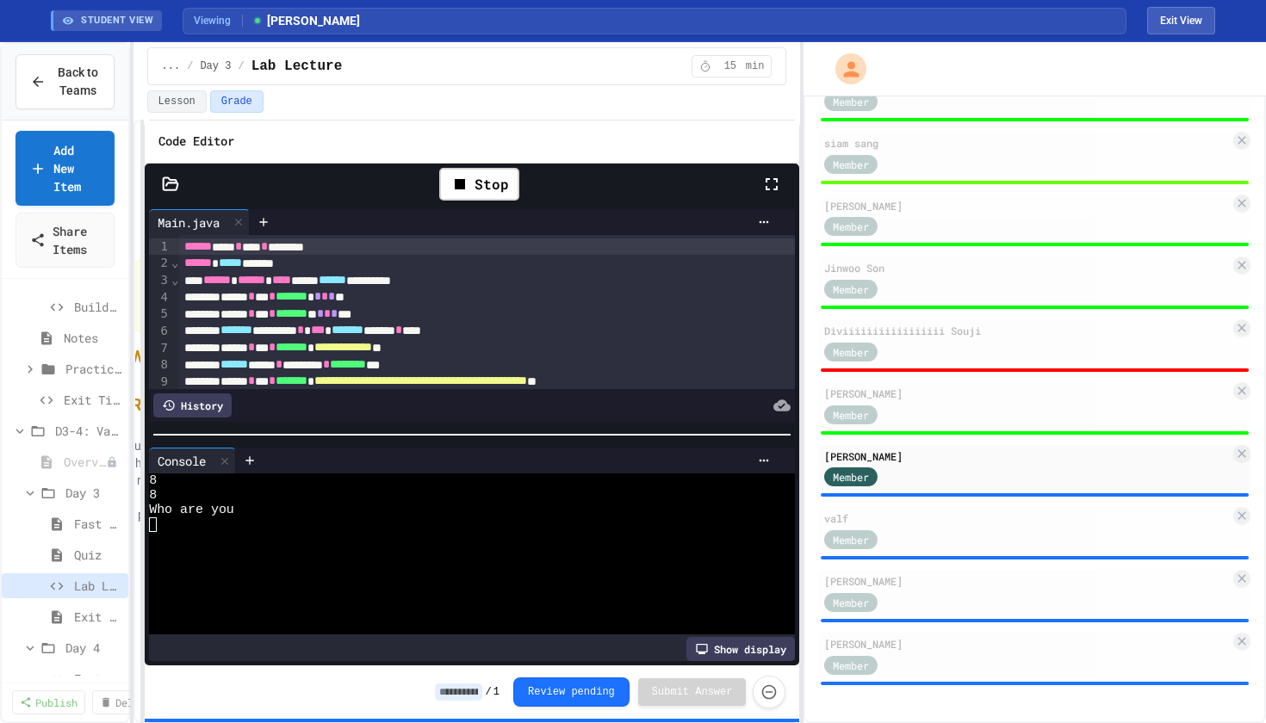
click at [301, 529] on div at bounding box center [463, 524] width 628 height 15
type textarea "*"
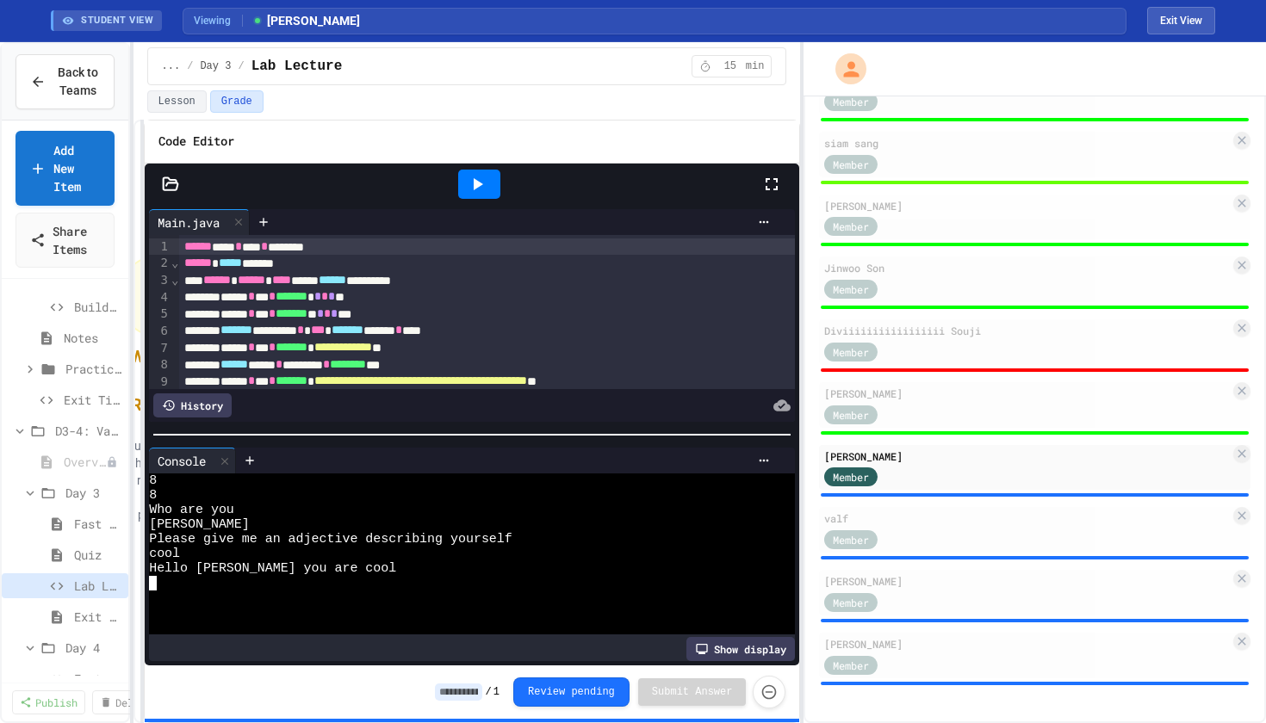
click at [468, 697] on input at bounding box center [458, 692] width 47 height 17
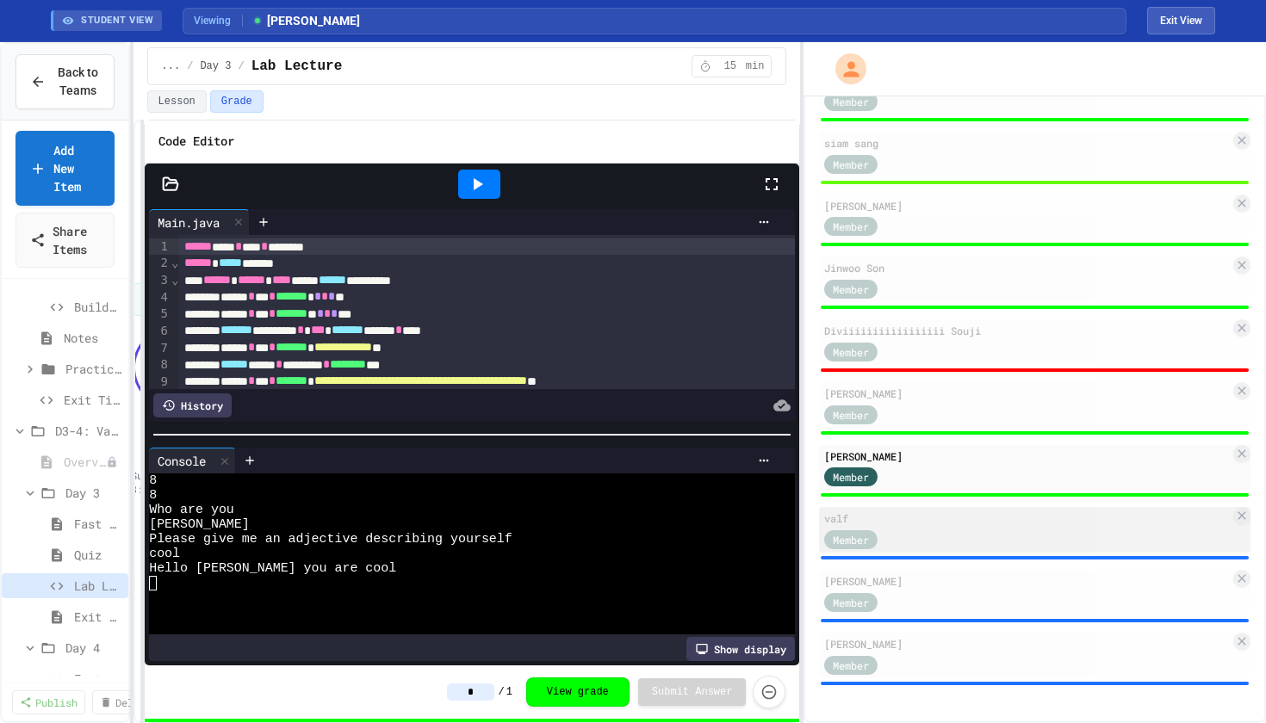
type input "*"
click at [943, 541] on div "Member" at bounding box center [1027, 539] width 406 height 22
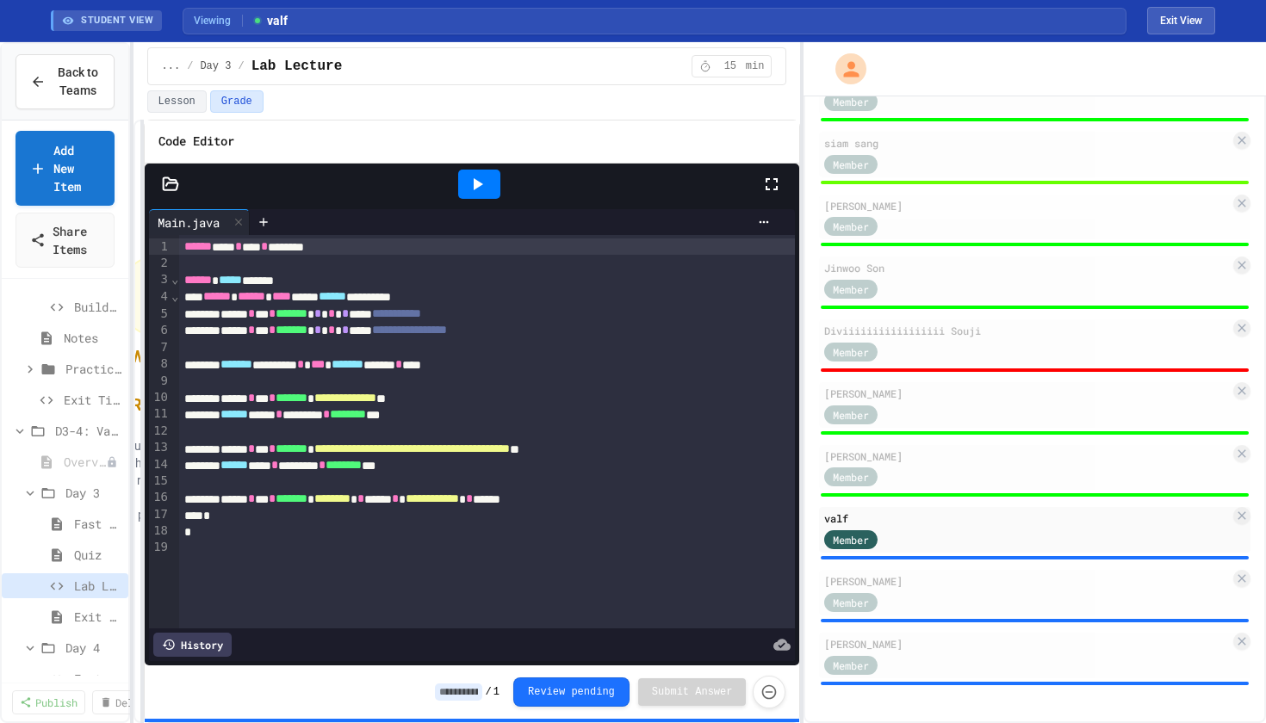
click at [491, 184] on div at bounding box center [479, 184] width 42 height 29
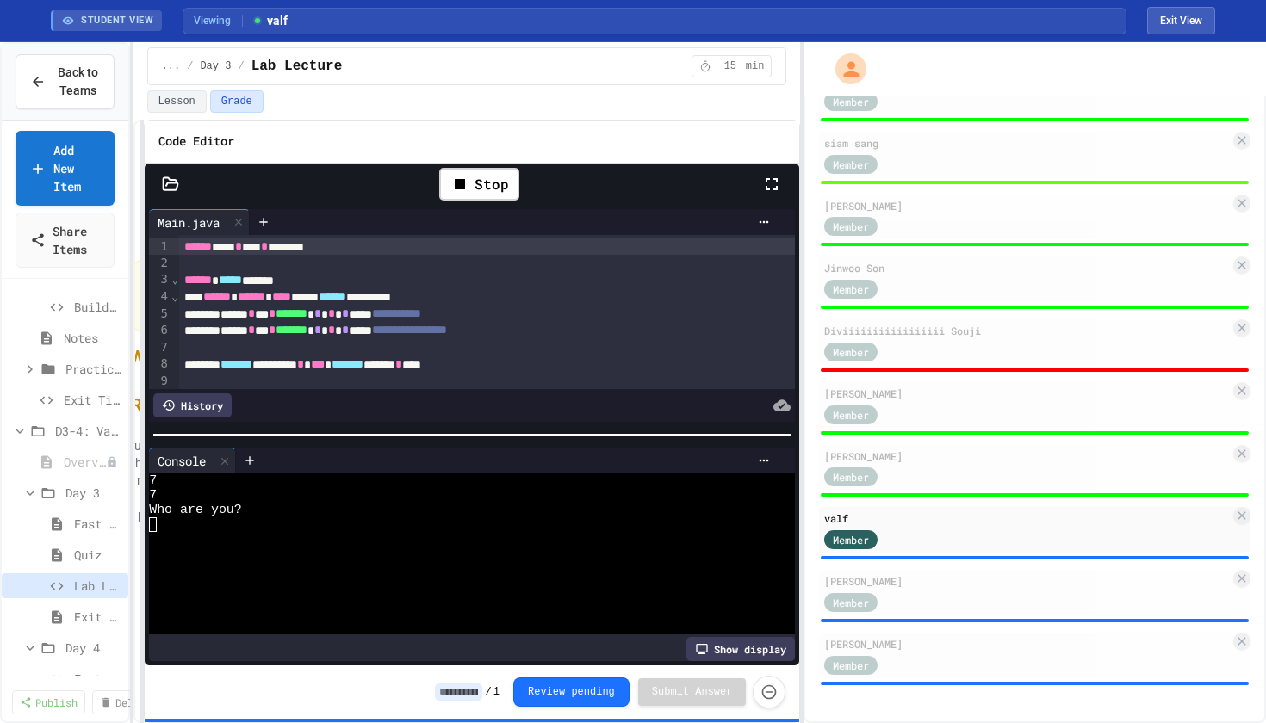
click at [253, 532] on div at bounding box center [463, 539] width 628 height 15
type textarea "*"
click at [580, 611] on div at bounding box center [463, 612] width 628 height 15
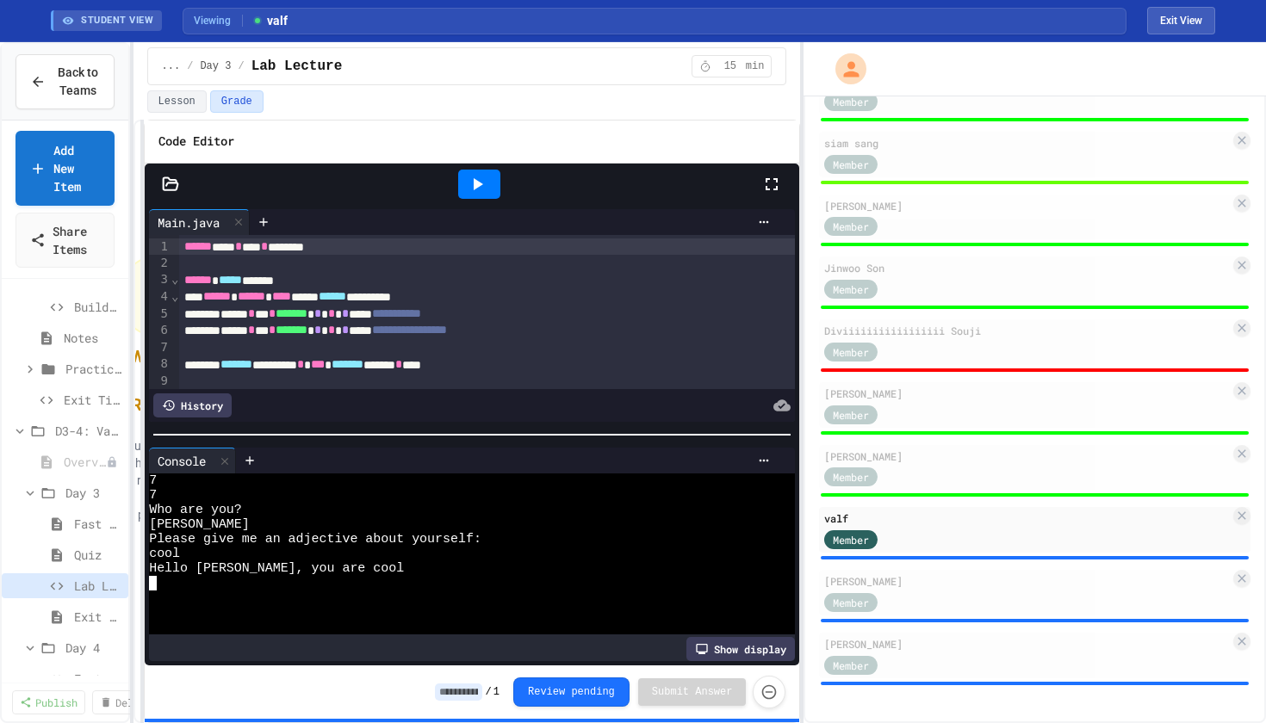
click at [461, 692] on input at bounding box center [458, 692] width 47 height 17
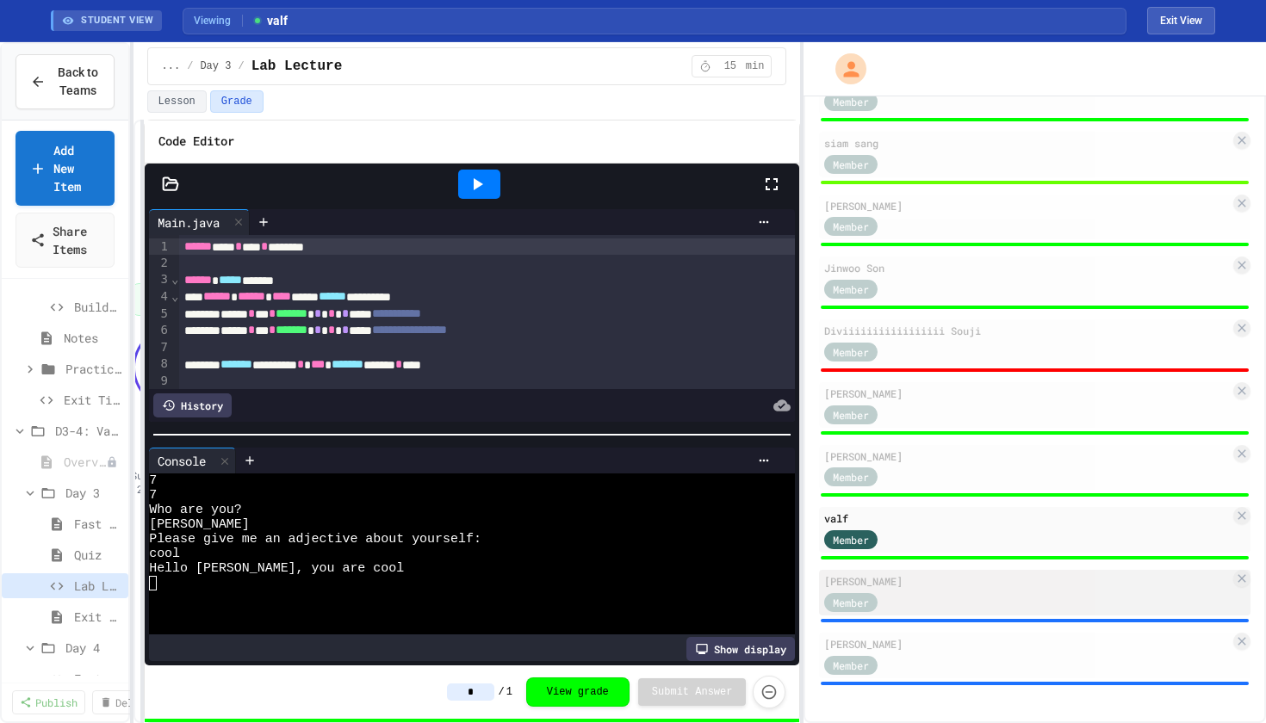
type input "*"
click at [933, 606] on div "Member" at bounding box center [1027, 602] width 406 height 22
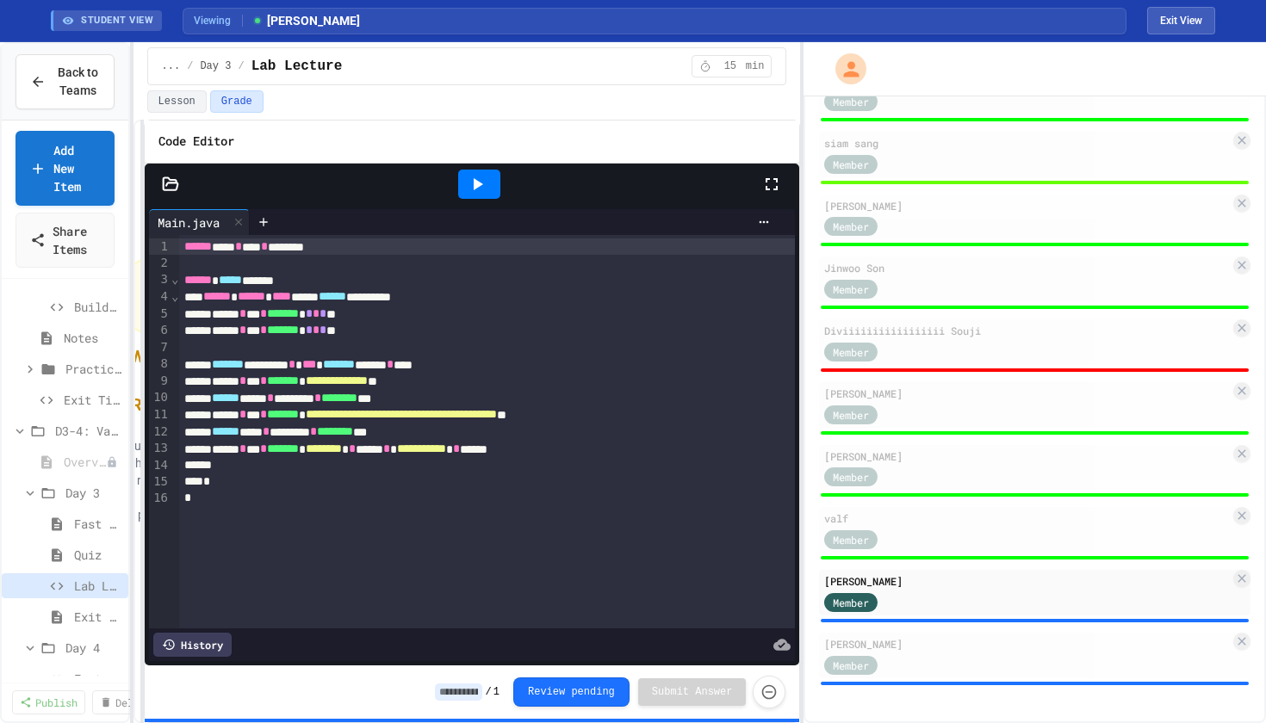
click at [487, 183] on div at bounding box center [479, 184] width 42 height 29
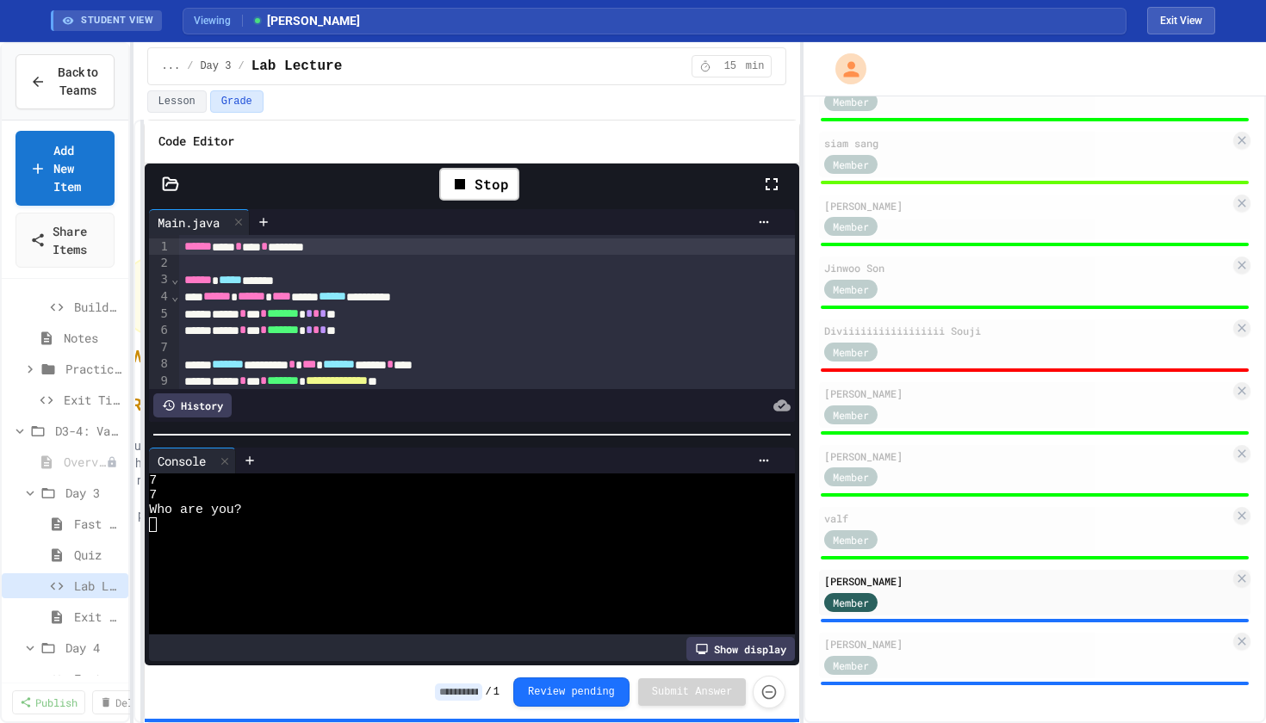
click at [193, 542] on div at bounding box center [463, 539] width 628 height 15
type textarea "*"
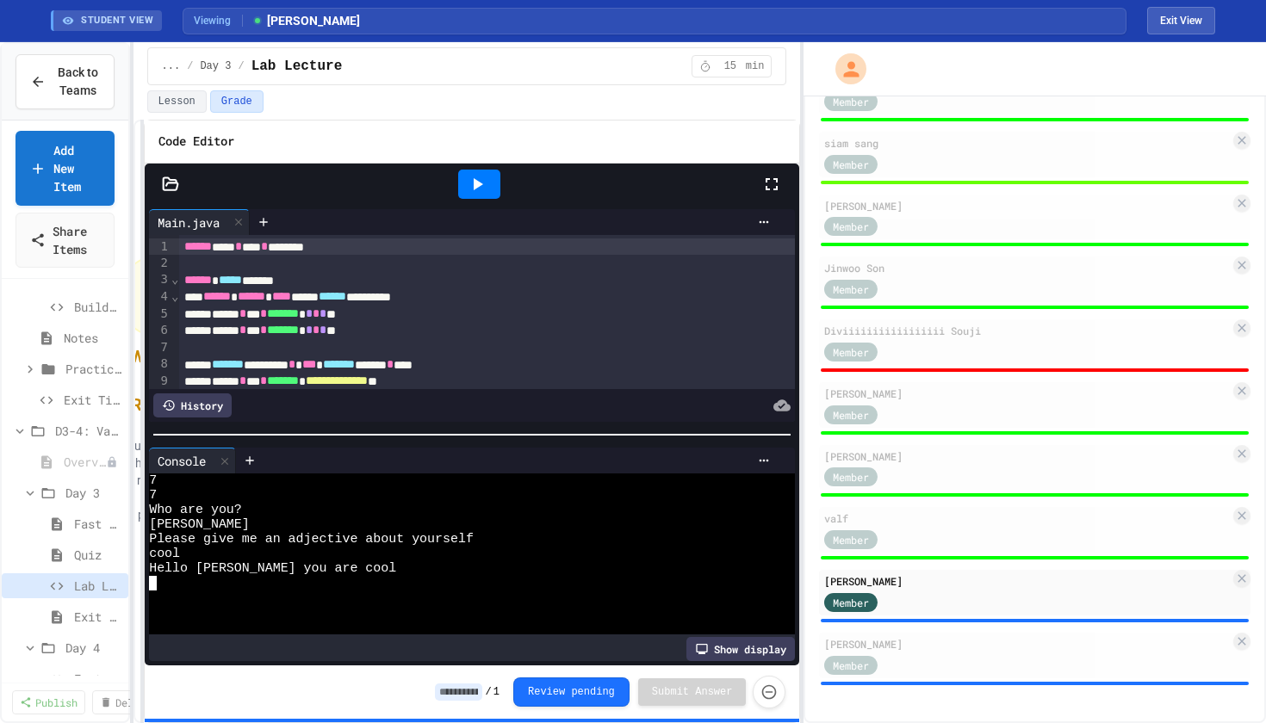
click at [450, 695] on input at bounding box center [458, 692] width 47 height 17
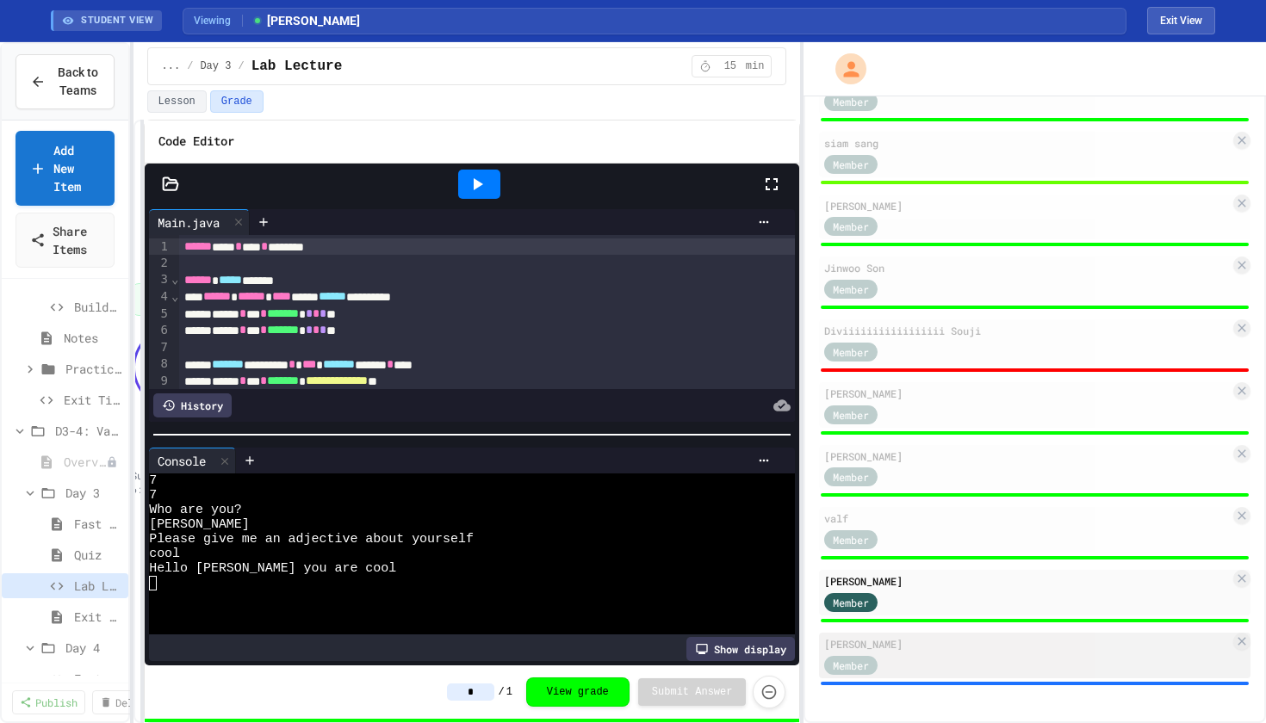
type input "*"
click at [925, 659] on div "Member" at bounding box center [1027, 665] width 406 height 22
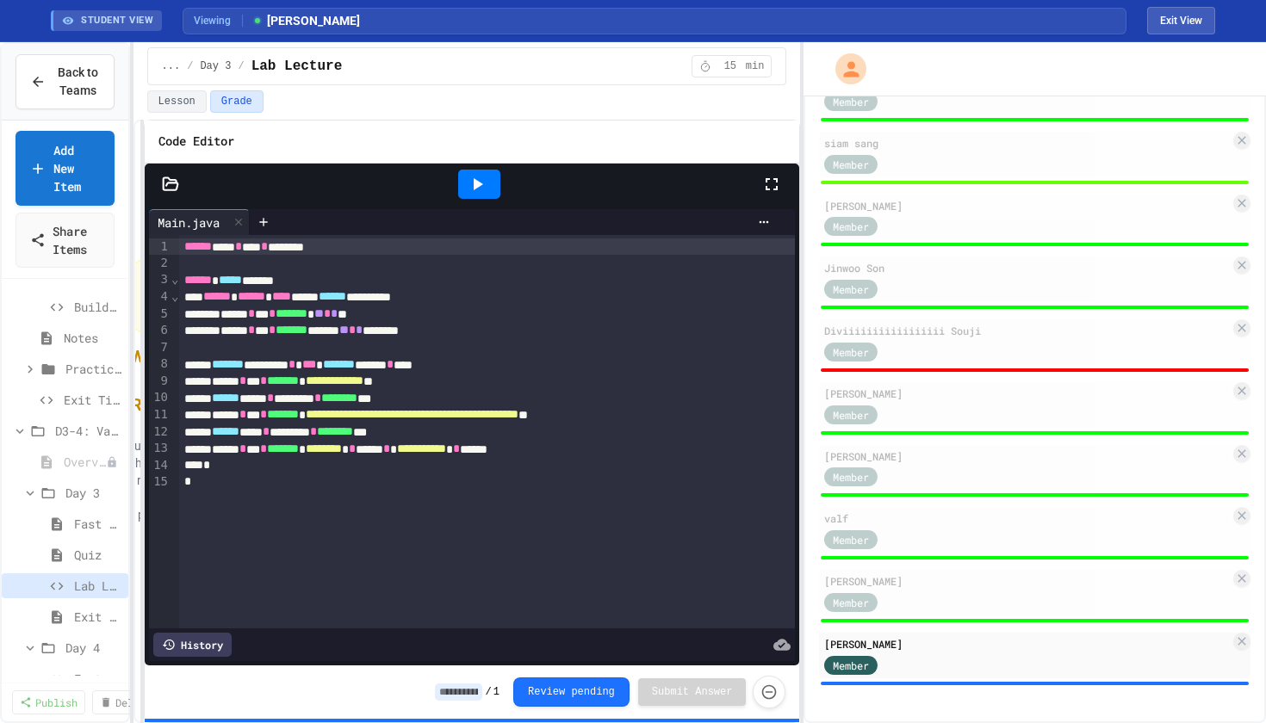
click at [482, 183] on icon at bounding box center [478, 184] width 9 height 12
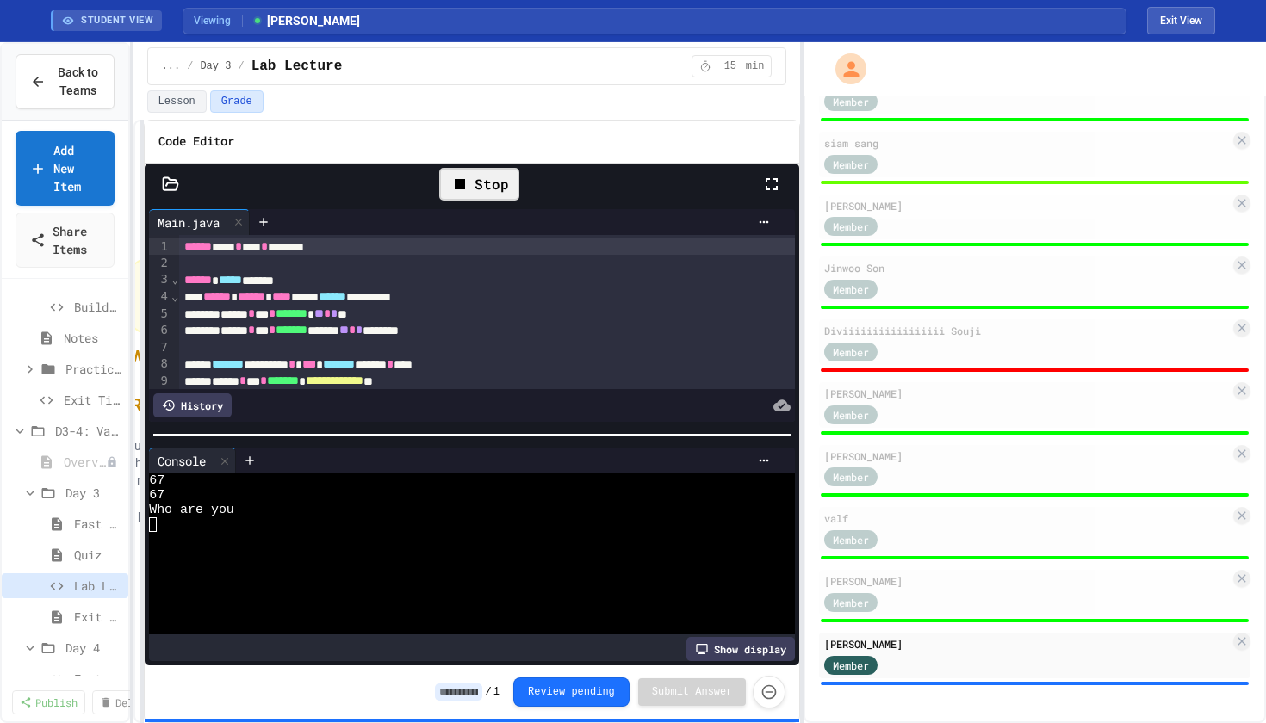
click at [243, 536] on div at bounding box center [463, 539] width 628 height 15
type textarea "*"
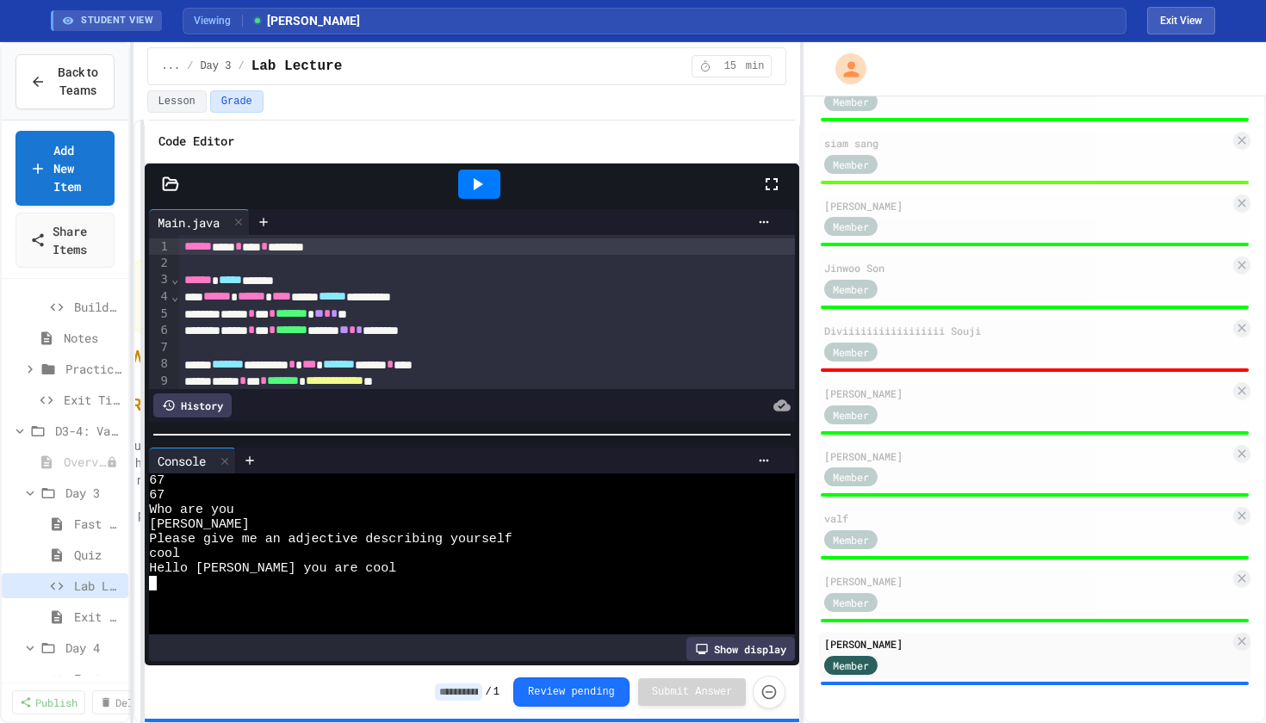
click at [446, 691] on input at bounding box center [458, 692] width 47 height 17
type input "*"
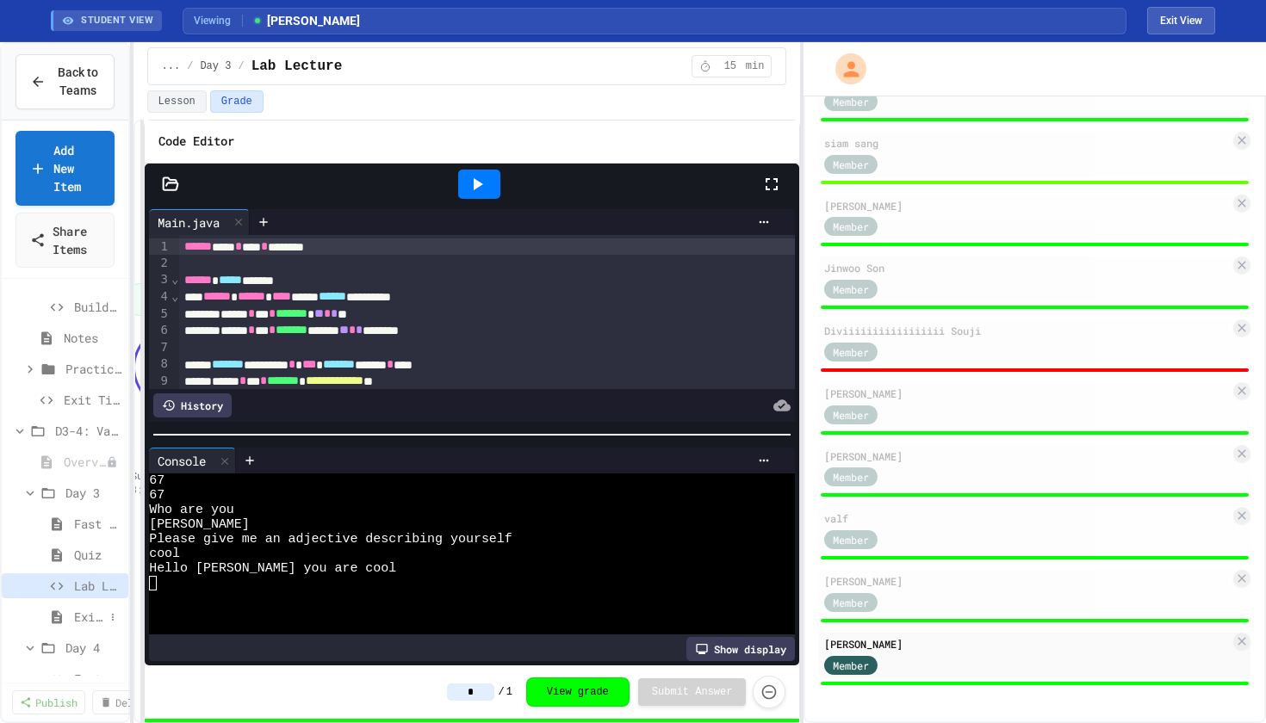
click at [89, 623] on span "Exit Ticket" at bounding box center [89, 617] width 30 height 18
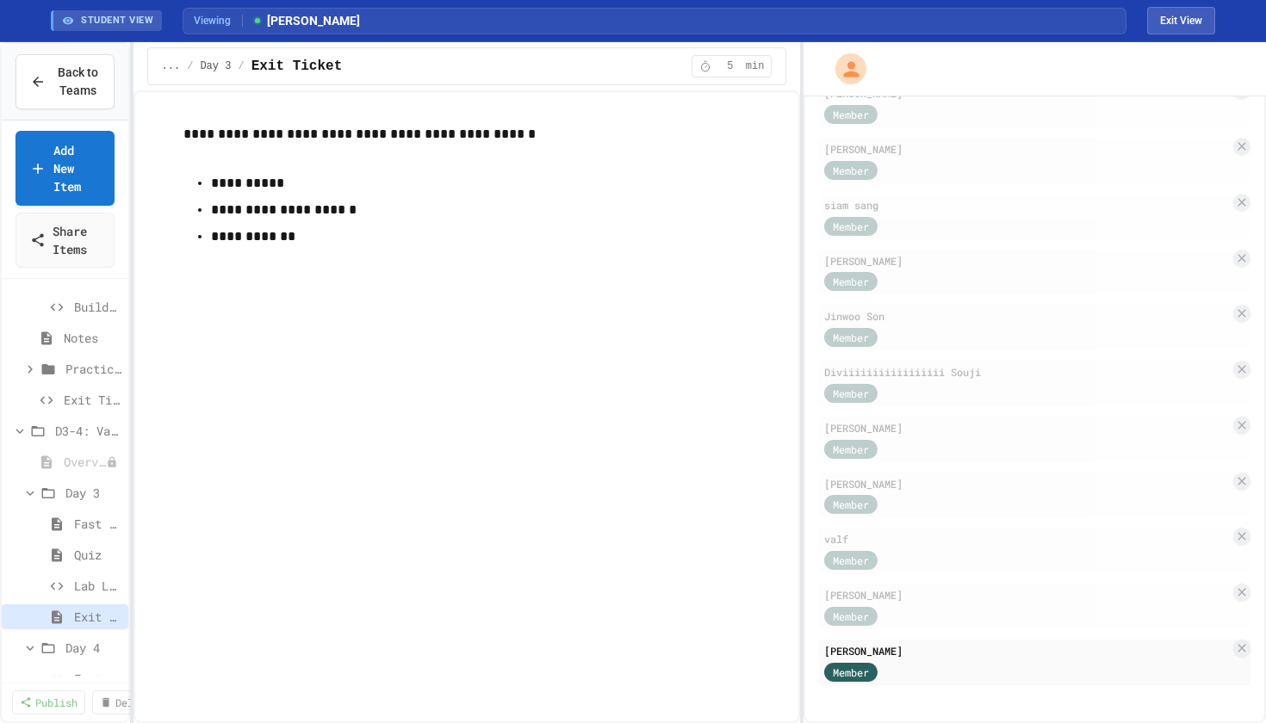
scroll to position [612, 0]
